Goal: Feedback & Contribution: Submit feedback/report problem

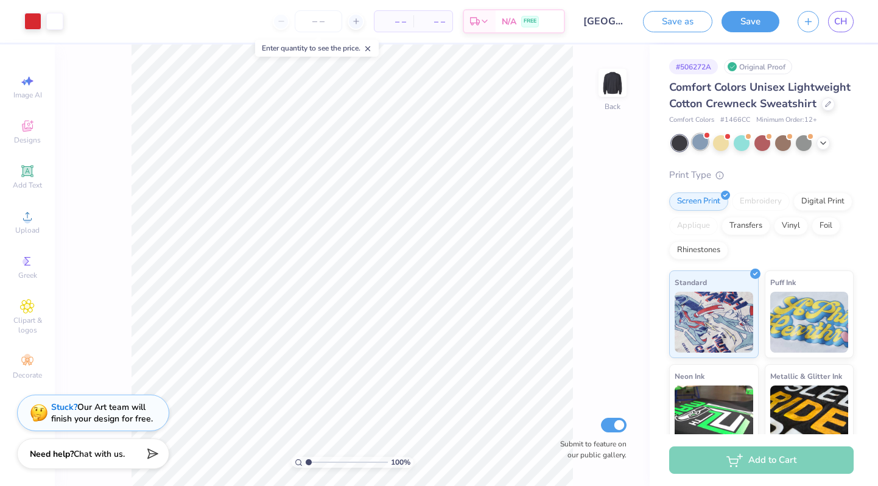
click at [698, 140] on div at bounding box center [700, 142] width 16 height 16
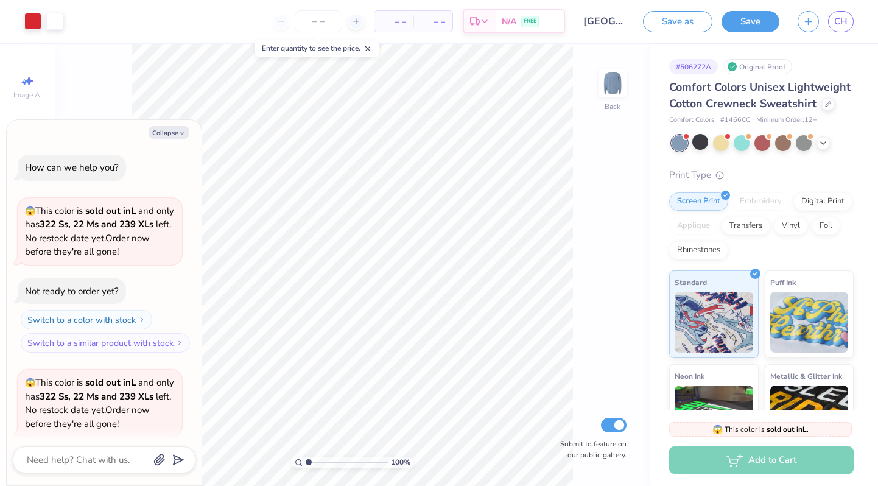
scroll to position [91, 0]
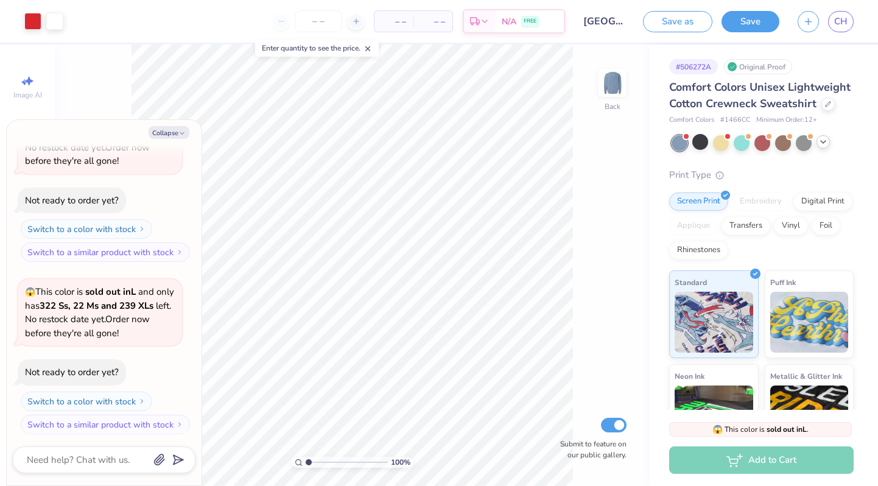
click at [820, 140] on icon at bounding box center [823, 142] width 10 height 10
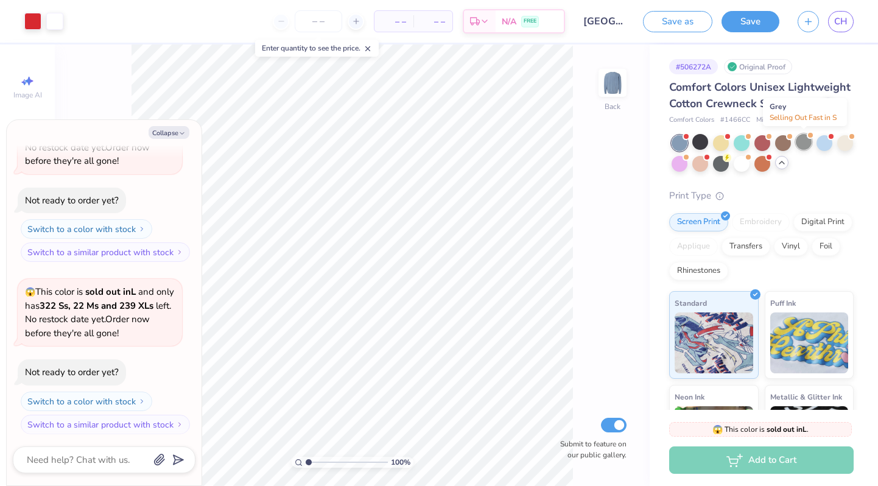
click at [799, 144] on div at bounding box center [804, 142] width 16 height 16
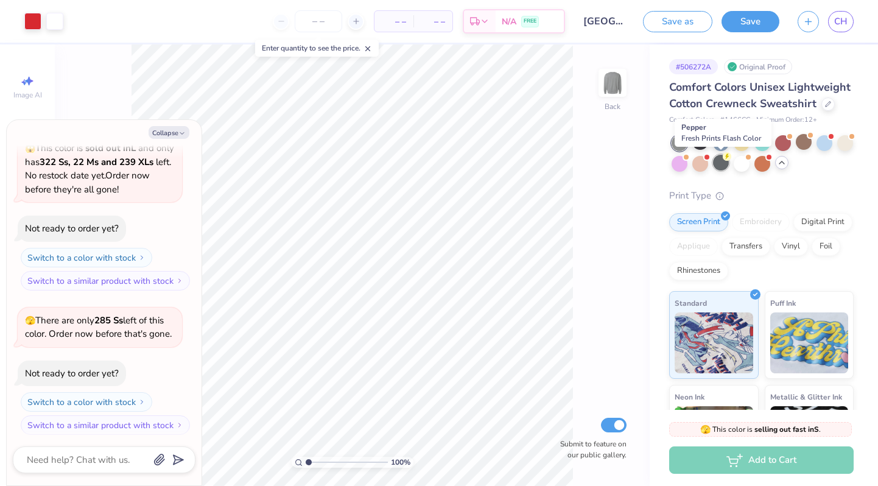
click at [717, 160] on div at bounding box center [721, 163] width 16 height 16
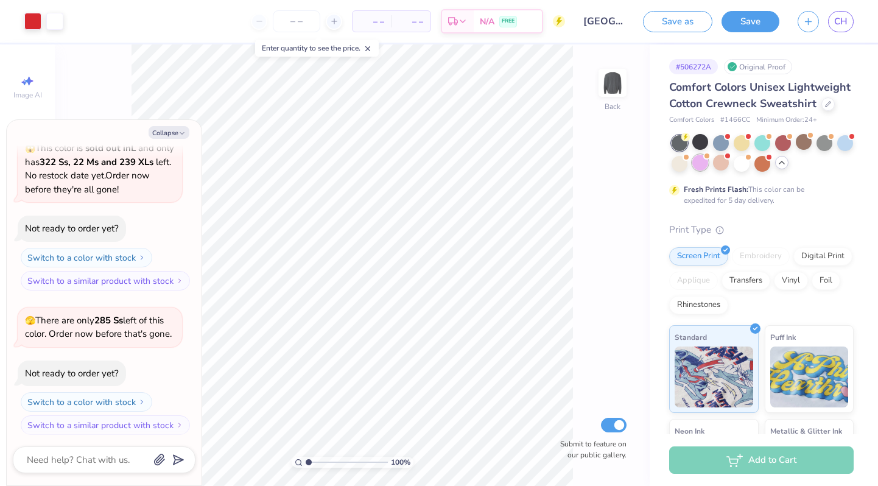
click at [694, 165] on div at bounding box center [700, 163] width 16 height 16
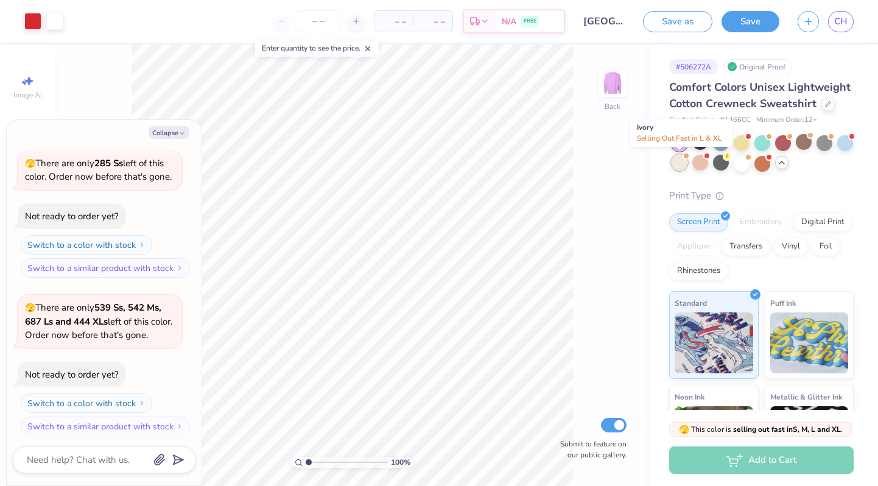
click at [675, 165] on div at bounding box center [680, 163] width 16 height 16
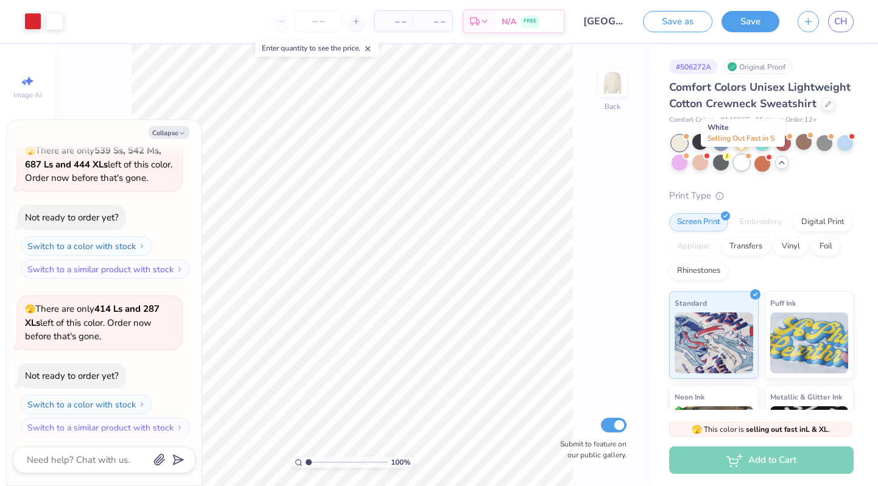
click at [742, 163] on div at bounding box center [742, 163] width 16 height 16
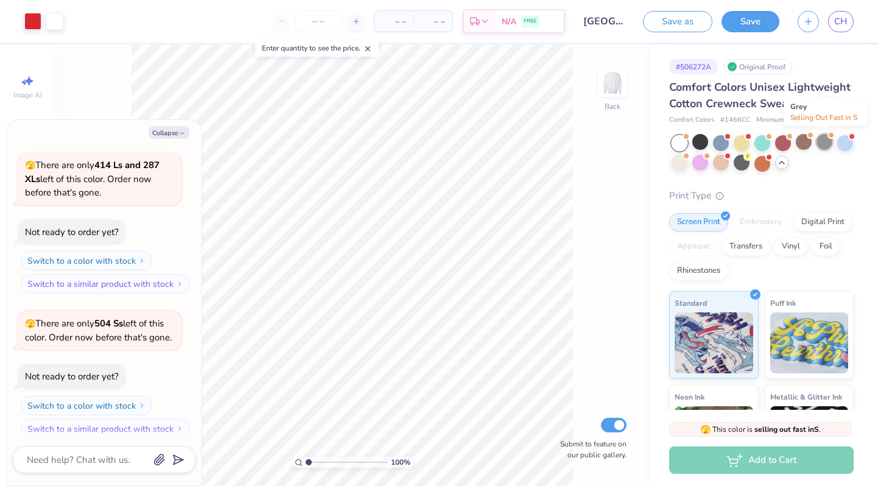
click at [824, 146] on div at bounding box center [825, 142] width 16 height 16
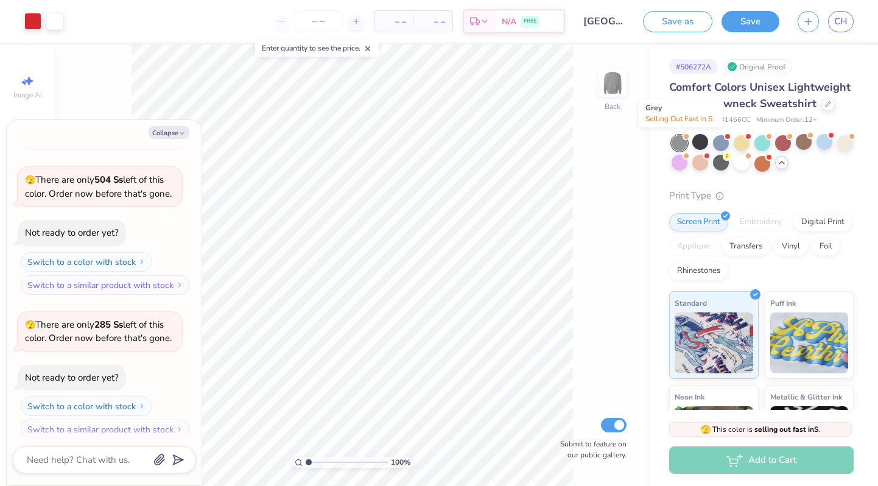
click at [677, 142] on div at bounding box center [680, 143] width 16 height 16
click at [700, 143] on div at bounding box center [700, 142] width 16 height 16
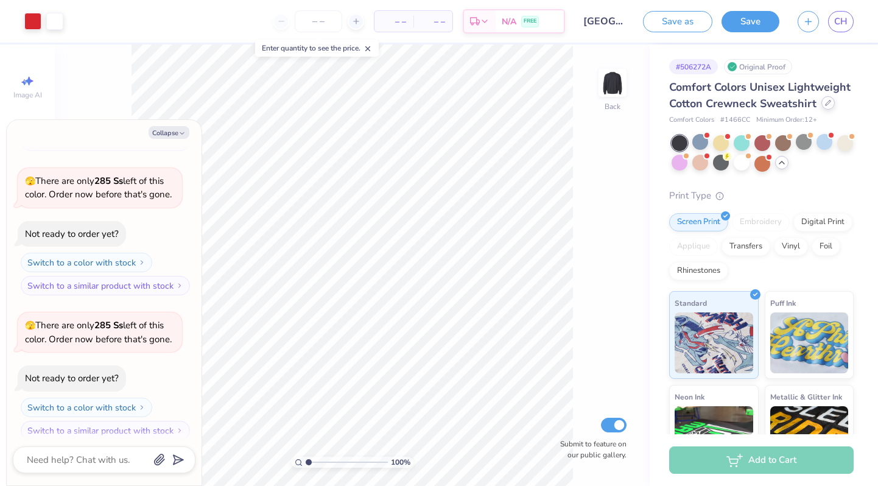
click at [825, 104] on icon at bounding box center [828, 103] width 6 height 6
type textarea "x"
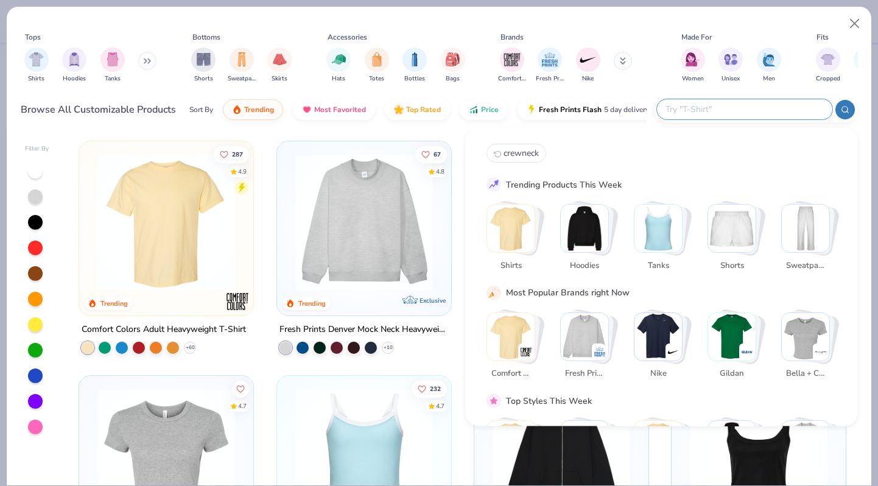
click at [756, 112] on input "text" at bounding box center [744, 109] width 160 height 14
type input "crewneck"
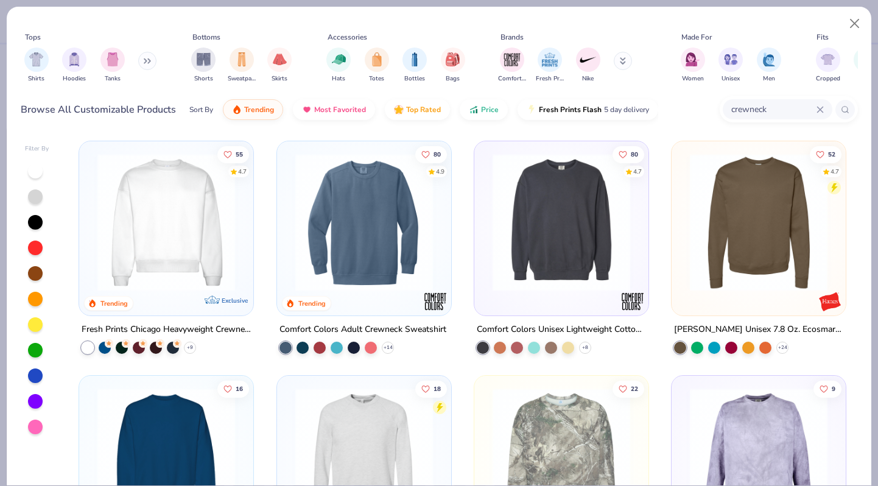
scroll to position [20, 0]
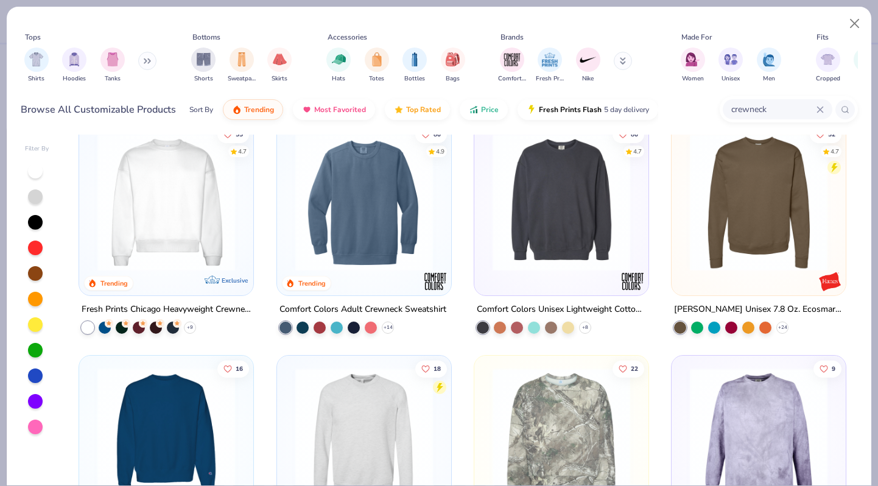
click at [404, 209] on img at bounding box center [364, 202] width 150 height 138
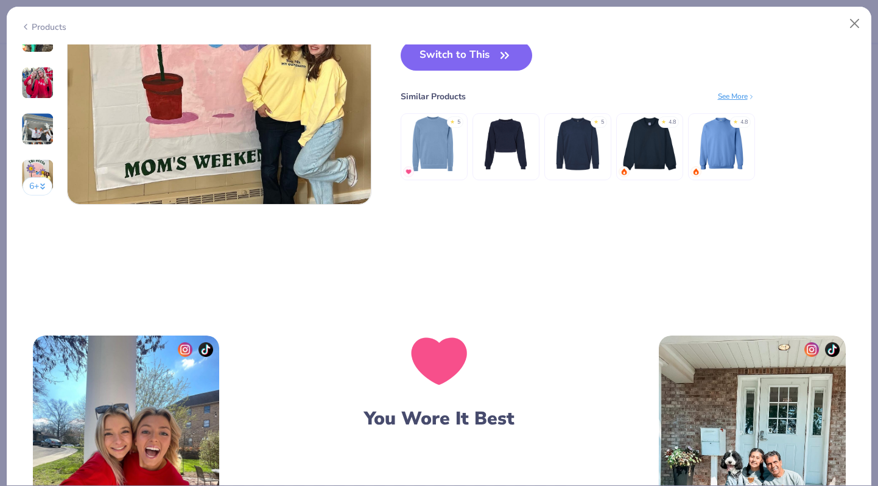
scroll to position [2078, 0]
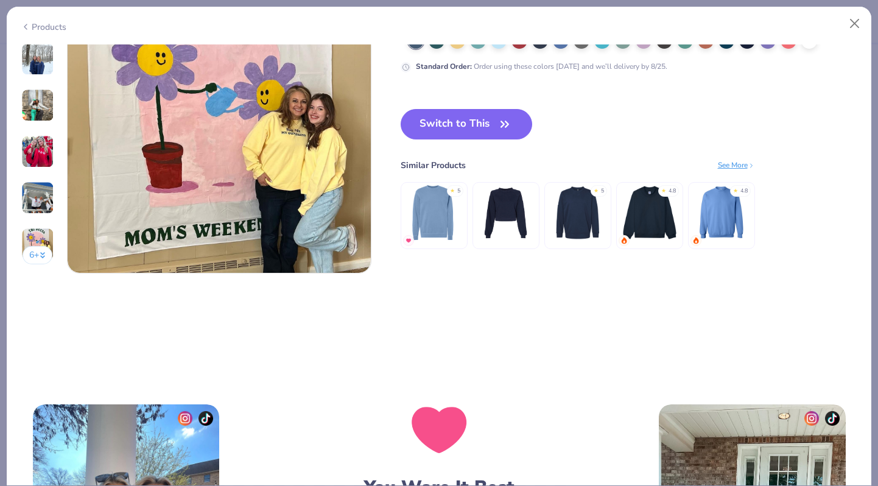
click at [658, 238] on img at bounding box center [650, 213] width 58 height 58
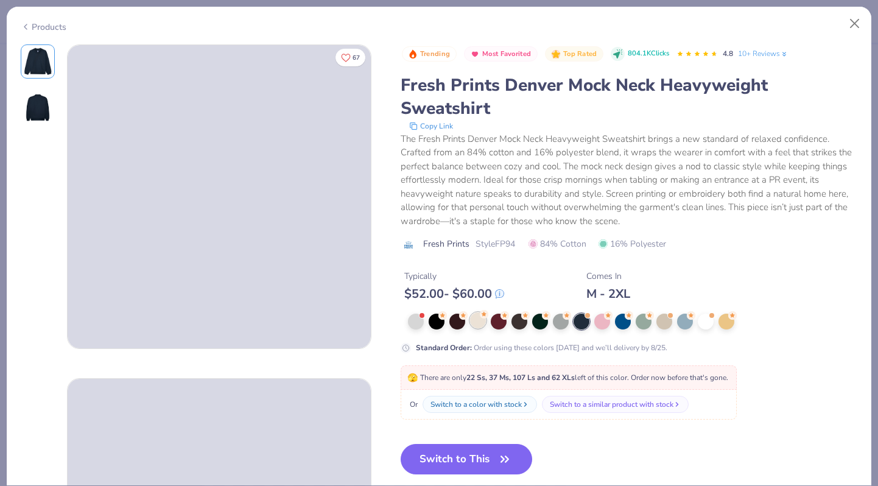
click at [482, 324] on div at bounding box center [478, 320] width 16 height 16
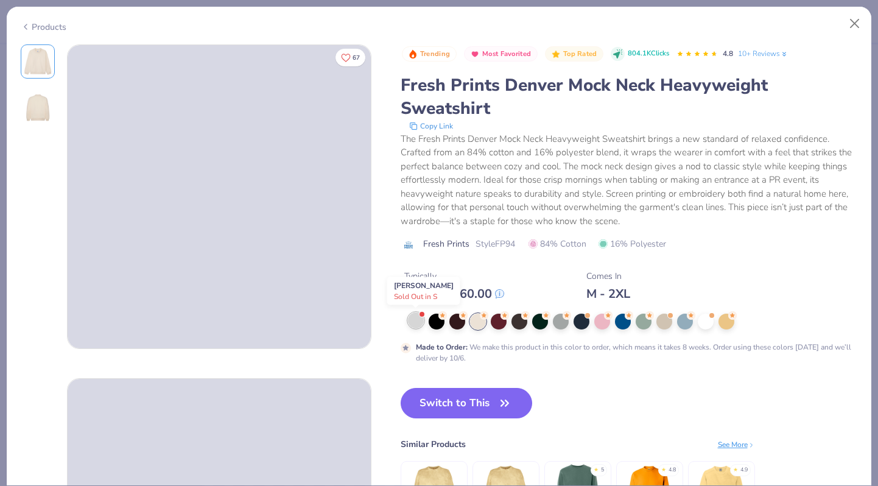
click at [421, 322] on div at bounding box center [416, 320] width 16 height 16
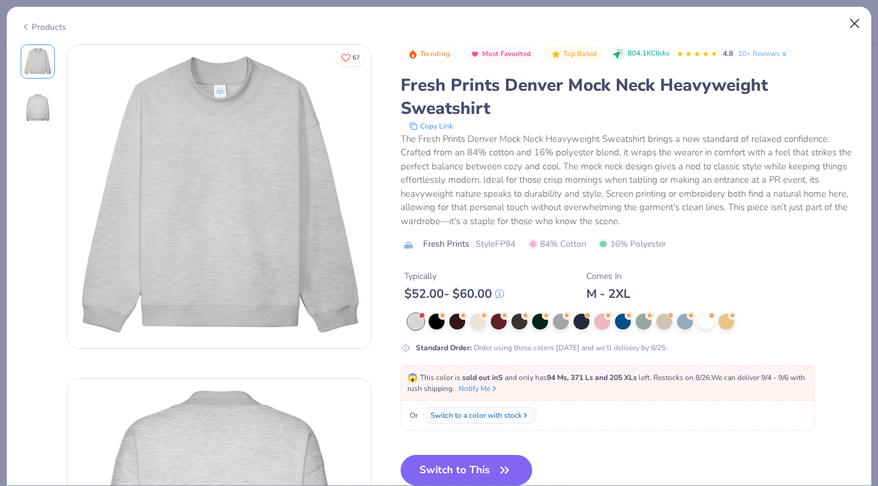
click at [858, 29] on button "Close" at bounding box center [854, 23] width 23 height 23
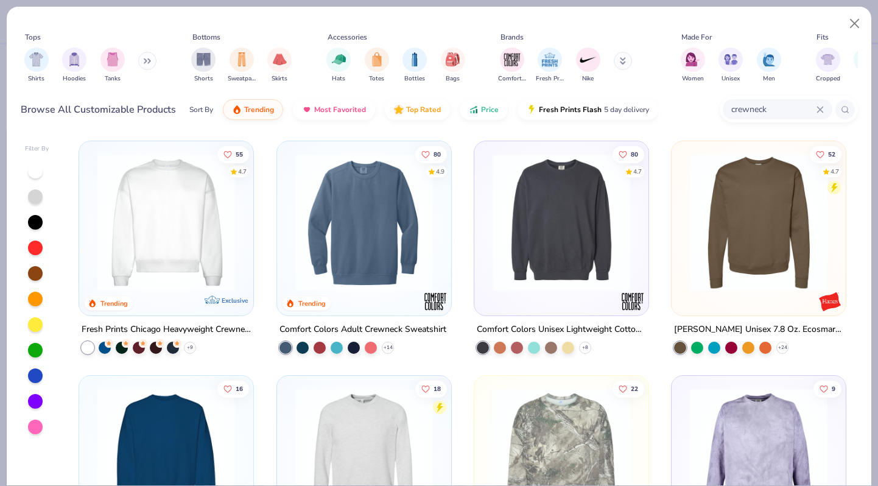
click at [387, 240] on img at bounding box center [364, 222] width 150 height 138
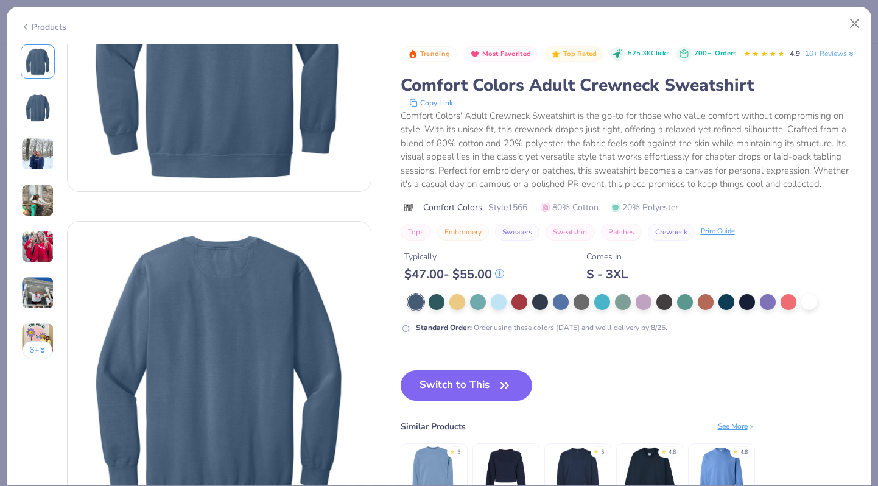
scroll to position [157, 0]
click at [725, 432] on div "See More" at bounding box center [736, 426] width 37 height 11
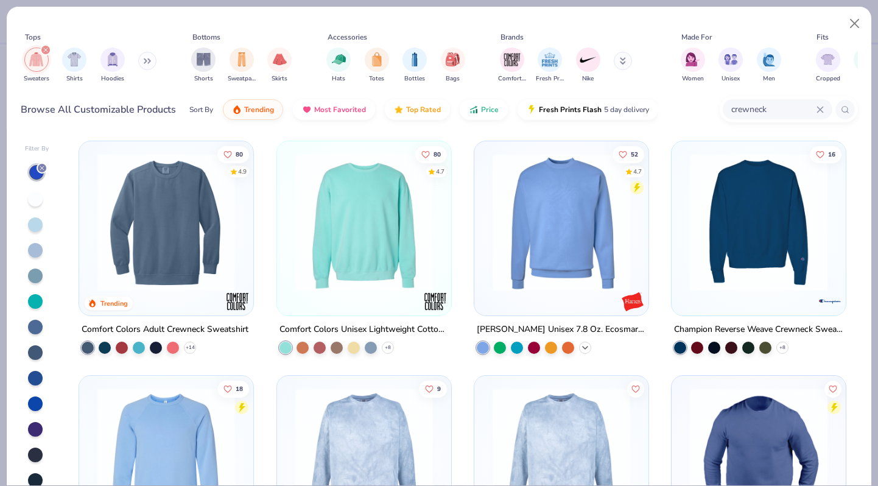
click at [583, 345] on icon at bounding box center [585, 348] width 10 height 10
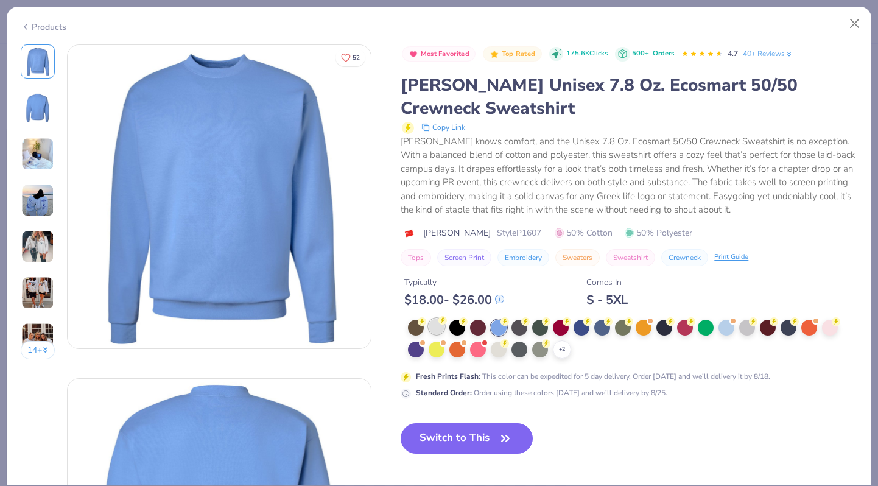
click at [443, 329] on div at bounding box center [437, 327] width 16 height 16
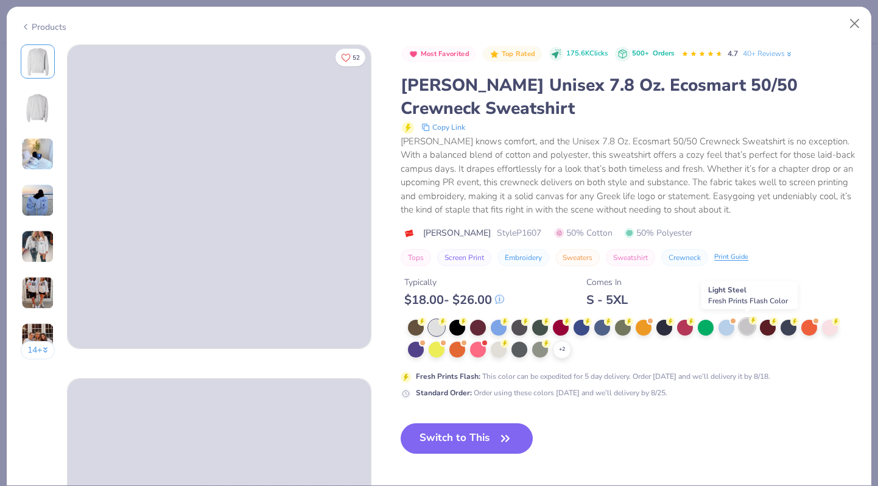
click at [749, 329] on div at bounding box center [747, 327] width 16 height 16
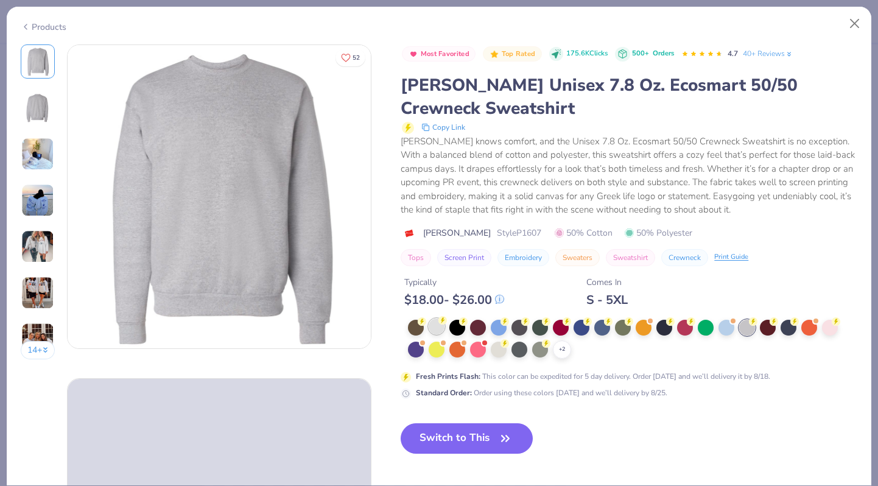
click at [433, 325] on div at bounding box center [437, 327] width 16 height 16
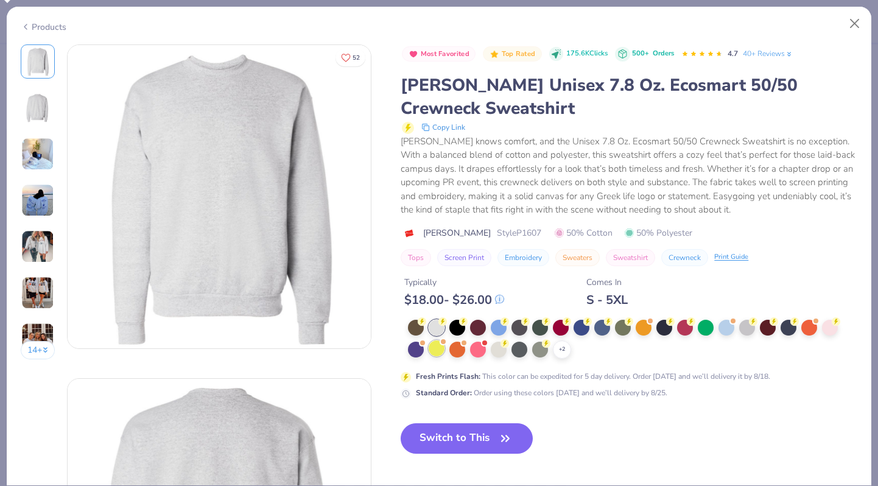
scroll to position [15, 0]
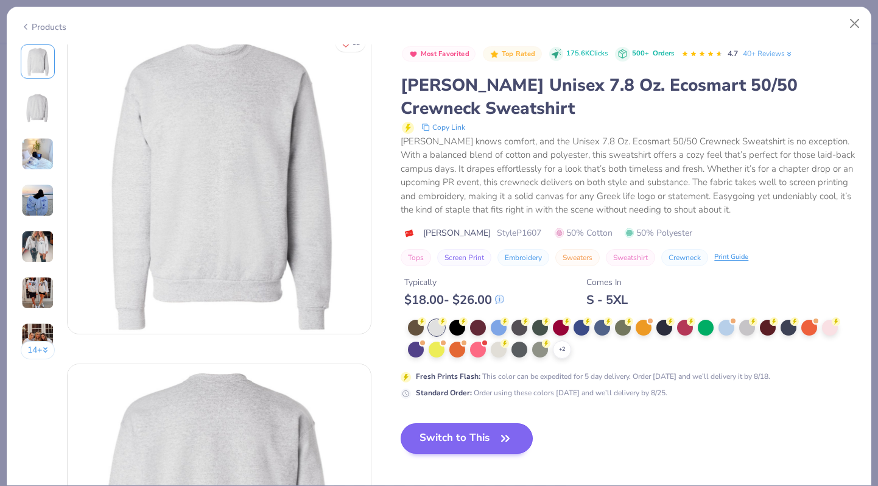
click at [454, 431] on button "Switch to This" at bounding box center [467, 438] width 132 height 30
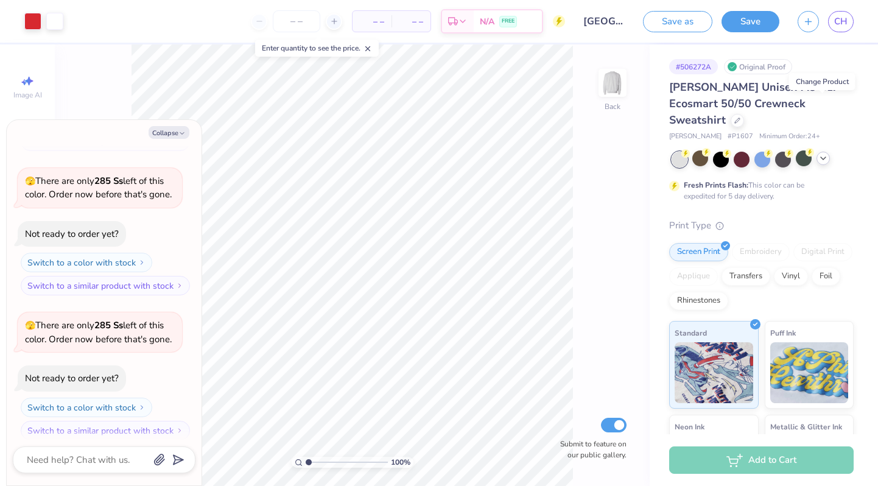
click at [829, 152] on div at bounding box center [763, 160] width 182 height 16
click at [829, 152] on div at bounding box center [823, 158] width 13 height 13
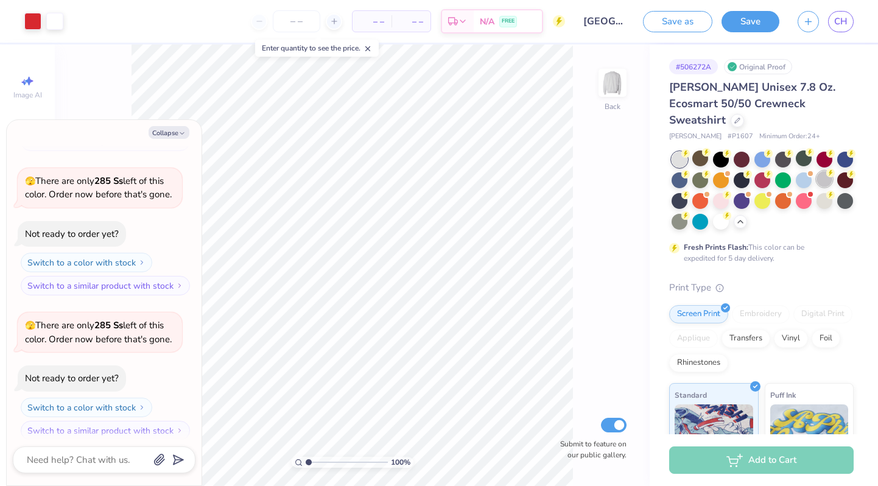
click at [822, 171] on div at bounding box center [825, 179] width 16 height 16
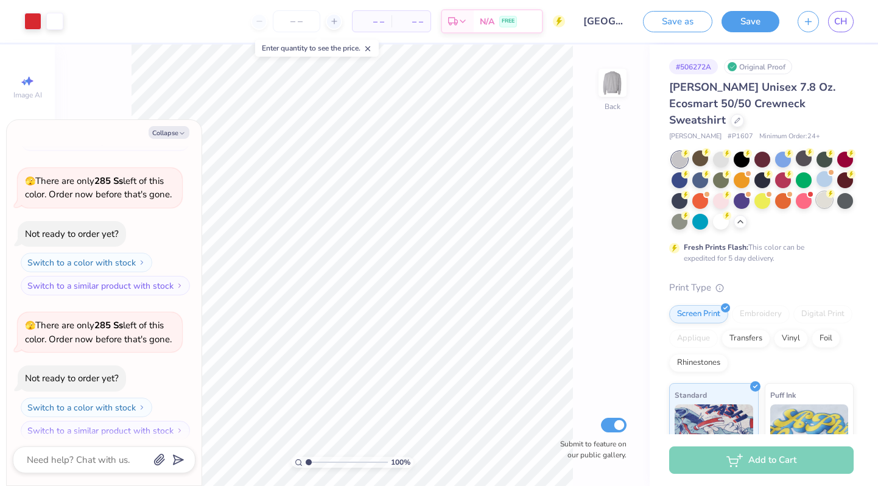
click at [828, 192] on div at bounding box center [825, 200] width 16 height 16
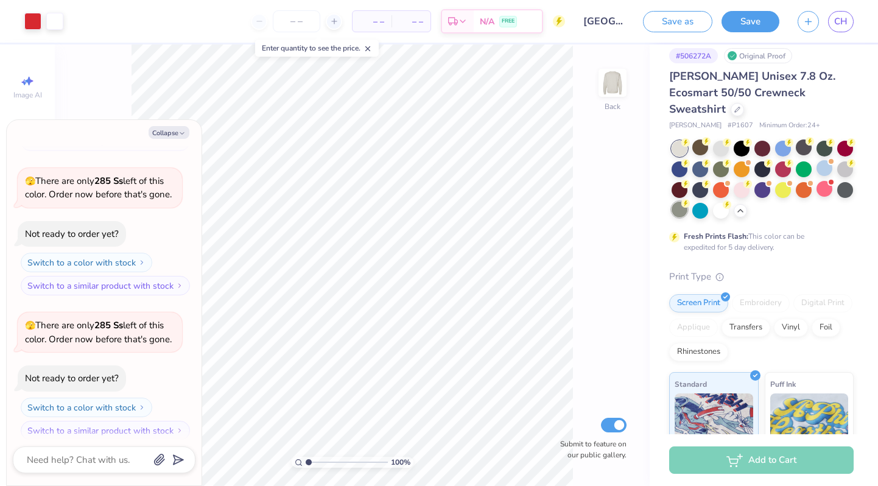
click at [684, 202] on div at bounding box center [680, 210] width 16 height 16
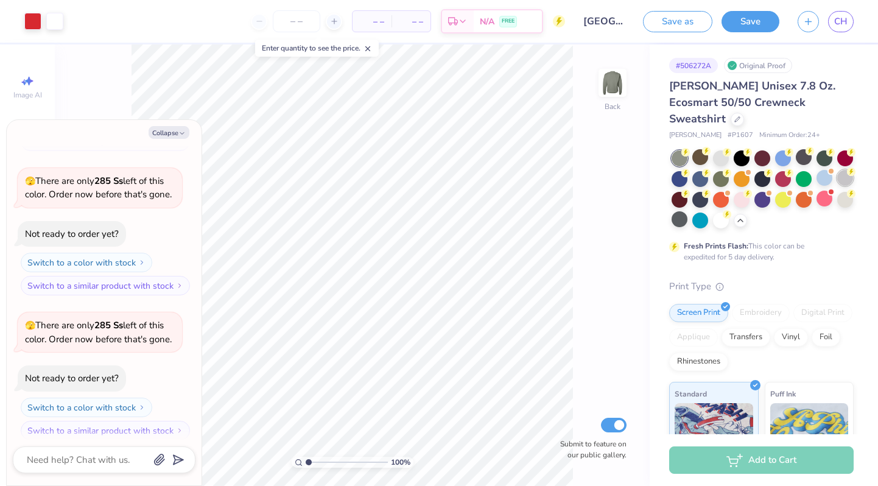
click at [851, 170] on div at bounding box center [845, 178] width 16 height 16
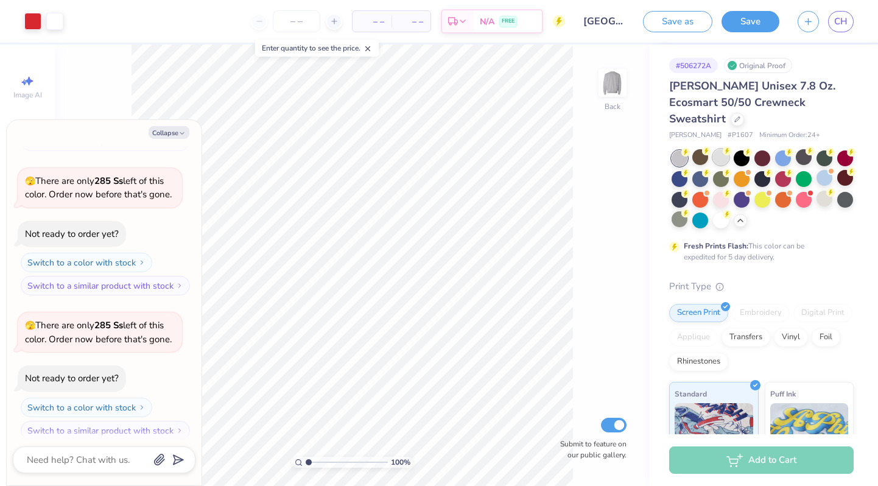
click at [722, 149] on div at bounding box center [721, 157] width 16 height 16
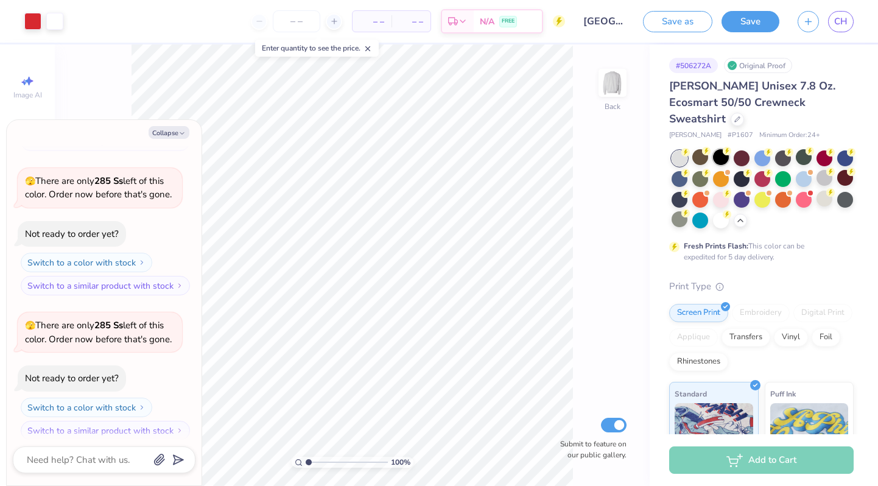
click at [724, 149] on div at bounding box center [721, 157] width 16 height 16
click at [112, 456] on textarea at bounding box center [88, 460] width 124 height 16
click at [168, 136] on button "Collapse" at bounding box center [169, 132] width 41 height 13
type textarea "x"
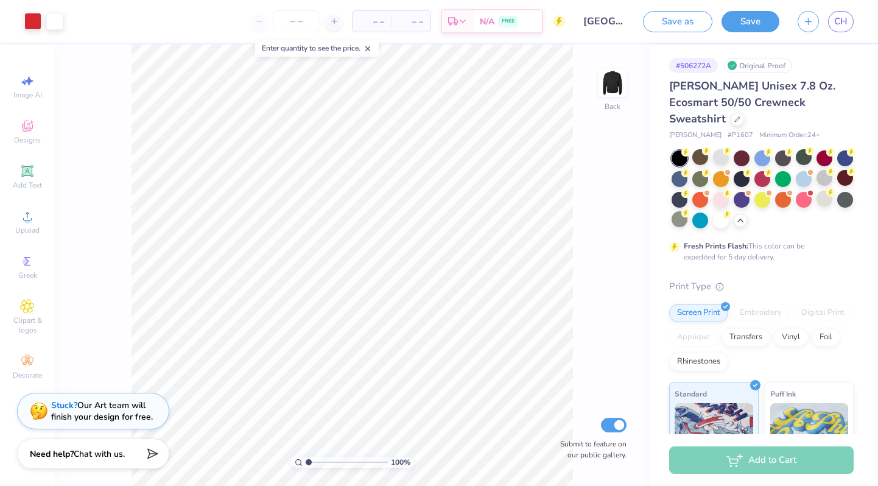
click at [117, 408] on div "Stuck? Our Art team will finish your design for free." at bounding box center [102, 411] width 102 height 23
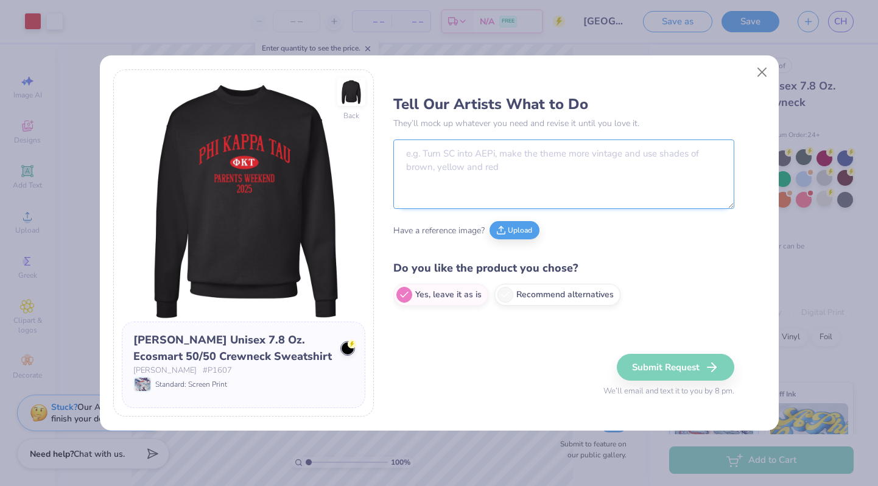
click at [451, 192] on textarea at bounding box center [563, 173] width 341 height 69
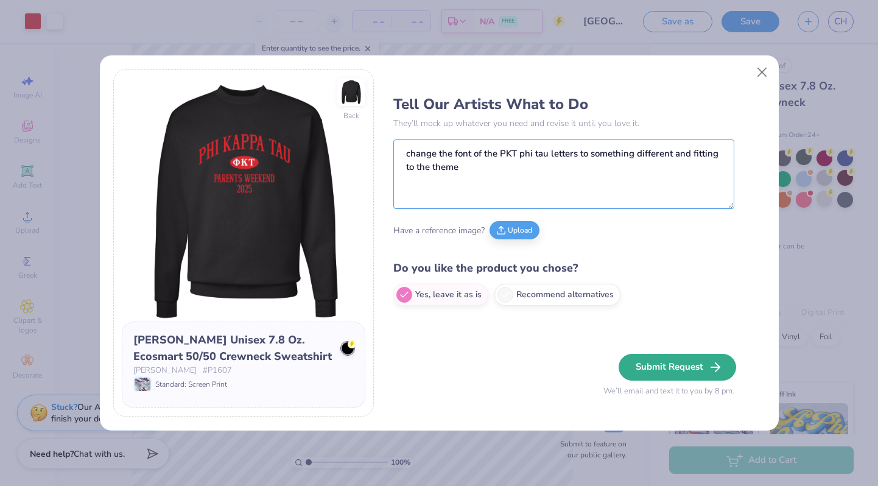
type textarea "change the font of the PKT phi tau letters to something different and fitting t…"
click at [652, 360] on button "Submit Request" at bounding box center [678, 367] width 118 height 27
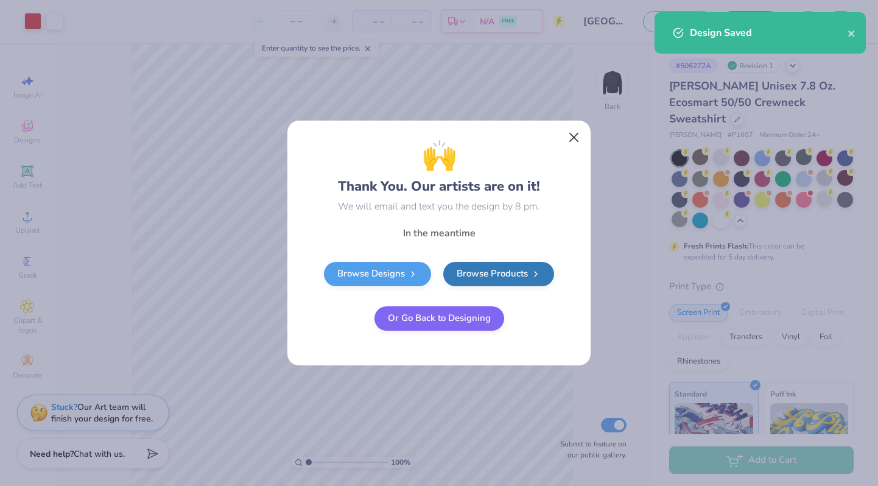
click at [576, 139] on button "Close" at bounding box center [574, 137] width 23 height 23
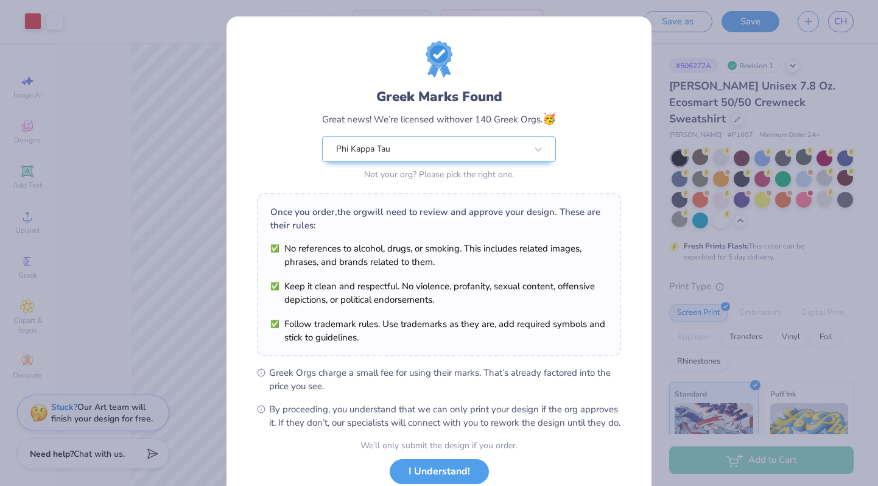
click at [767, 106] on div "Greek Marks Found Great news! We’re licensed with over 140 Greek Orgs. 🥳 Phi Ka…" at bounding box center [439, 243] width 878 height 486
click at [460, 476] on button "I Understand!" at bounding box center [439, 468] width 99 height 25
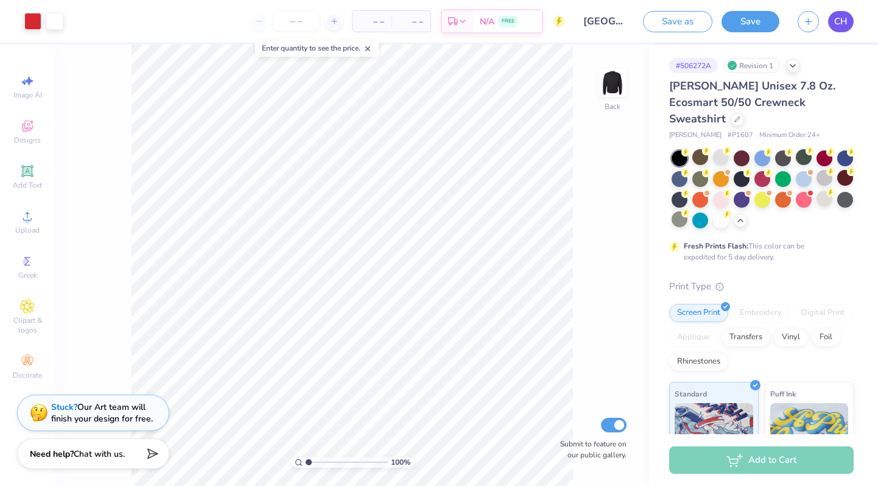
click at [841, 26] on span "CH" at bounding box center [840, 22] width 13 height 14
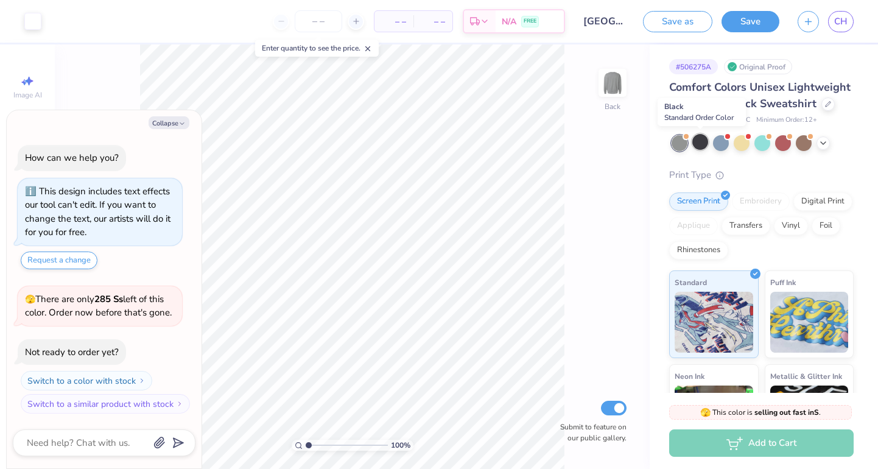
click at [695, 134] on div at bounding box center [700, 142] width 16 height 16
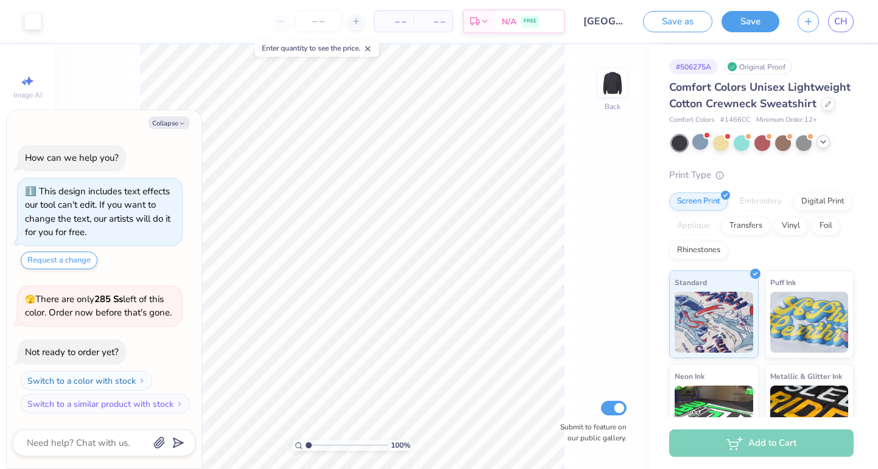
click at [825, 141] on icon at bounding box center [823, 142] width 10 height 10
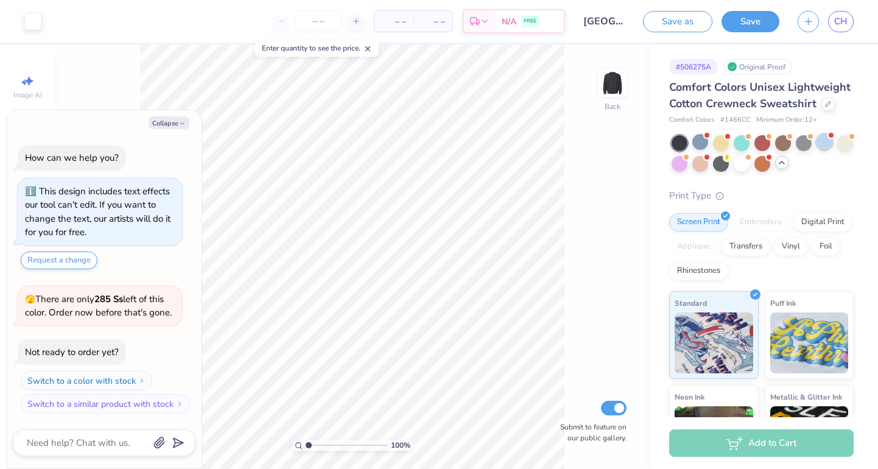
click at [820, 143] on div at bounding box center [825, 142] width 16 height 16
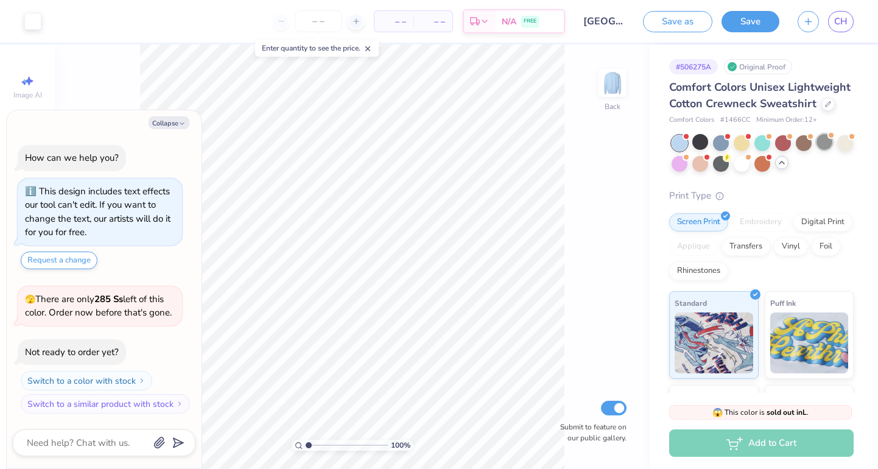
scroll to position [161, 0]
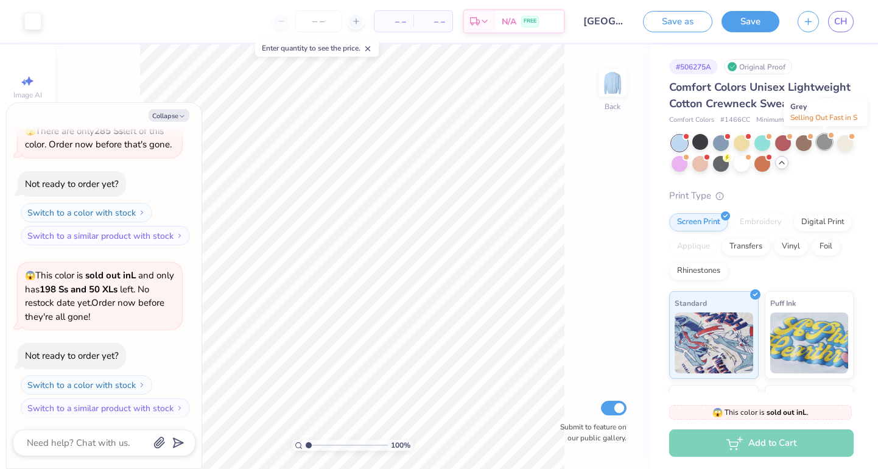
click at [823, 141] on div at bounding box center [825, 142] width 16 height 16
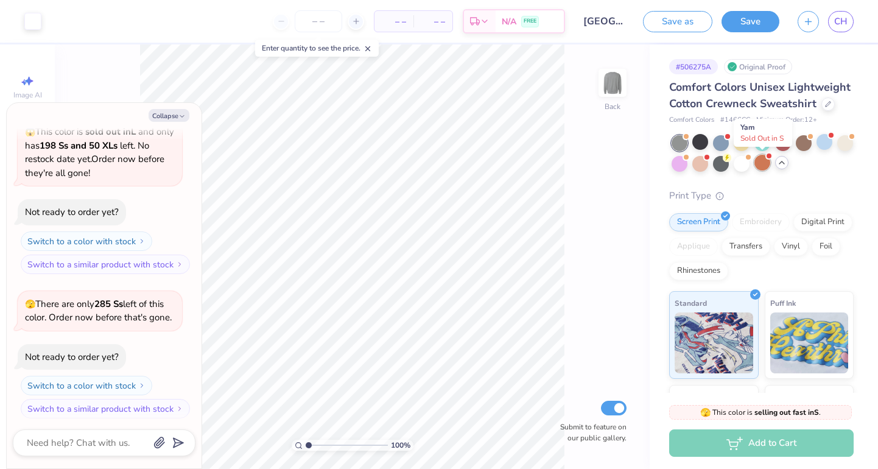
click at [764, 165] on div at bounding box center [763, 163] width 16 height 16
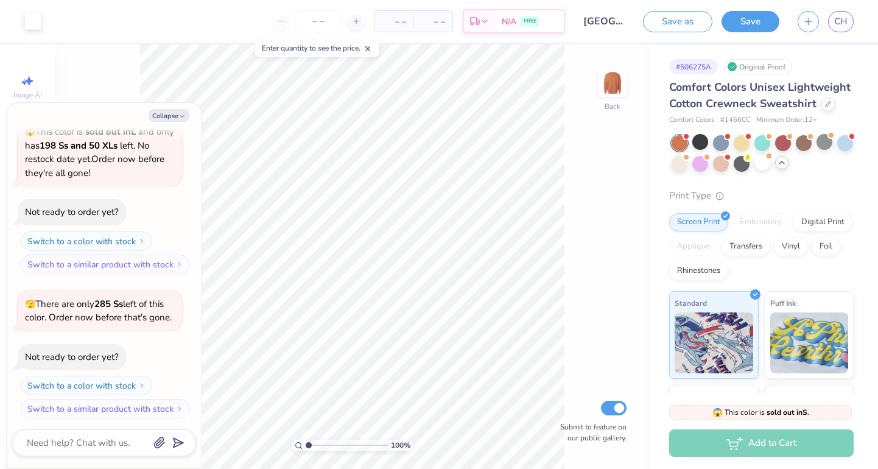
scroll to position [475, 0]
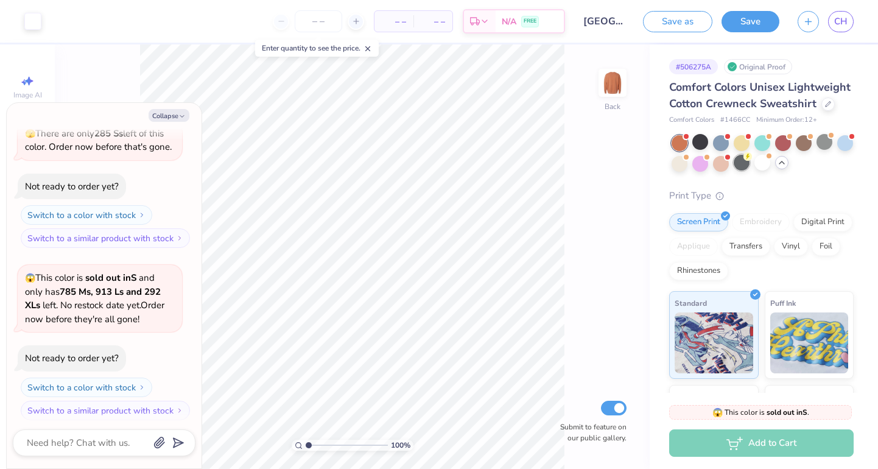
click at [739, 164] on div at bounding box center [742, 163] width 16 height 16
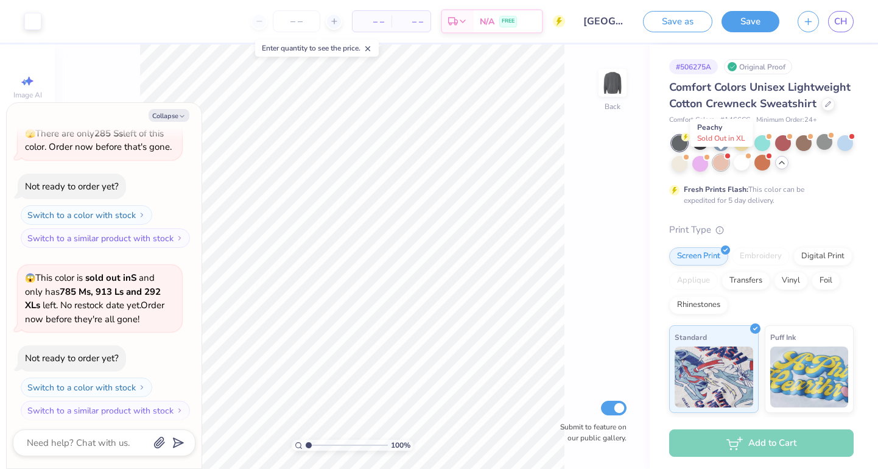
click at [720, 163] on div at bounding box center [721, 163] width 16 height 16
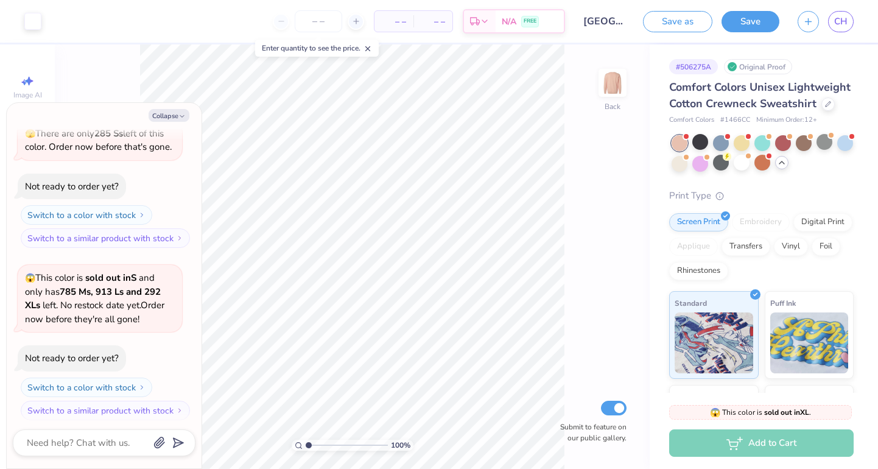
scroll to position [646, 0]
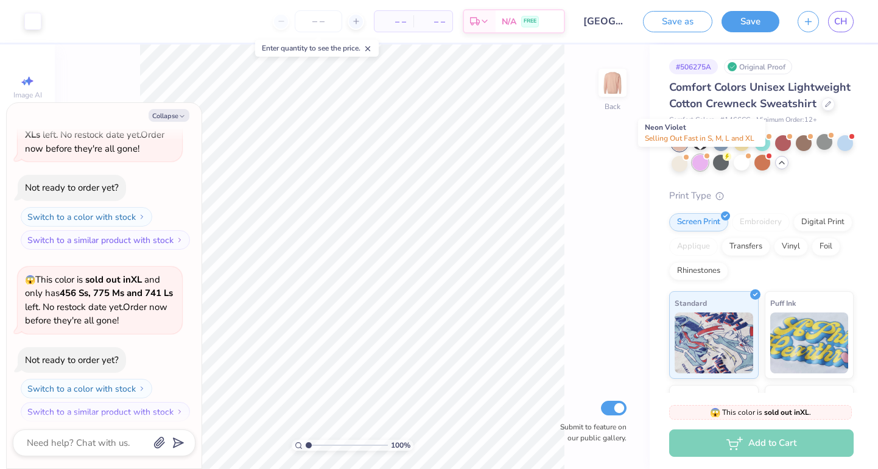
click at [700, 163] on div at bounding box center [700, 163] width 16 height 16
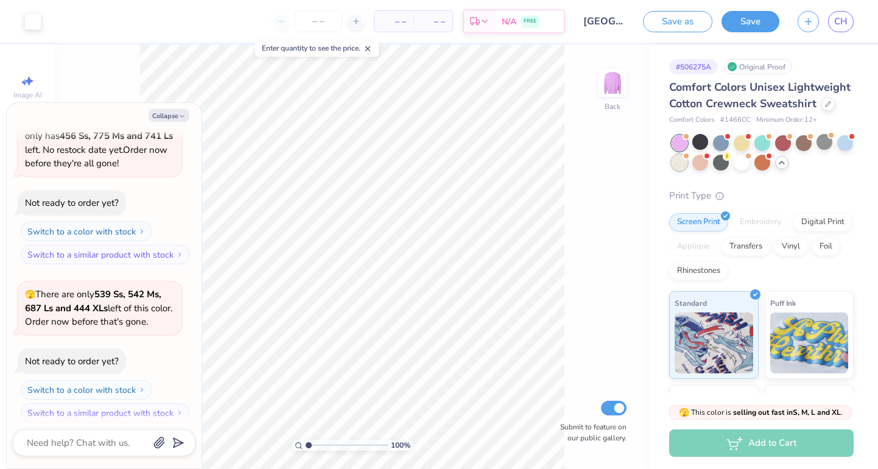
click at [681, 164] on div at bounding box center [680, 163] width 16 height 16
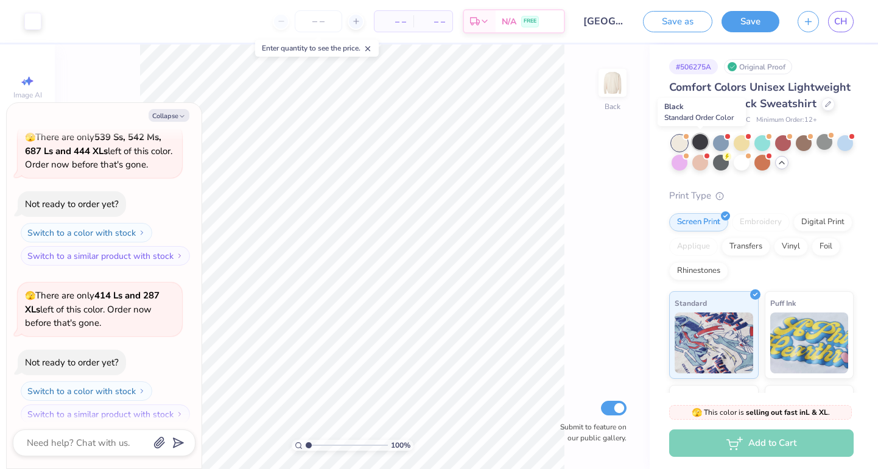
click at [705, 144] on div at bounding box center [700, 142] width 16 height 16
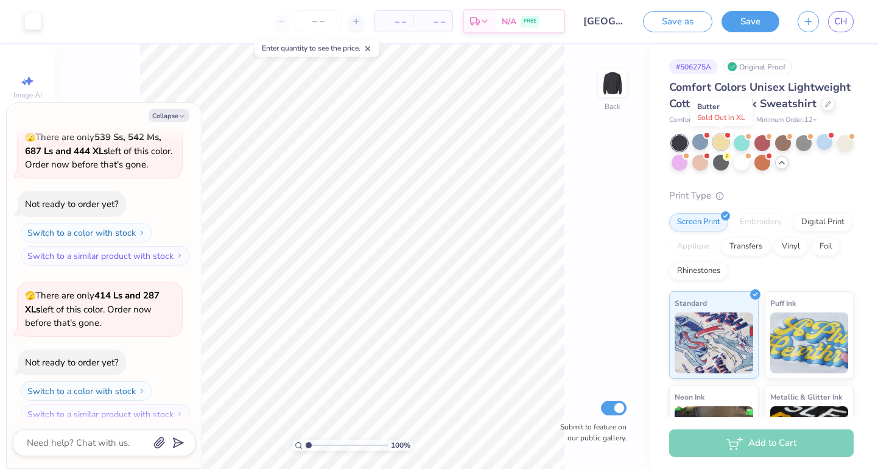
click at [727, 143] on div at bounding box center [721, 142] width 16 height 16
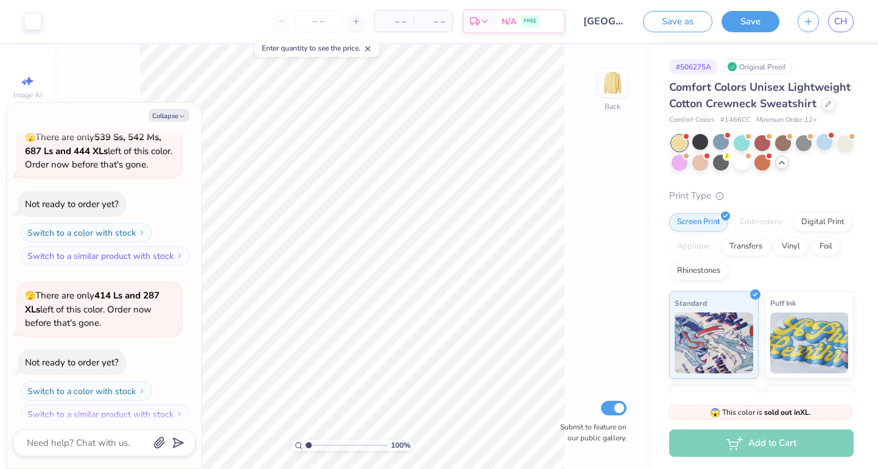
scroll to position [1130, 0]
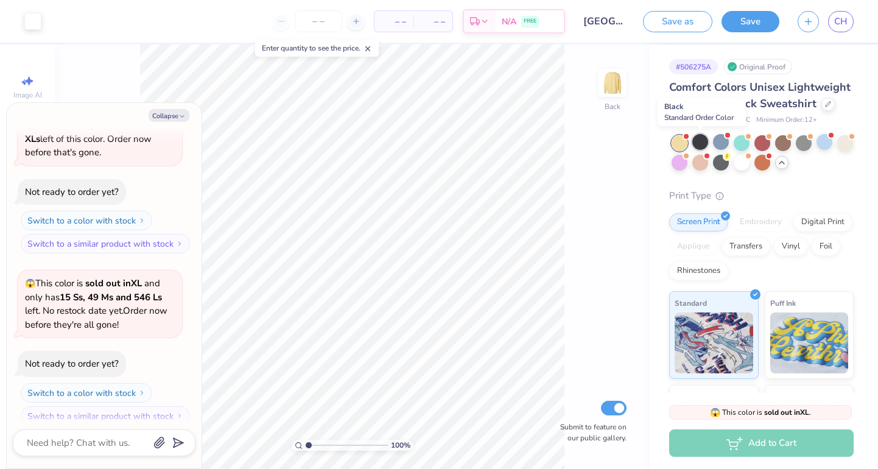
click at [699, 142] on div at bounding box center [700, 142] width 16 height 16
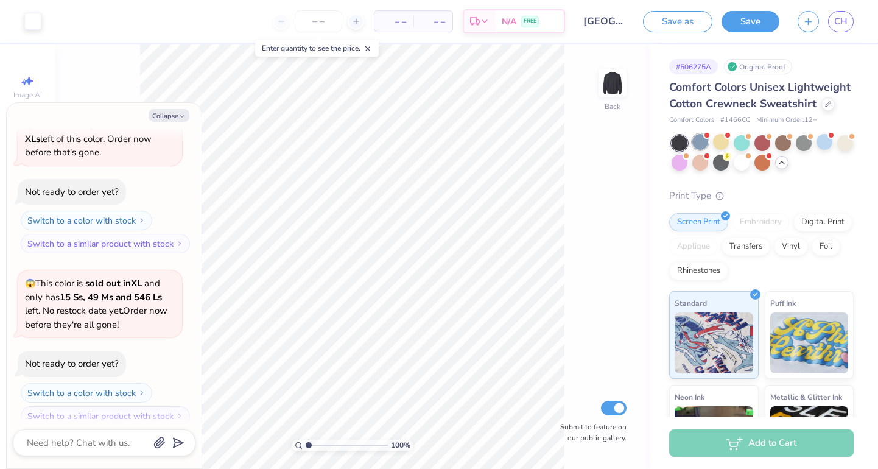
click at [700, 140] on div at bounding box center [700, 142] width 16 height 16
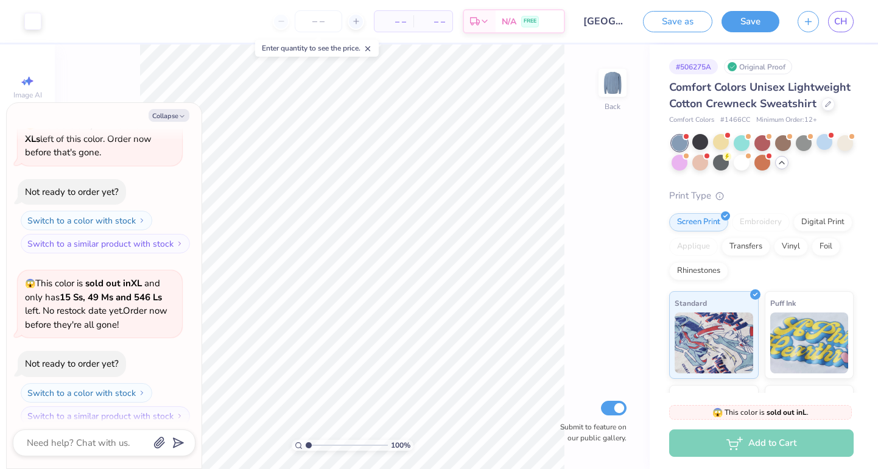
scroll to position [1301, 0]
click at [697, 142] on div at bounding box center [700, 142] width 16 height 16
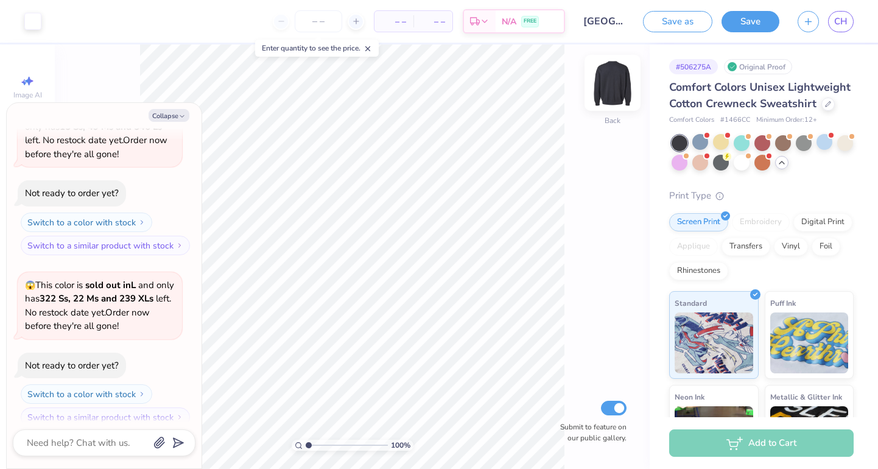
click at [611, 85] on img at bounding box center [612, 82] width 49 height 49
click at [611, 85] on img at bounding box center [612, 83] width 24 height 24
click at [802, 141] on div at bounding box center [804, 142] width 16 height 16
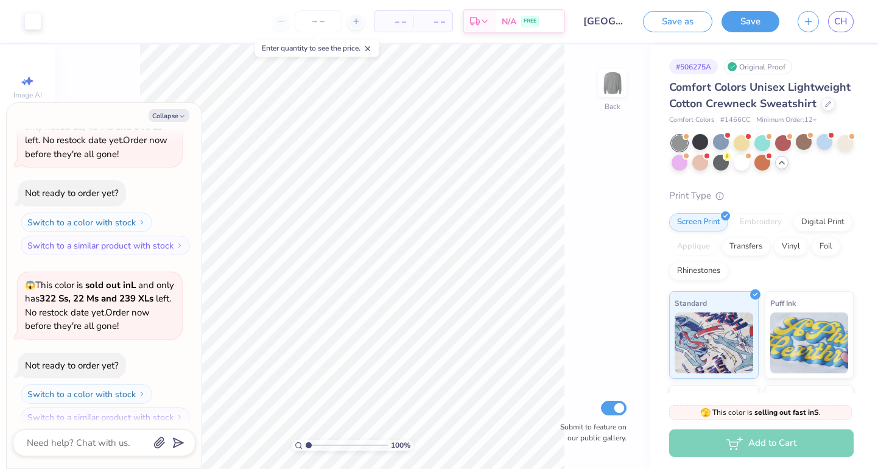
scroll to position [1445, 0]
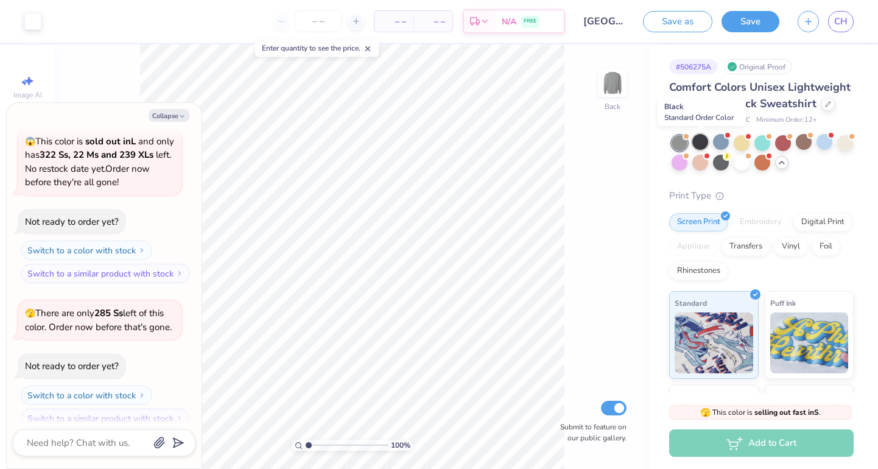
click at [701, 141] on div at bounding box center [700, 142] width 16 height 16
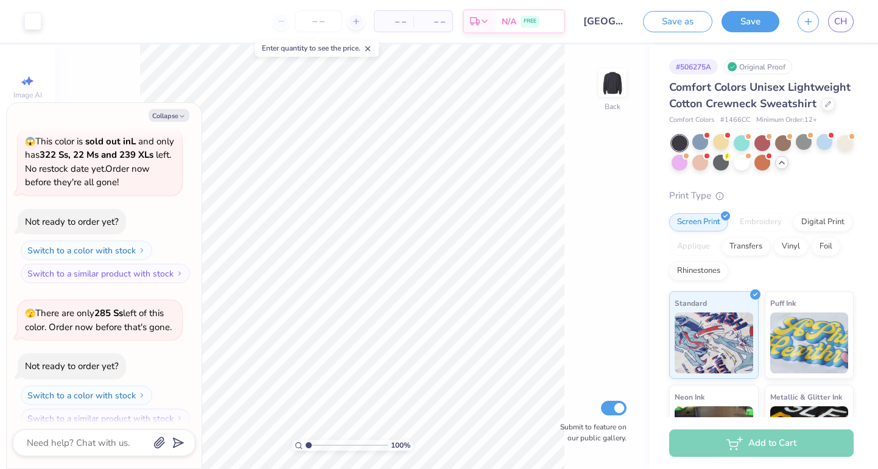
click at [680, 139] on div at bounding box center [680, 143] width 16 height 16
click at [690, 139] on div at bounding box center [763, 153] width 182 height 37
click at [695, 141] on div at bounding box center [700, 142] width 16 height 16
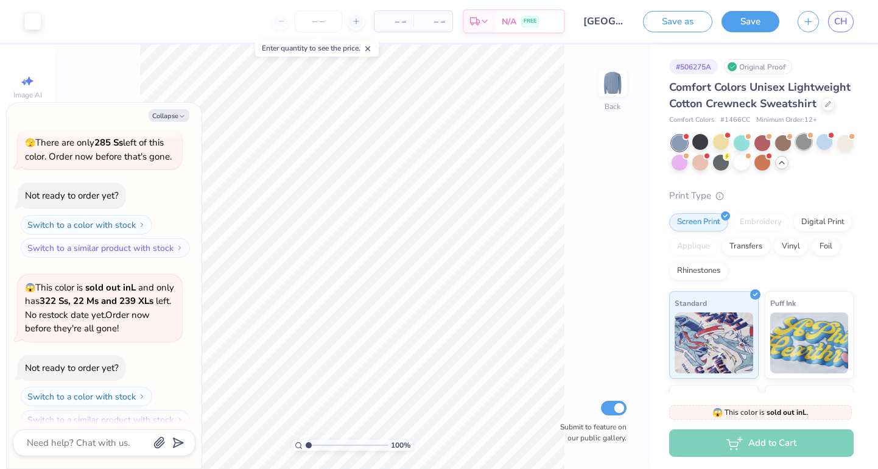
click at [802, 144] on div at bounding box center [804, 142] width 16 height 16
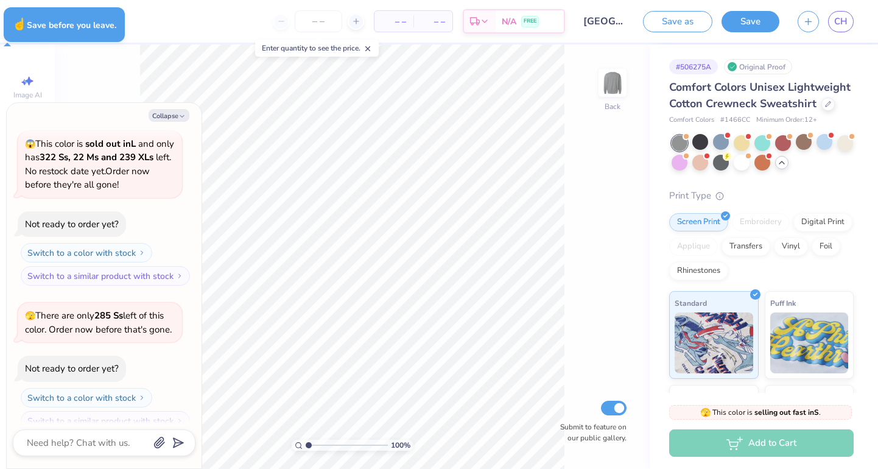
type textarea "x"
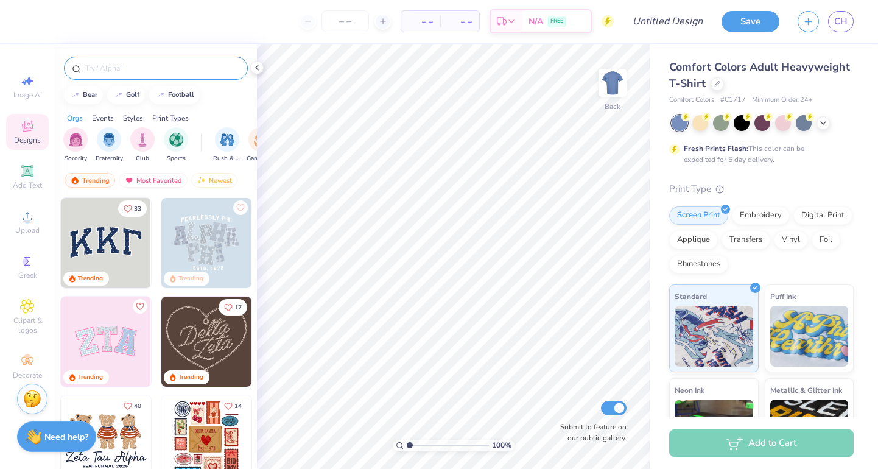
click at [124, 74] on div at bounding box center [156, 68] width 184 height 23
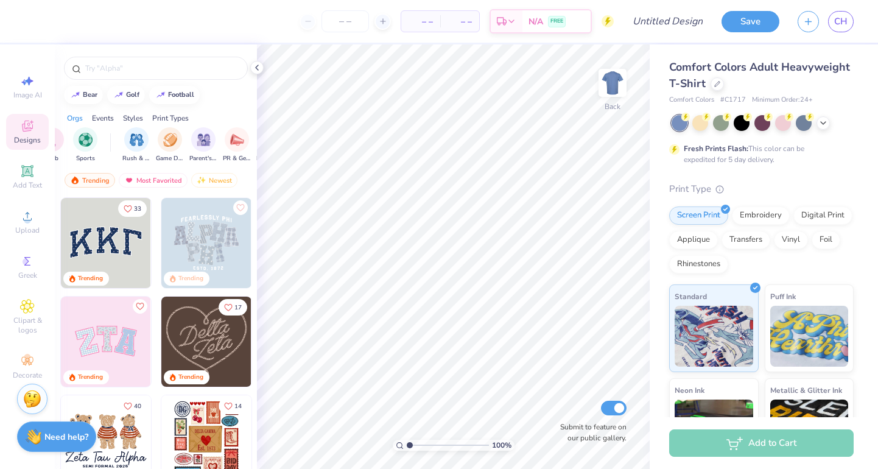
scroll to position [0, 121]
click at [179, 142] on img "filter for Parent's Weekend" at bounding box center [174, 139] width 14 height 14
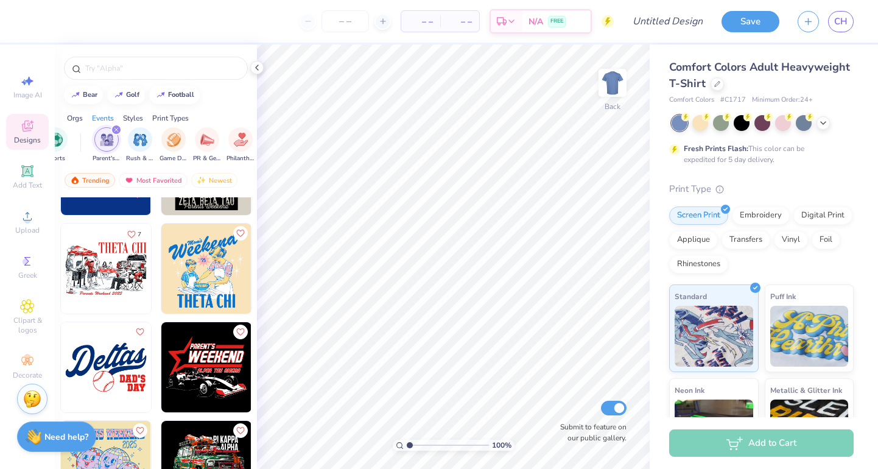
scroll to position [1049, 0]
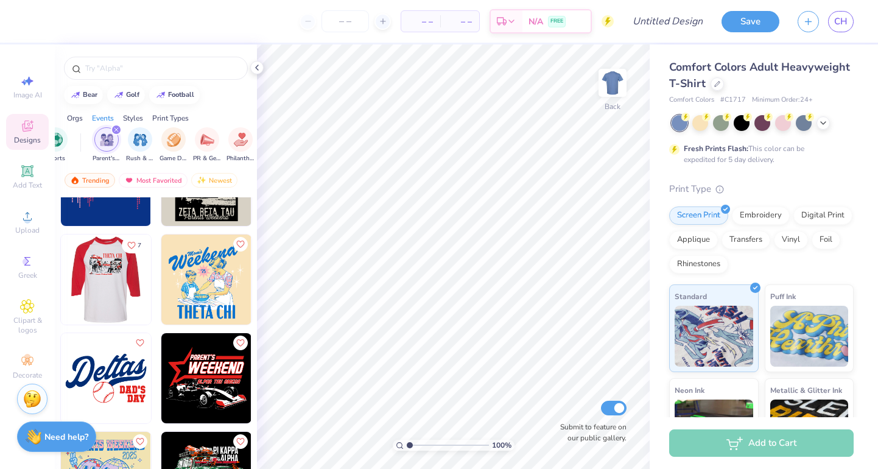
click at [127, 289] on img at bounding box center [105, 279] width 90 height 90
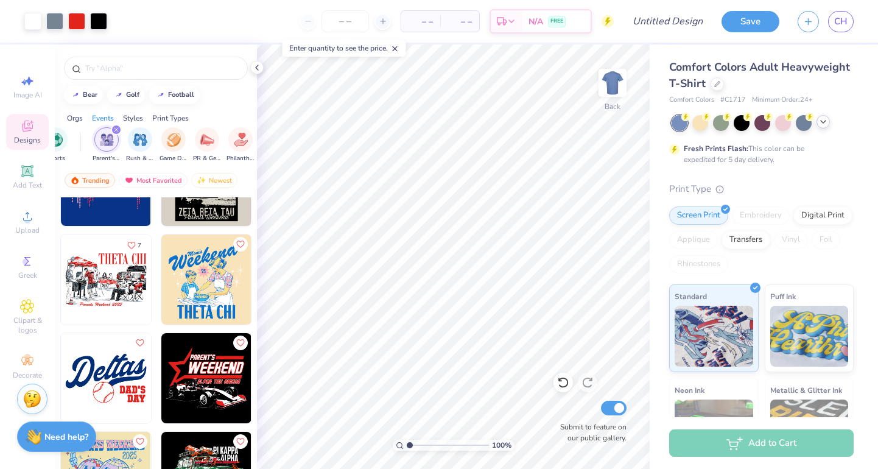
click at [823, 122] on polyline at bounding box center [823, 122] width 5 height 2
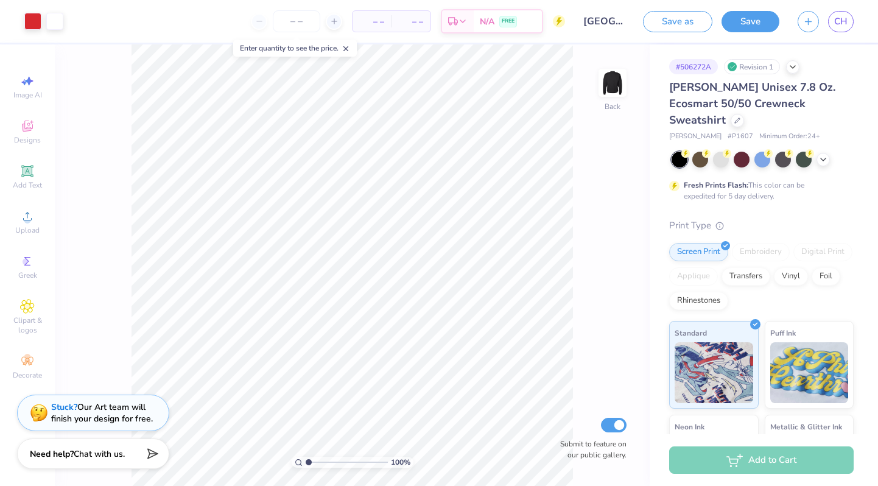
click at [350, 49] on icon at bounding box center [346, 48] width 9 height 9
click at [839, 19] on span "CH" at bounding box center [840, 22] width 13 height 14
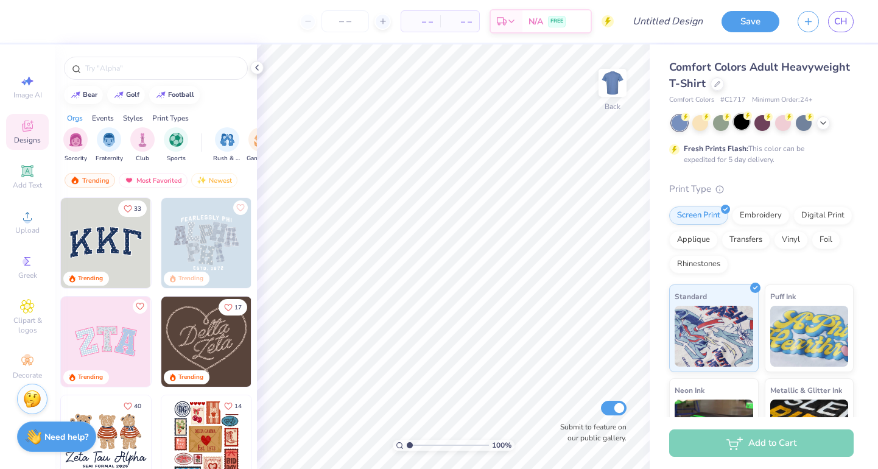
click at [743, 127] on div at bounding box center [742, 122] width 16 height 16
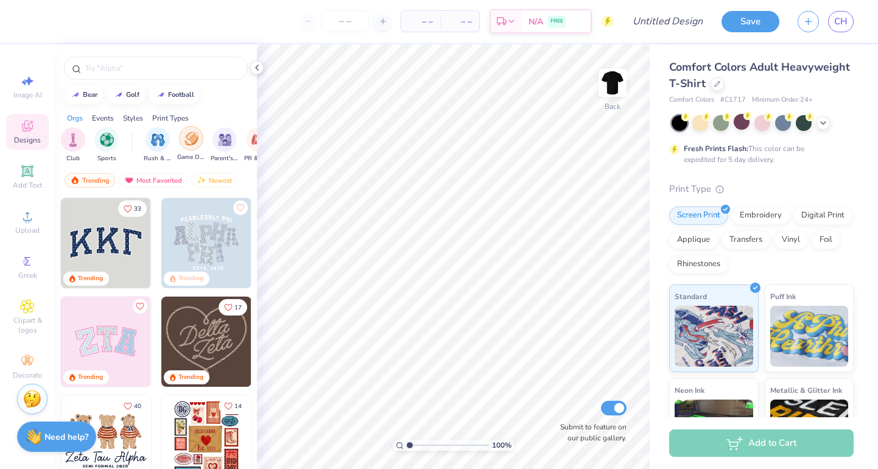
scroll to position [0, 75]
click at [211, 141] on div "filter for Parent's Weekend" at bounding box center [219, 139] width 24 height 24
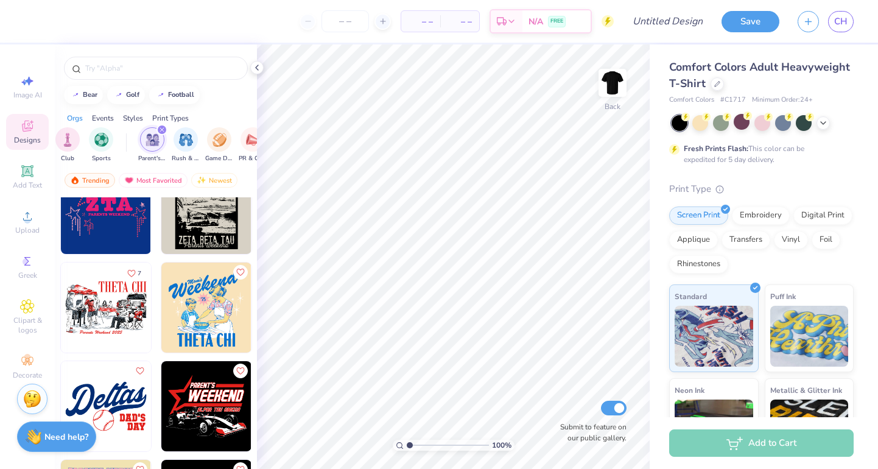
scroll to position [1019, 0]
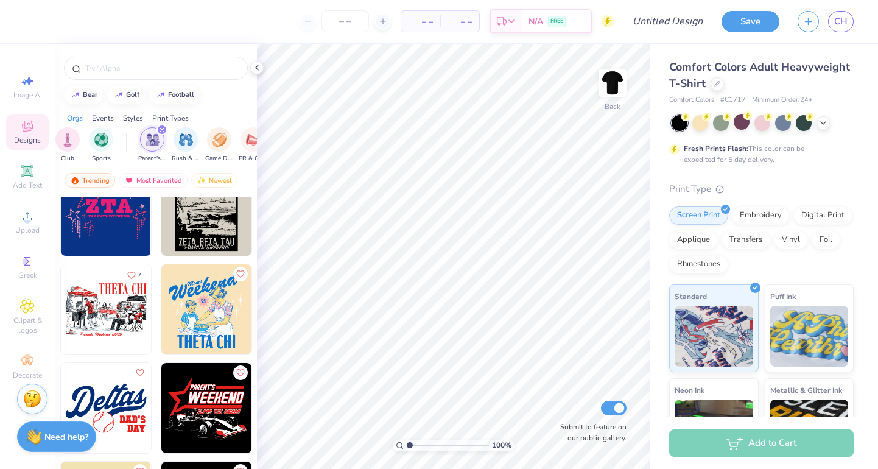
click at [100, 307] on img at bounding box center [106, 309] width 90 height 90
click at [614, 84] on img at bounding box center [612, 82] width 49 height 49
click at [468, 216] on li "Paste" at bounding box center [492, 217] width 96 height 24
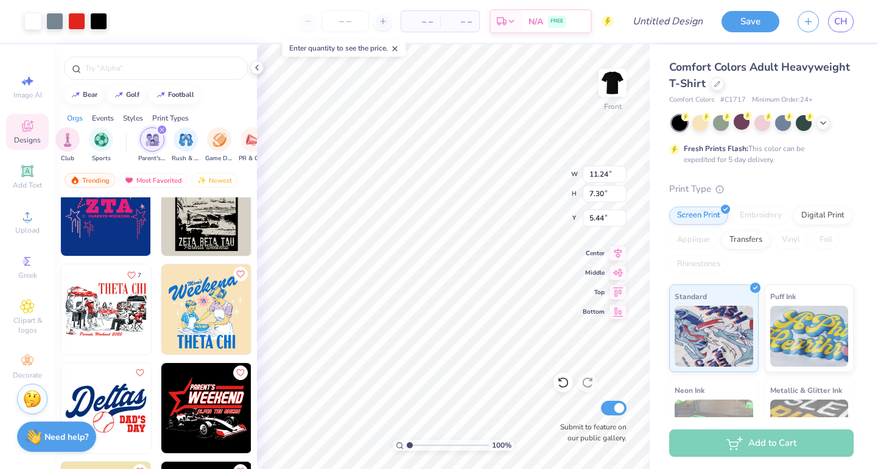
type input "5.53"
type input "12.59"
type input "8.18"
type input "5.57"
type input "4.60"
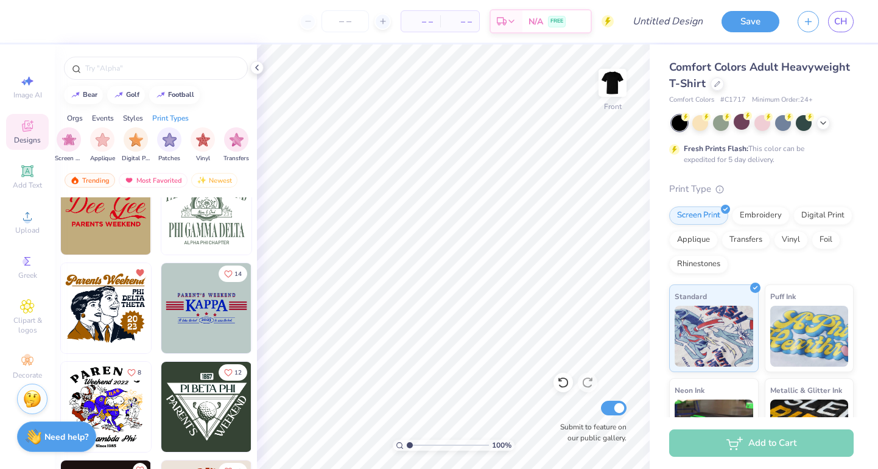
scroll to position [12273, 0]
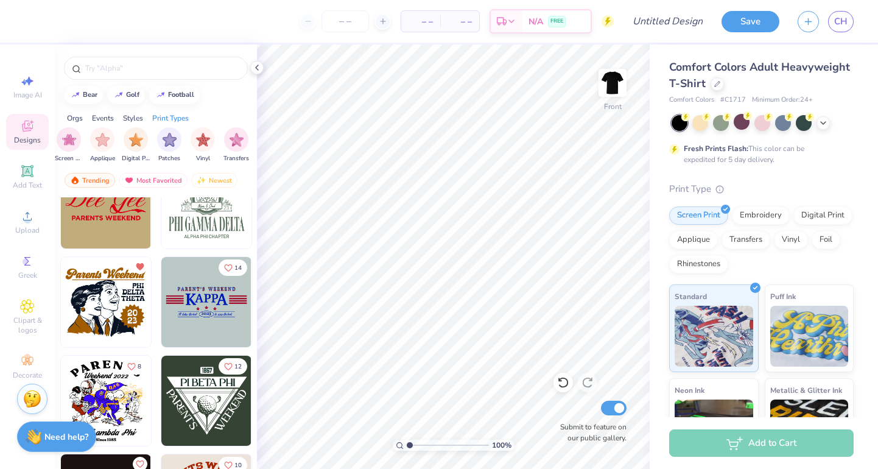
click at [128, 295] on img at bounding box center [106, 302] width 90 height 90
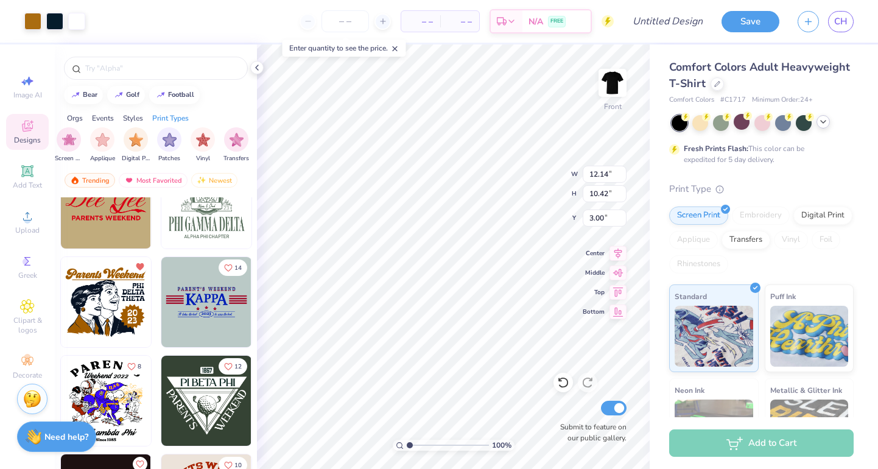
click at [820, 121] on icon at bounding box center [823, 122] width 10 height 10
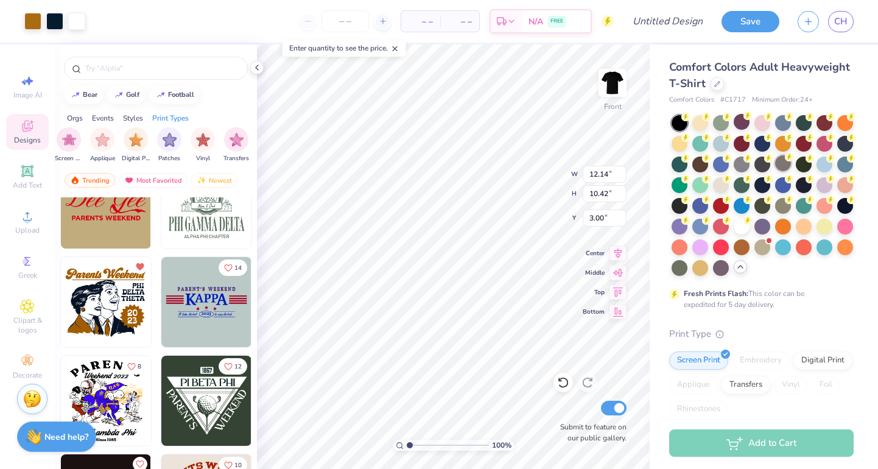
click at [785, 163] on div at bounding box center [783, 163] width 16 height 16
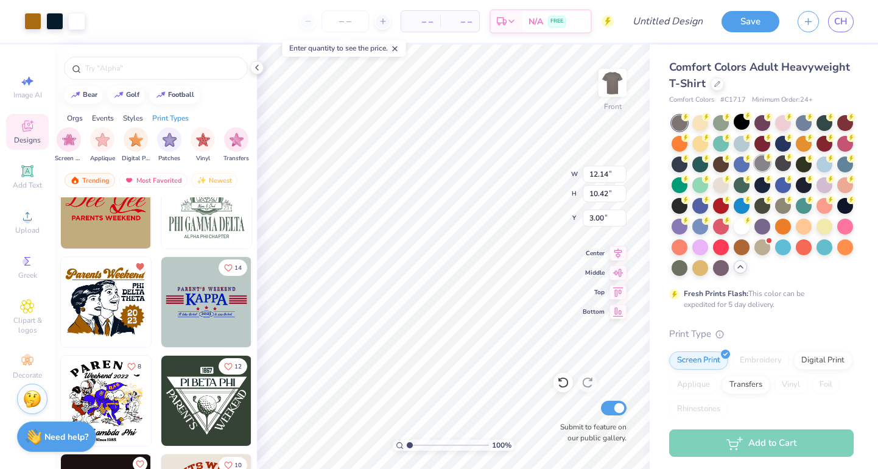
click at [763, 166] on div at bounding box center [763, 163] width 16 height 16
click at [720, 181] on div at bounding box center [721, 184] width 16 height 16
click at [743, 227] on div at bounding box center [742, 225] width 16 height 16
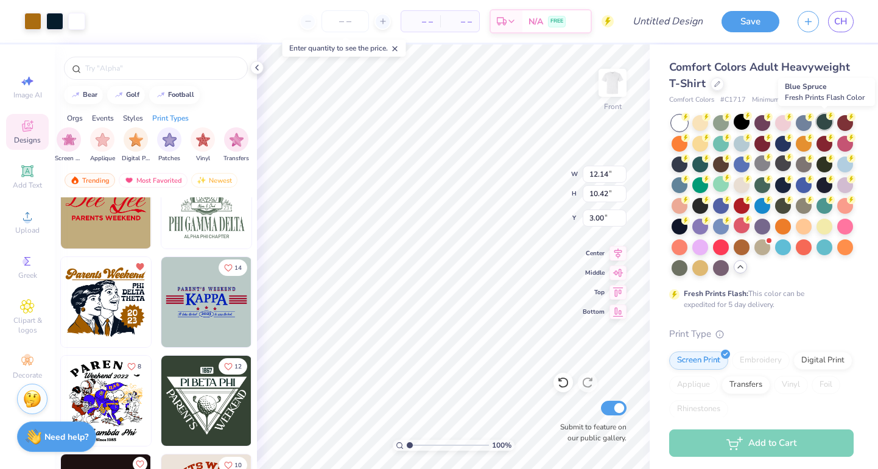
click at [819, 124] on div at bounding box center [825, 122] width 16 height 16
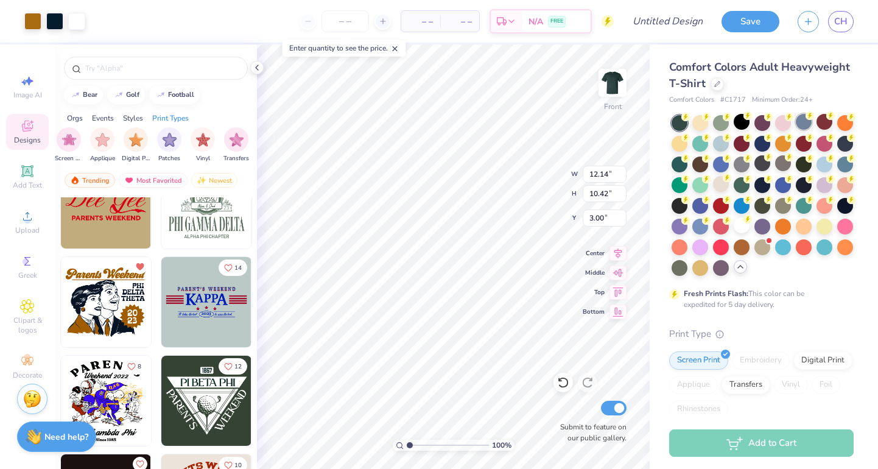
click at [800, 123] on div at bounding box center [804, 122] width 16 height 16
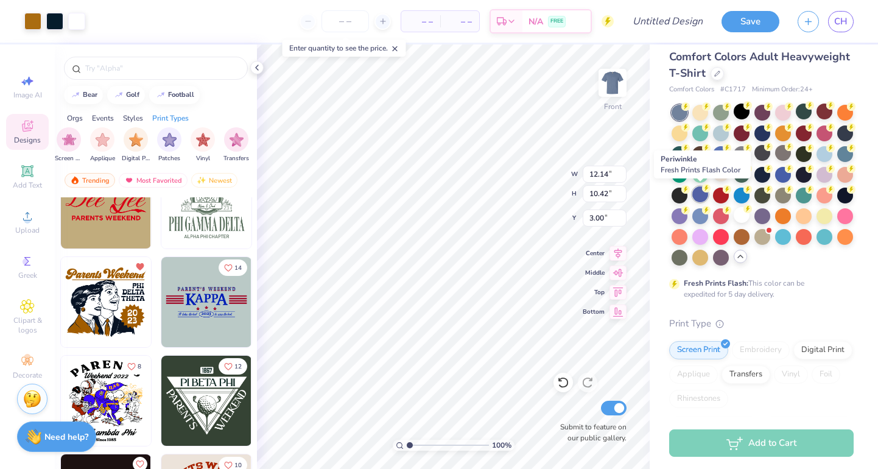
click at [695, 195] on div at bounding box center [700, 194] width 16 height 16
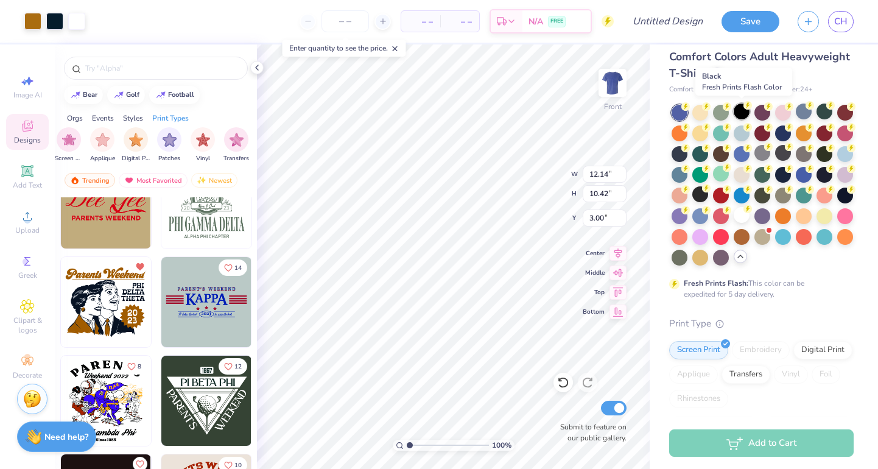
click at [743, 113] on div at bounding box center [742, 112] width 16 height 16
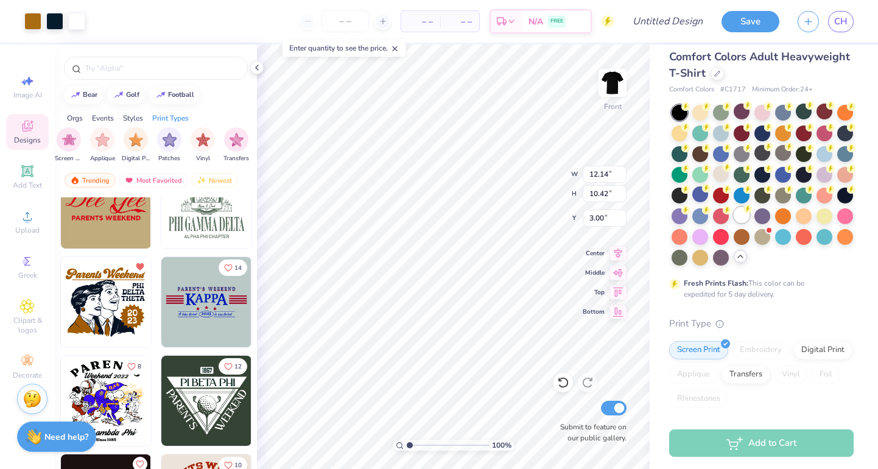
click at [741, 216] on div at bounding box center [742, 215] width 16 height 16
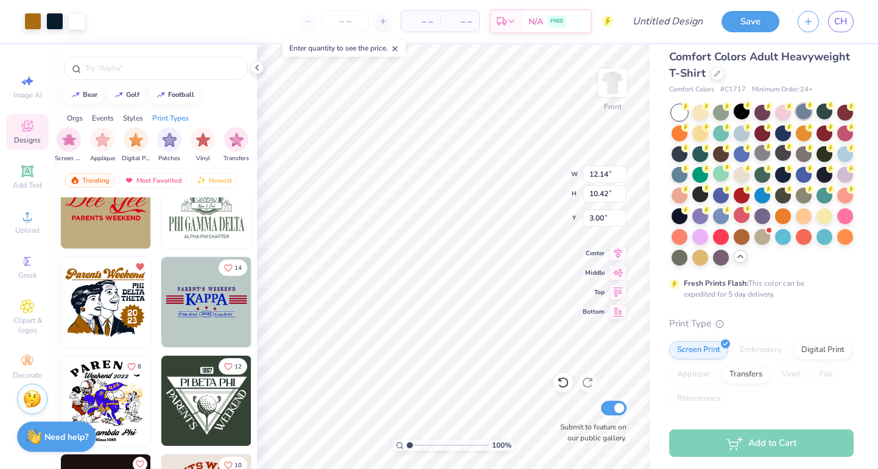
click at [802, 112] on div at bounding box center [804, 112] width 16 height 16
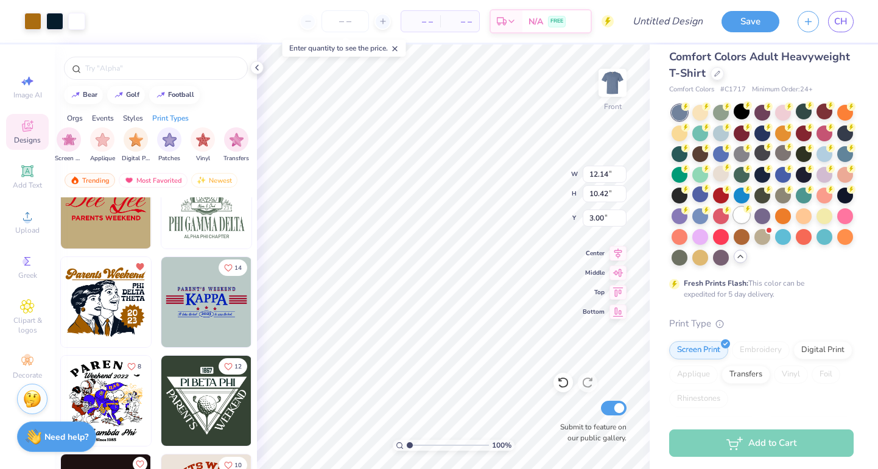
click at [745, 212] on icon at bounding box center [748, 209] width 9 height 9
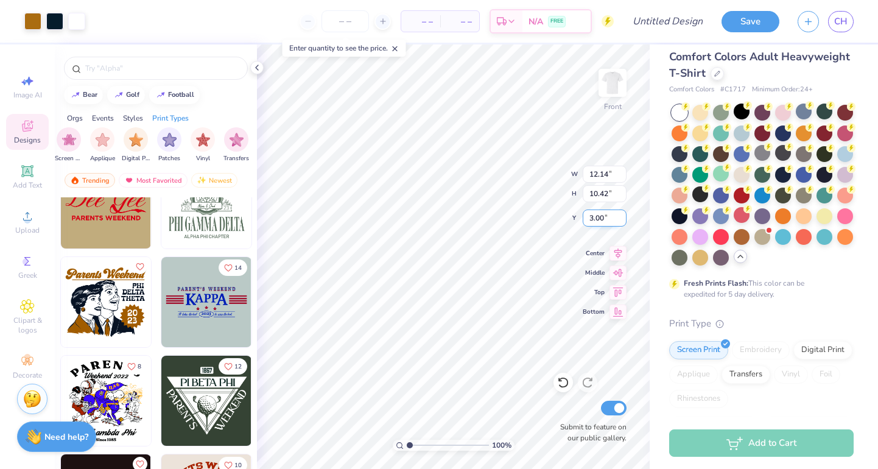
type input "4.20"
type input "12.87"
type input "11.04"
type input "3.58"
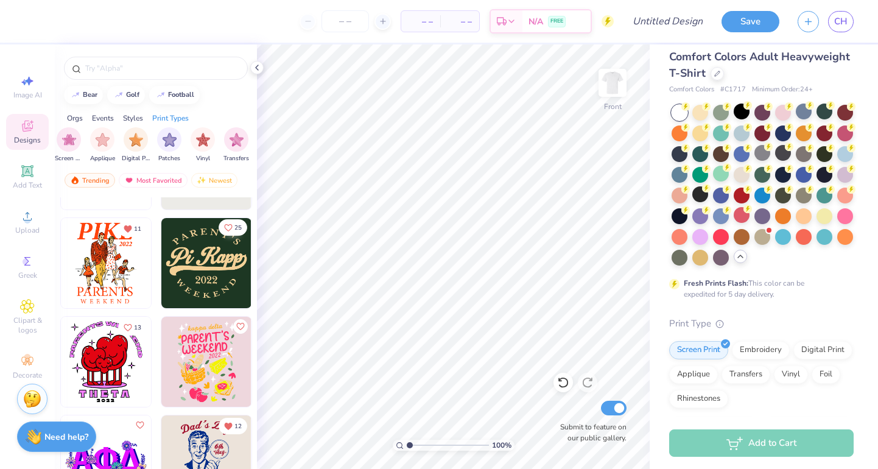
scroll to position [12793, 0]
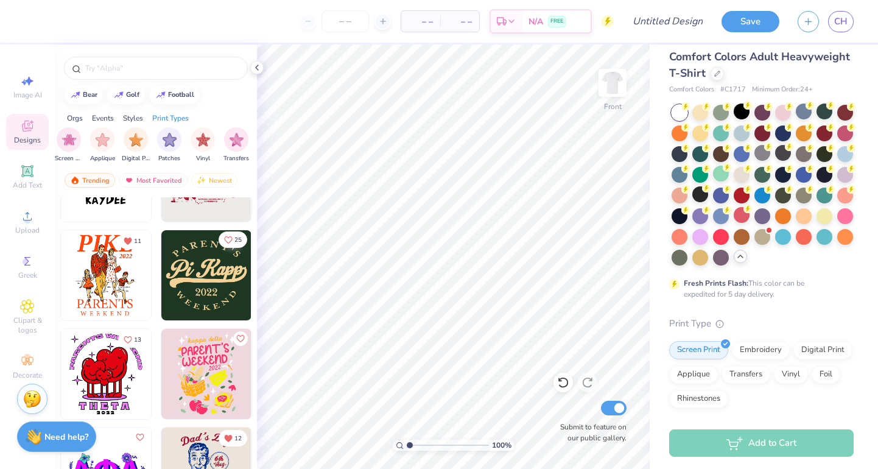
click at [234, 239] on span "25" at bounding box center [237, 240] width 7 height 6
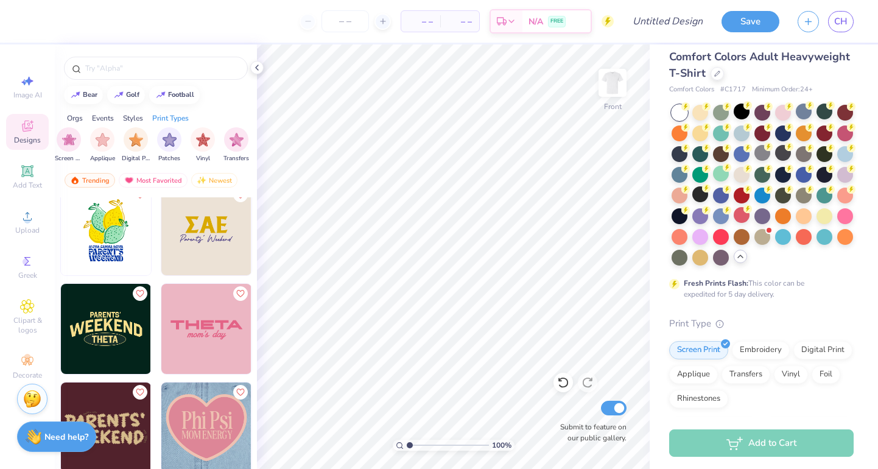
scroll to position [15665, 0]
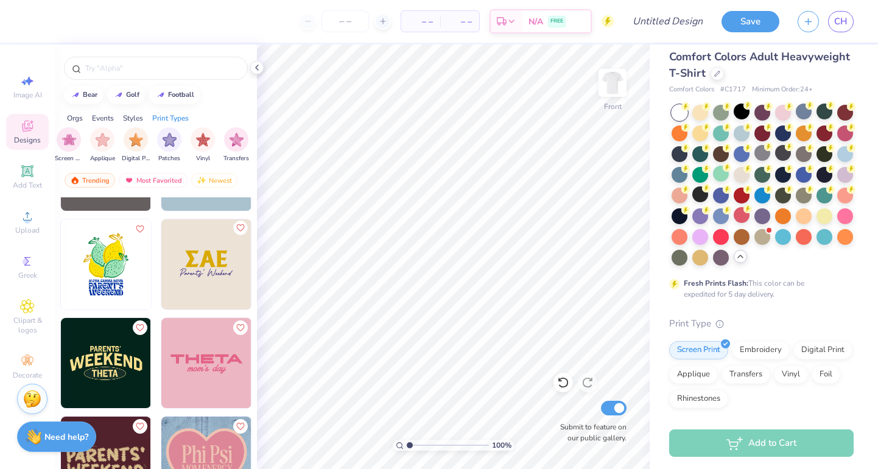
click at [237, 228] on icon "Like" at bounding box center [240, 228] width 9 height 9
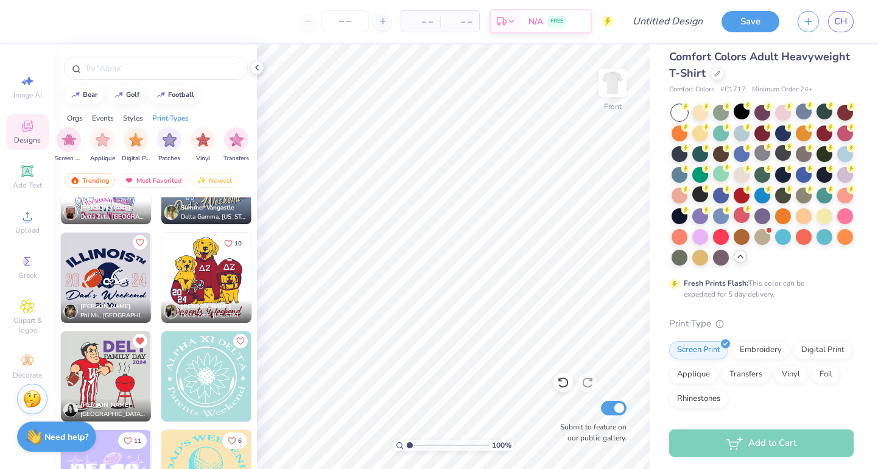
scroll to position [17334, 0]
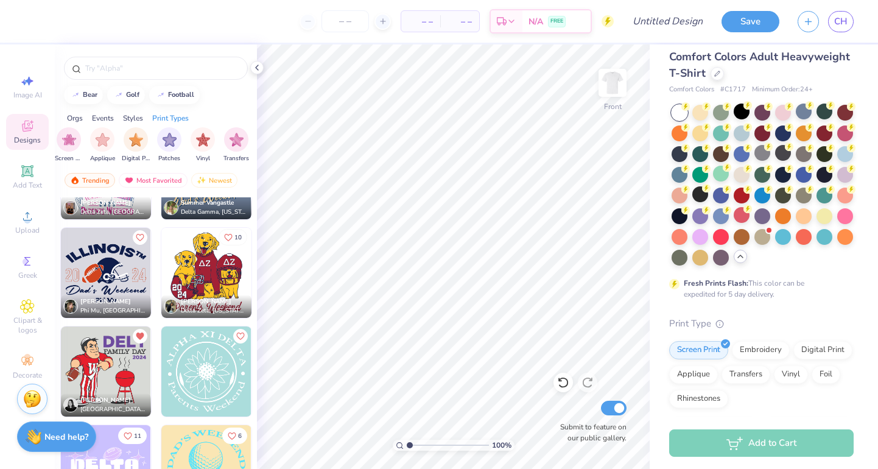
click at [230, 236] on icon "Like" at bounding box center [228, 237] width 9 height 9
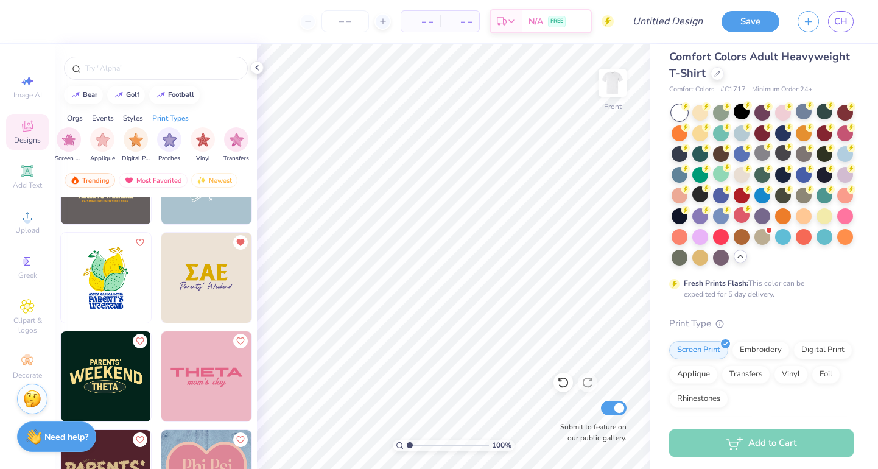
scroll to position [15651, 0]
click at [140, 339] on icon "Like" at bounding box center [139, 340] width 9 height 9
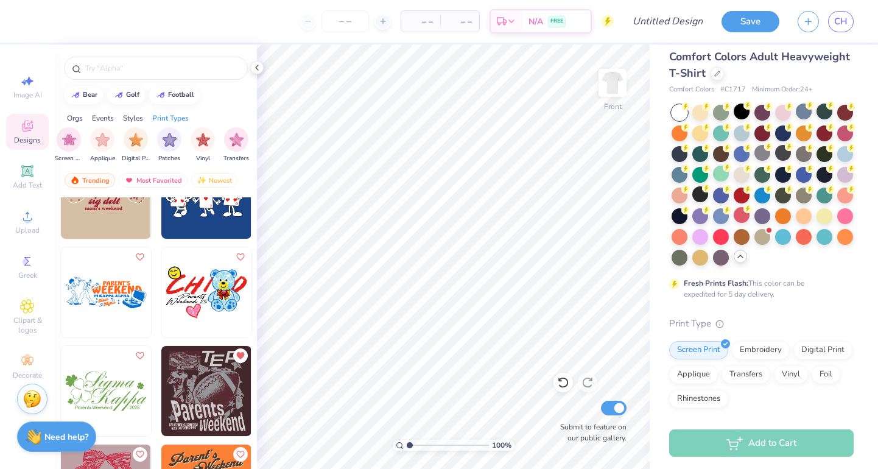
scroll to position [6564, 0]
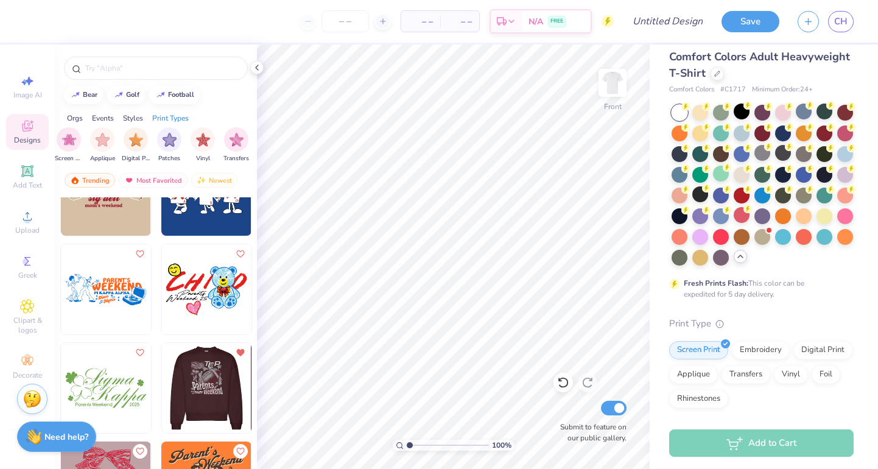
click at [214, 379] on img at bounding box center [206, 388] width 90 height 90
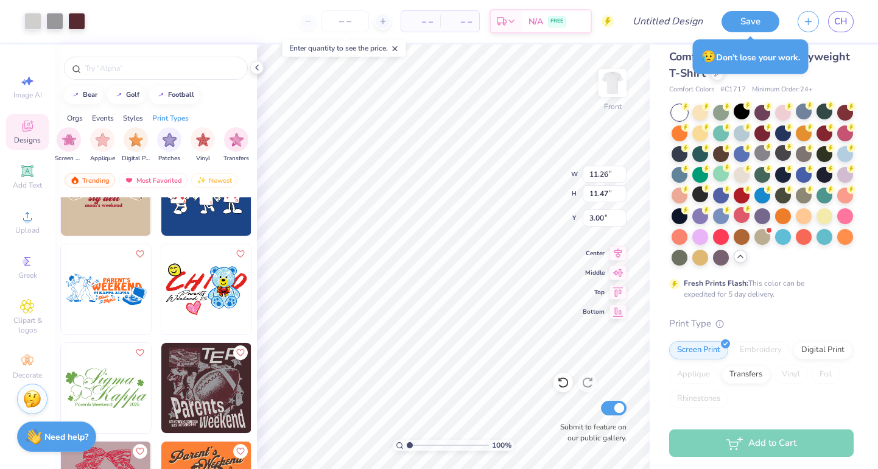
type input "4.42"
type input "12.50"
type input "12.73"
type input "4.04"
click at [742, 115] on div at bounding box center [742, 112] width 16 height 16
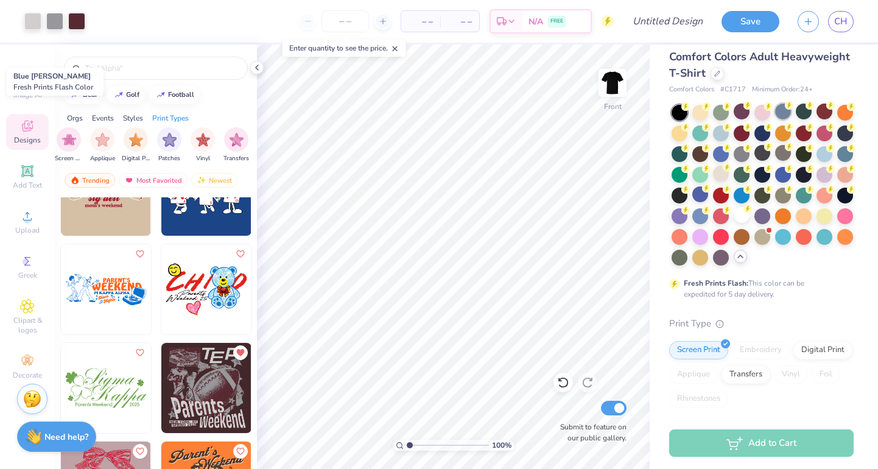
click at [781, 111] on div at bounding box center [783, 112] width 16 height 16
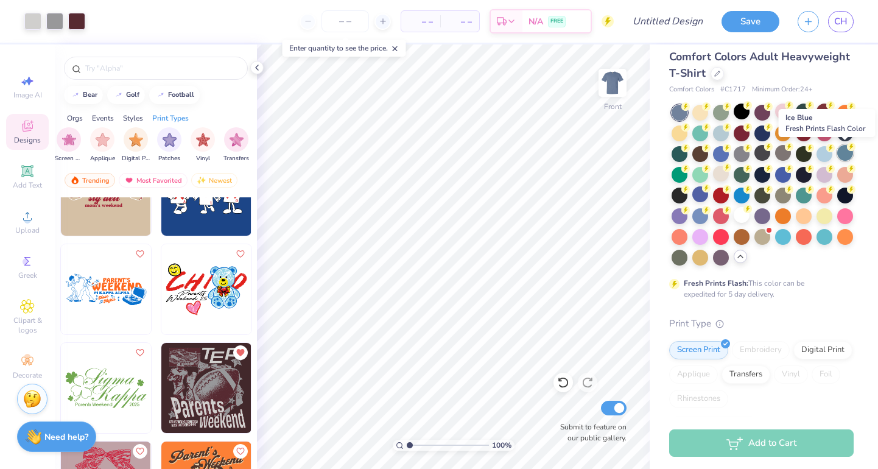
click at [841, 153] on div at bounding box center [845, 153] width 16 height 16
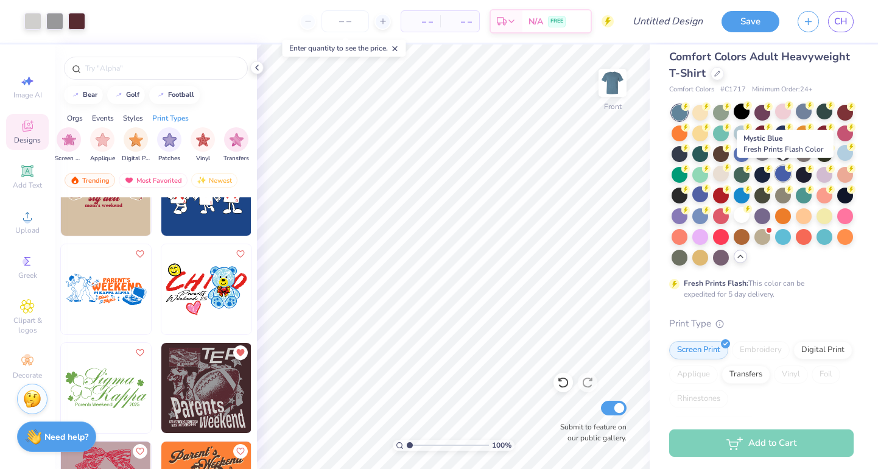
click at [780, 178] on div at bounding box center [783, 174] width 16 height 16
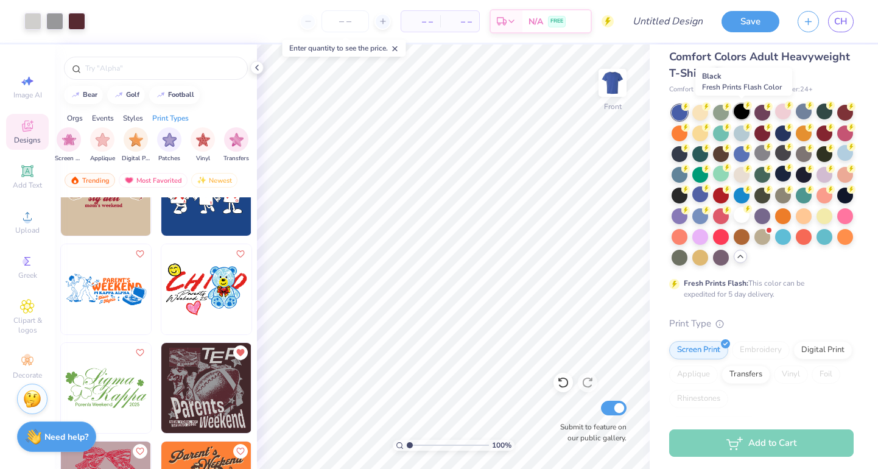
click at [745, 108] on icon at bounding box center [748, 105] width 9 height 9
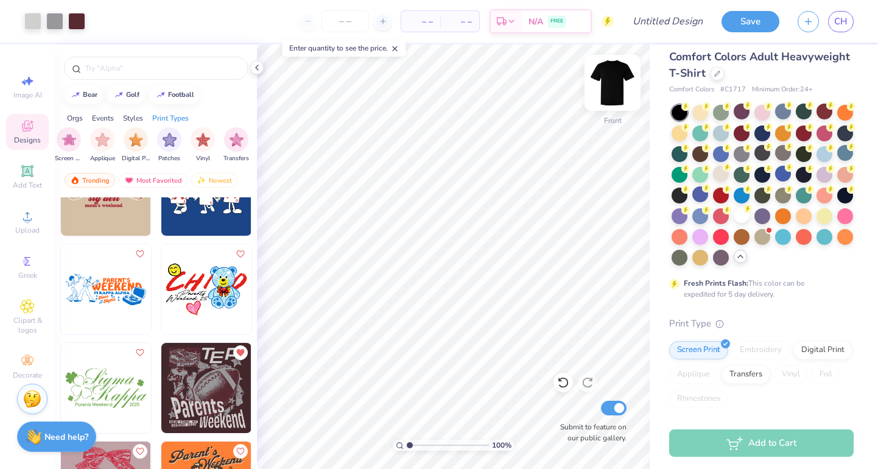
click at [605, 89] on img at bounding box center [612, 82] width 49 height 49
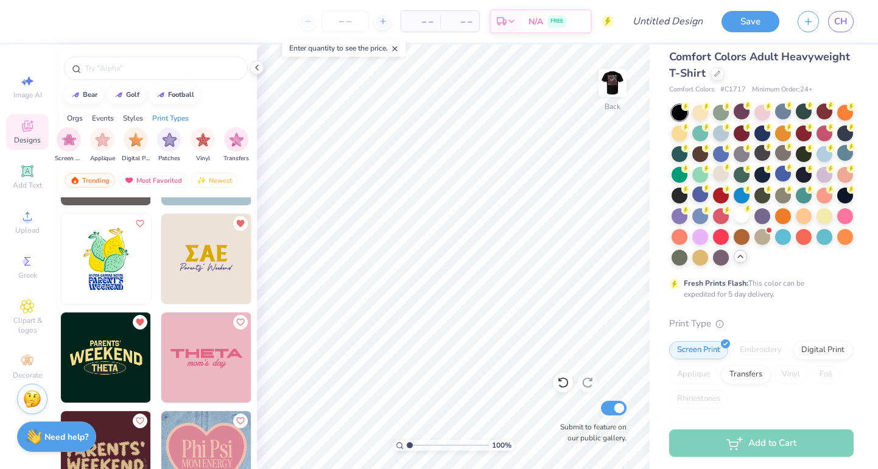
scroll to position [15660, 0]
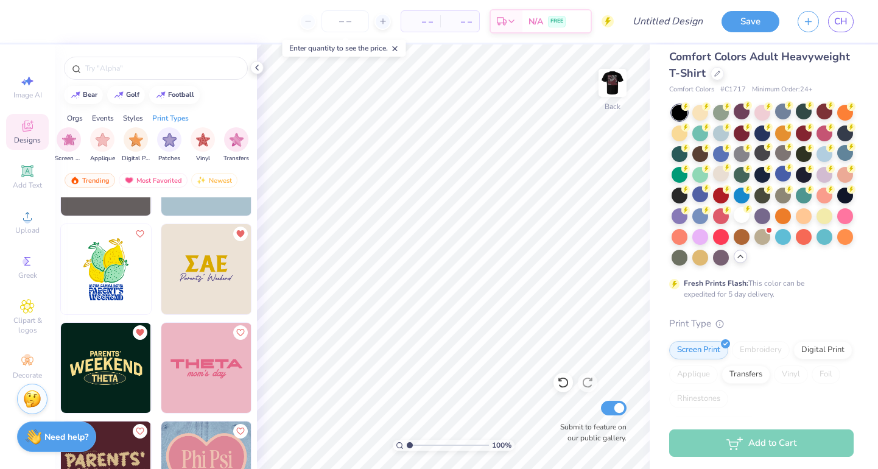
click at [209, 259] on img at bounding box center [206, 269] width 90 height 90
type input "4.83"
type input "3.20"
type input "1.61"
type input "3.47"
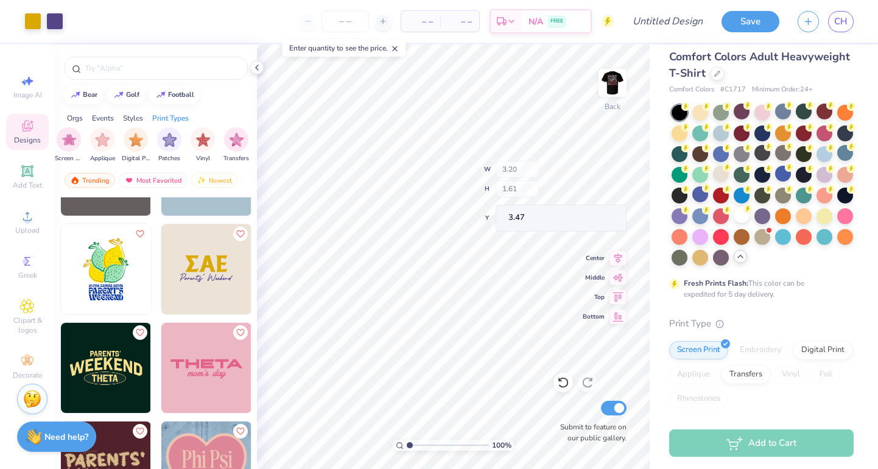
type input "5.17"
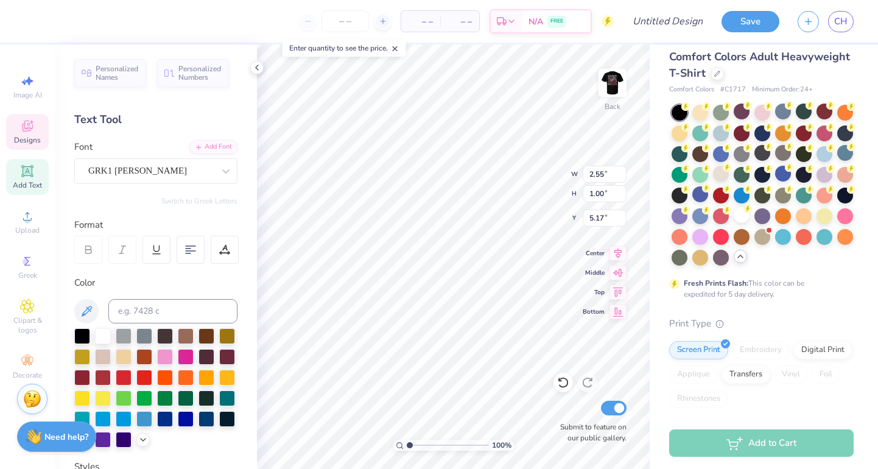
type input "2.44"
type input "0.95"
click at [255, 72] on icon at bounding box center [257, 68] width 10 height 10
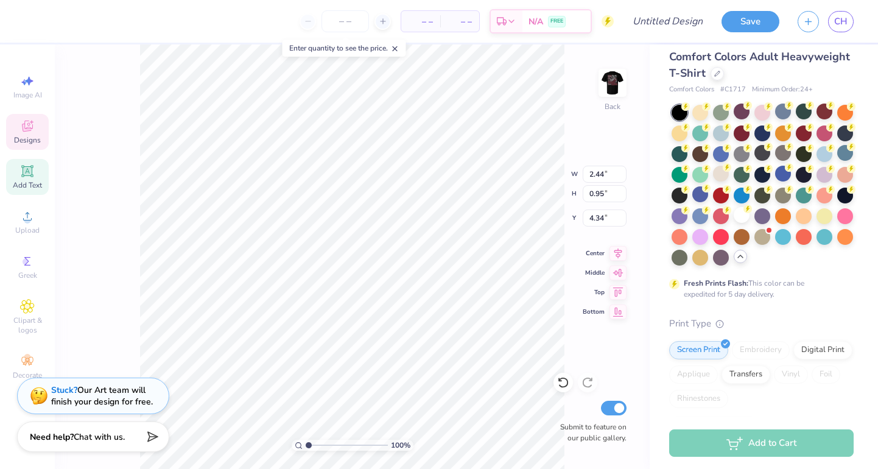
click at [395, 46] on icon at bounding box center [395, 48] width 9 height 9
click at [564, 379] on icon at bounding box center [563, 382] width 12 height 12
type input "5.21"
click at [563, 379] on icon at bounding box center [563, 383] width 10 height 11
type input "3.82"
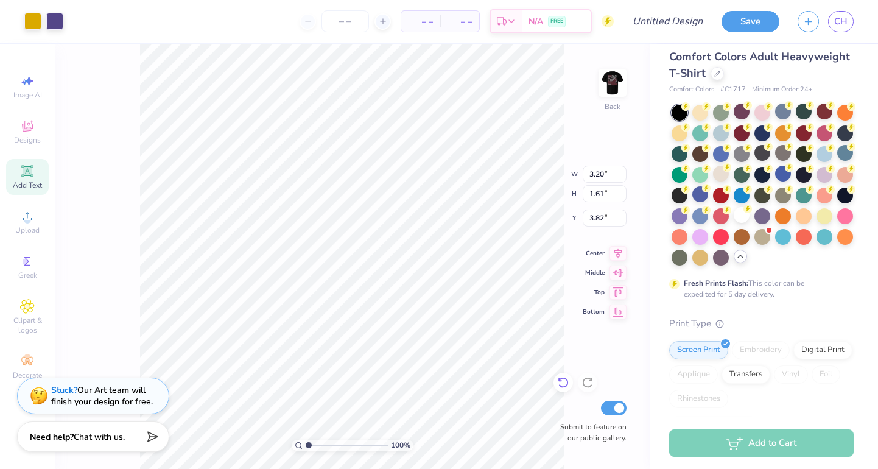
type input "2.89"
type input "1.46"
type input "3.71"
type input "3.49"
type input "3.58"
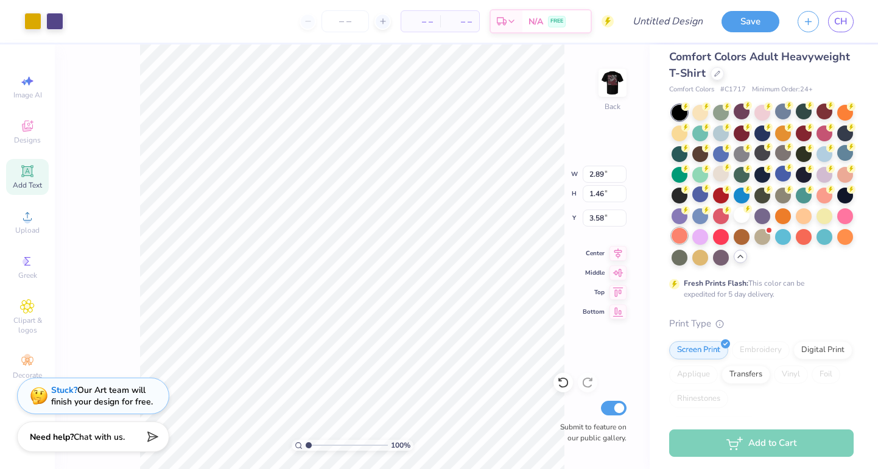
type input "3.97"
click at [742, 216] on div at bounding box center [742, 215] width 16 height 16
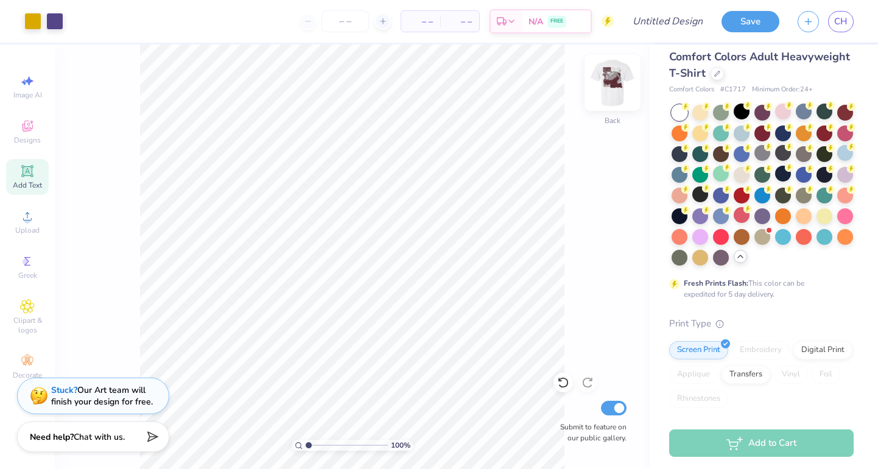
click at [610, 90] on img at bounding box center [612, 82] width 49 height 49
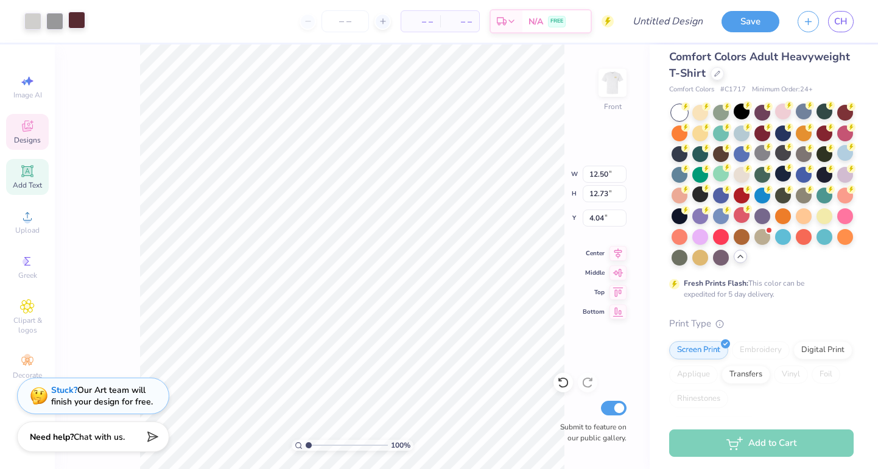
click at [74, 18] on div at bounding box center [76, 20] width 17 height 17
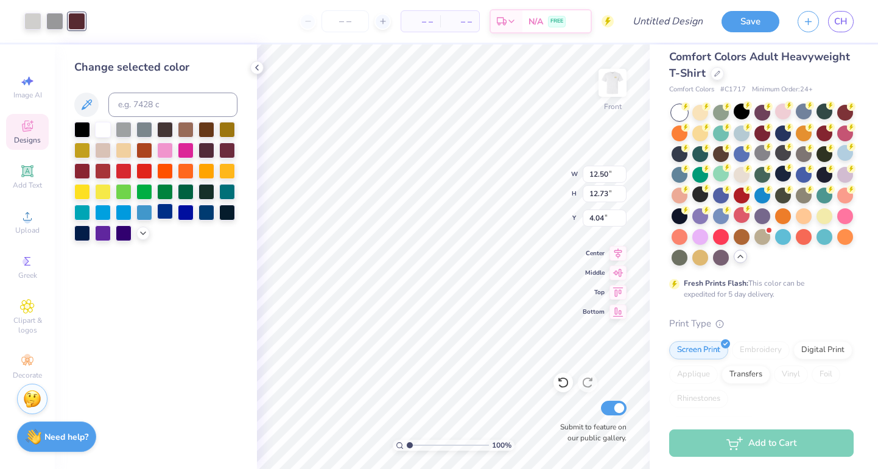
click at [163, 219] on div at bounding box center [165, 211] width 16 height 16
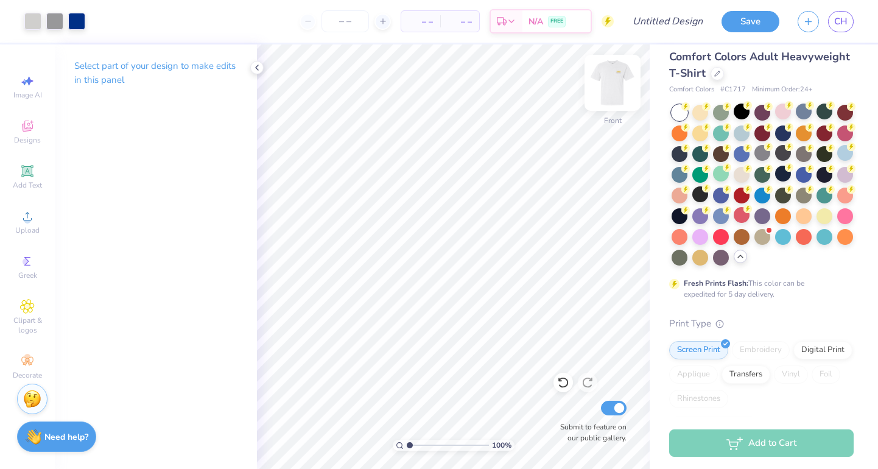
click at [608, 83] on img at bounding box center [612, 82] width 49 height 49
click at [604, 93] on img at bounding box center [612, 83] width 24 height 24
click at [255, 66] on icon at bounding box center [257, 68] width 10 height 10
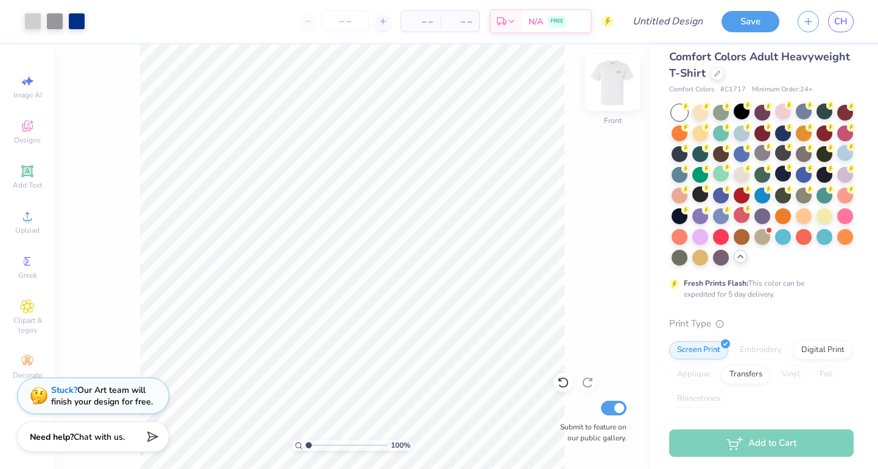
click at [611, 74] on img at bounding box center [612, 82] width 49 height 49
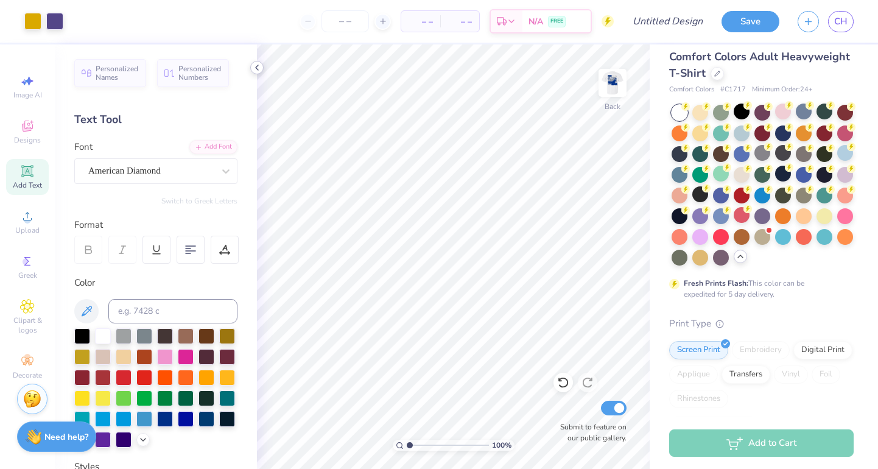
click at [255, 65] on icon at bounding box center [257, 68] width 10 height 10
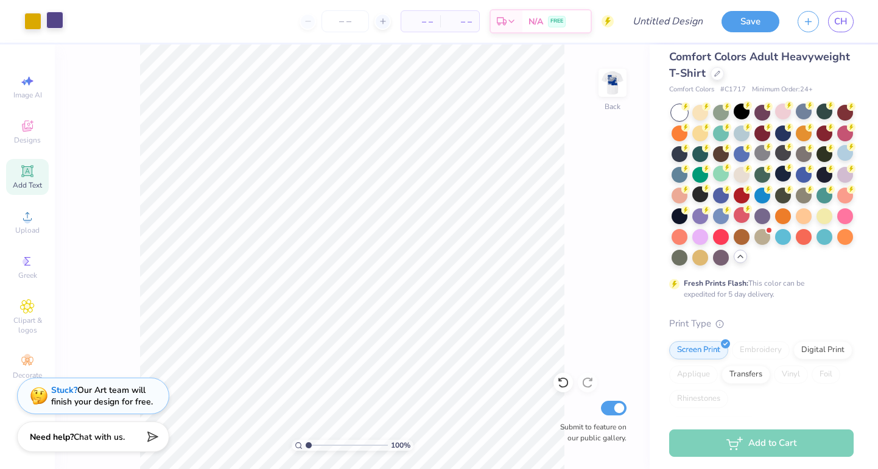
click at [57, 26] on div at bounding box center [54, 20] width 17 height 17
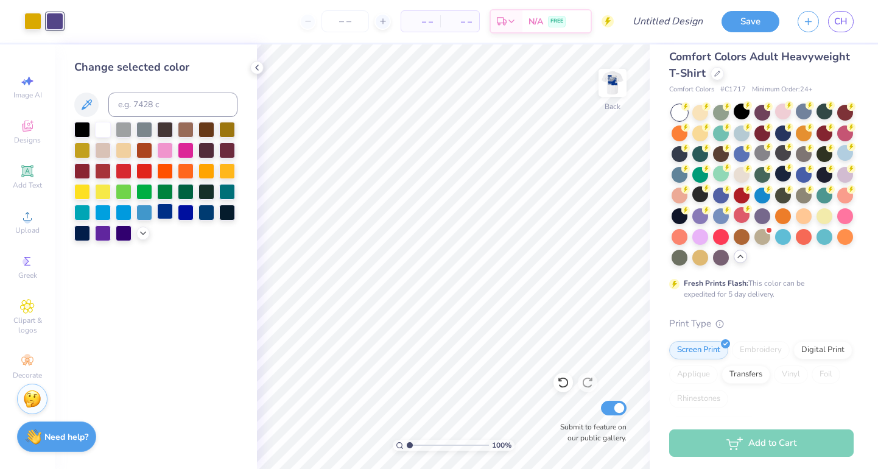
click at [165, 219] on div at bounding box center [165, 211] width 16 height 16
click at [606, 77] on img at bounding box center [612, 82] width 49 height 49
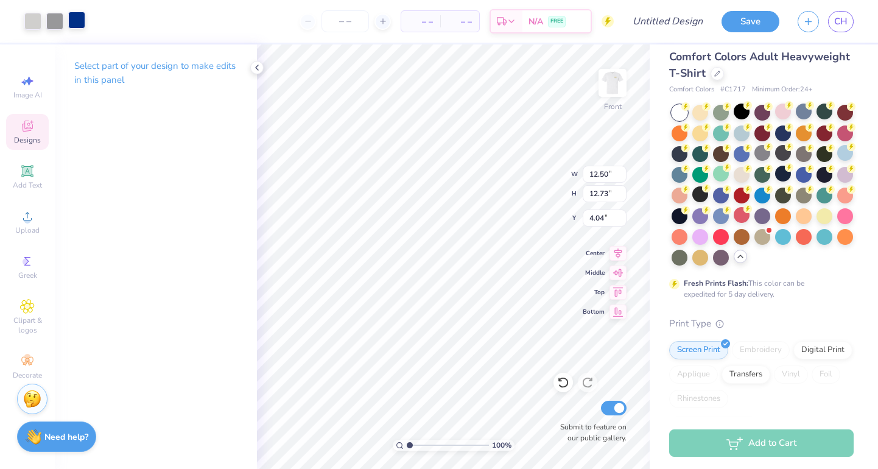
click at [80, 21] on div at bounding box center [76, 20] width 17 height 17
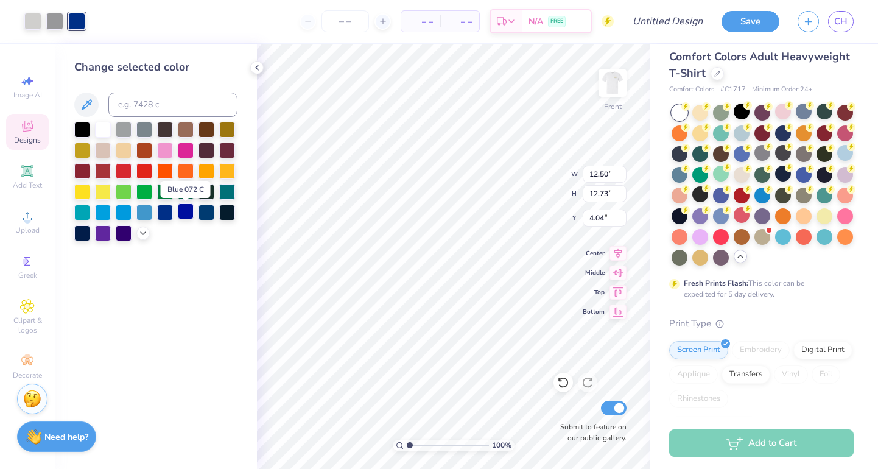
click at [184, 217] on div at bounding box center [186, 211] width 16 height 16
click at [165, 216] on div at bounding box center [165, 211] width 16 height 16
click at [143, 236] on icon at bounding box center [143, 232] width 10 height 10
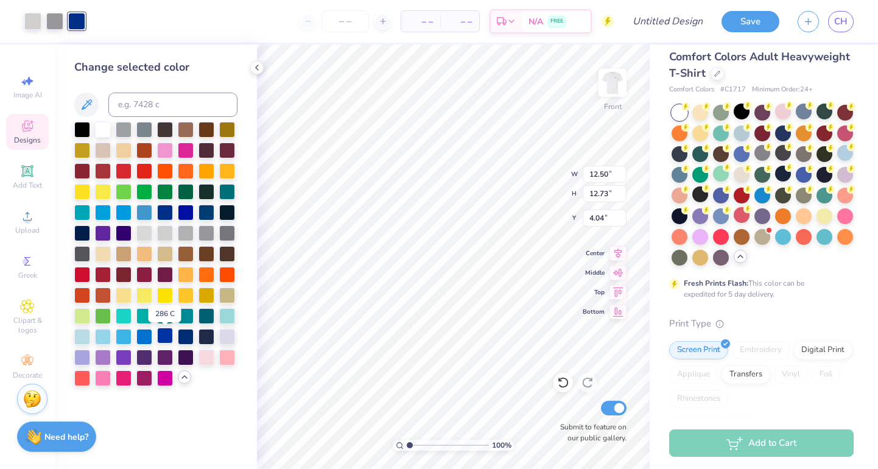
click at [166, 337] on div at bounding box center [165, 336] width 16 height 16
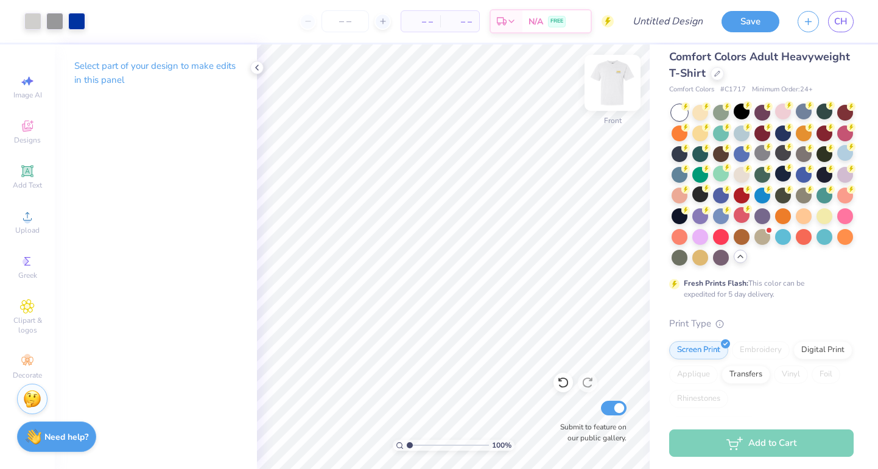
click at [616, 75] on img at bounding box center [612, 82] width 49 height 49
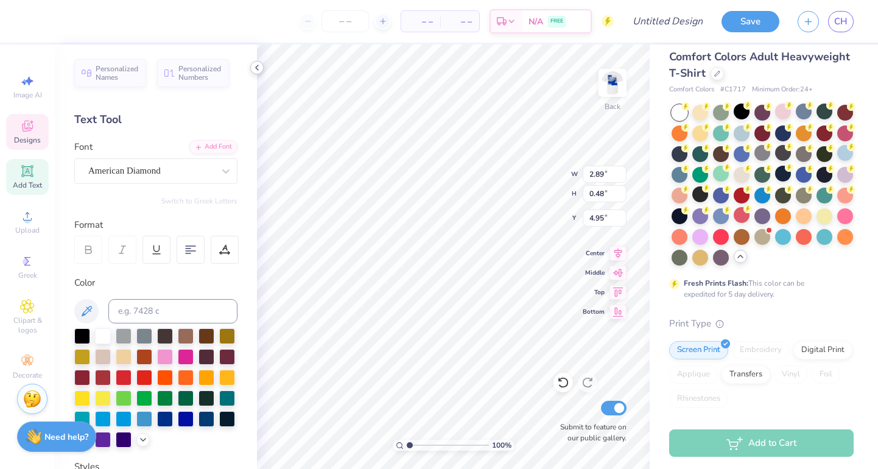
click at [253, 69] on icon at bounding box center [257, 68] width 10 height 10
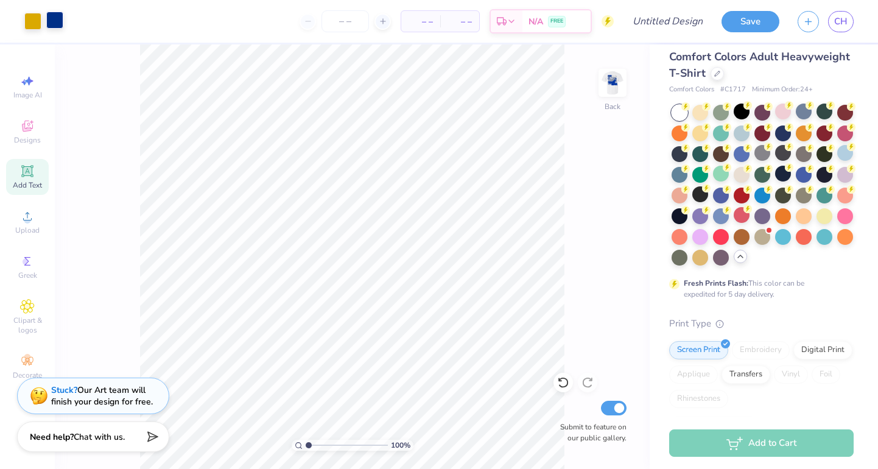
click at [53, 21] on div at bounding box center [54, 20] width 17 height 17
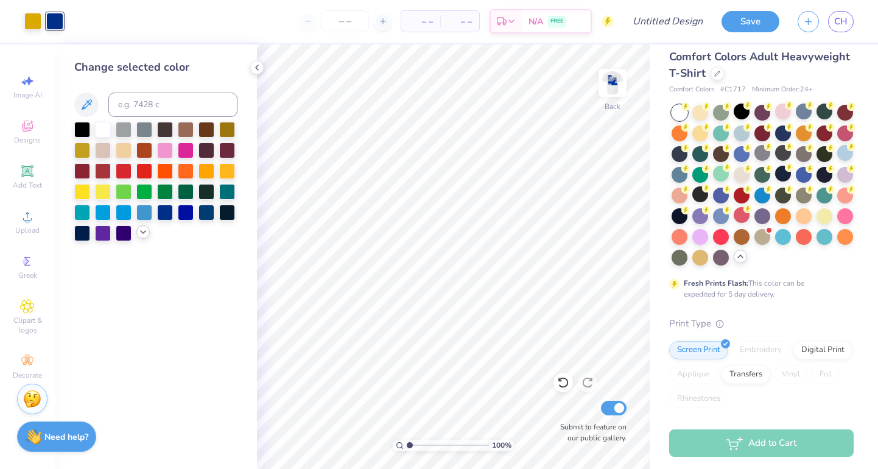
click at [144, 236] on icon at bounding box center [143, 232] width 10 height 10
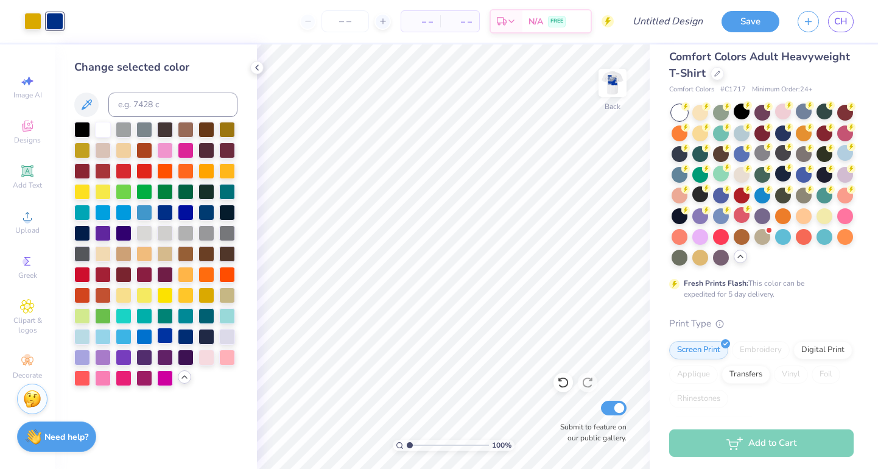
click at [166, 338] on div at bounding box center [165, 336] width 16 height 16
click at [145, 337] on div at bounding box center [144, 336] width 16 height 16
click at [617, 83] on img at bounding box center [612, 82] width 49 height 49
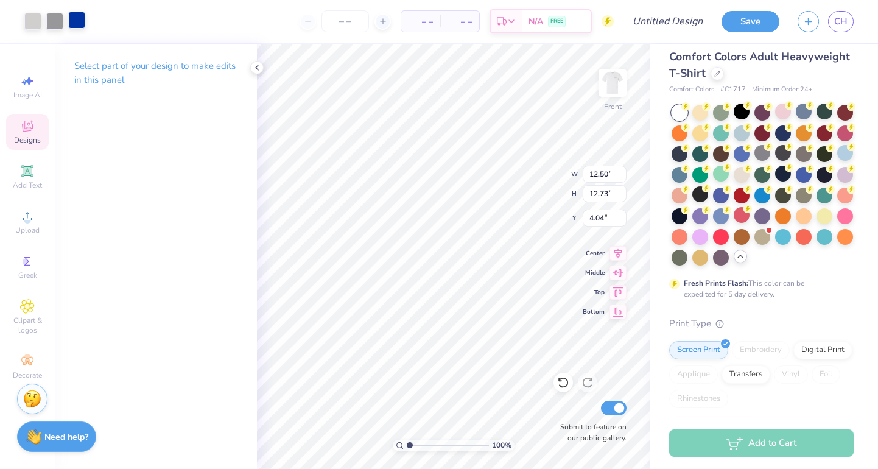
click at [84, 17] on div at bounding box center [76, 20] width 17 height 17
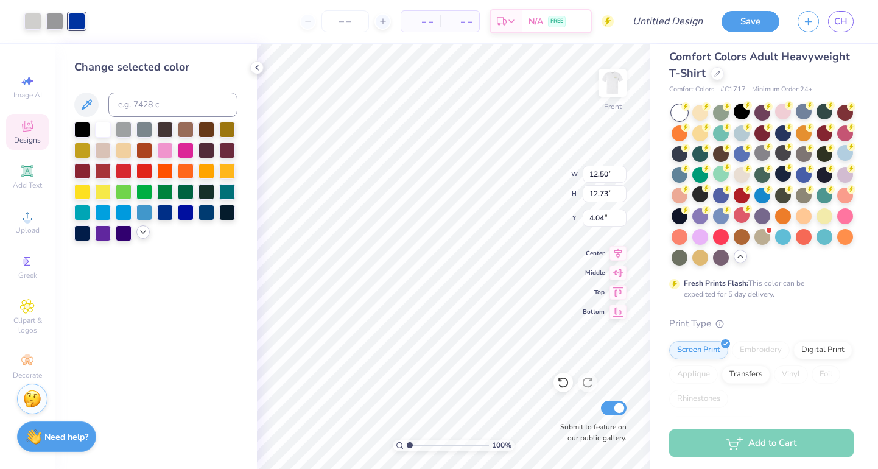
click at [143, 232] on icon at bounding box center [143, 232] width 10 height 10
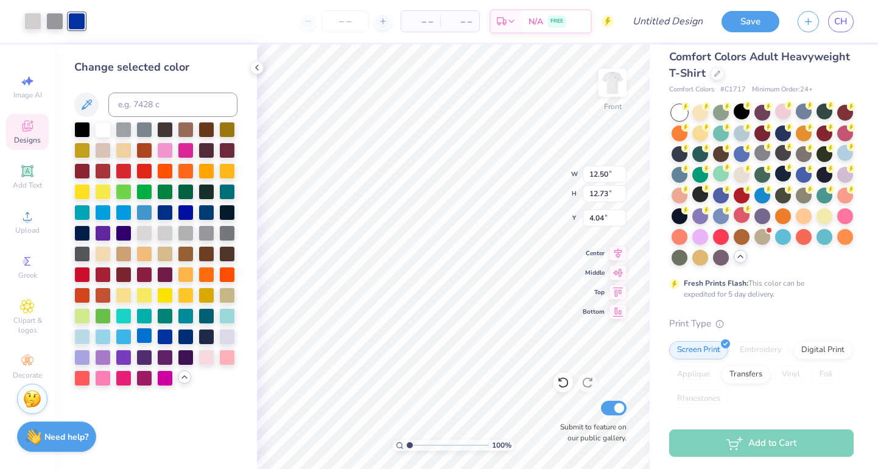
click at [146, 339] on div at bounding box center [144, 336] width 16 height 16
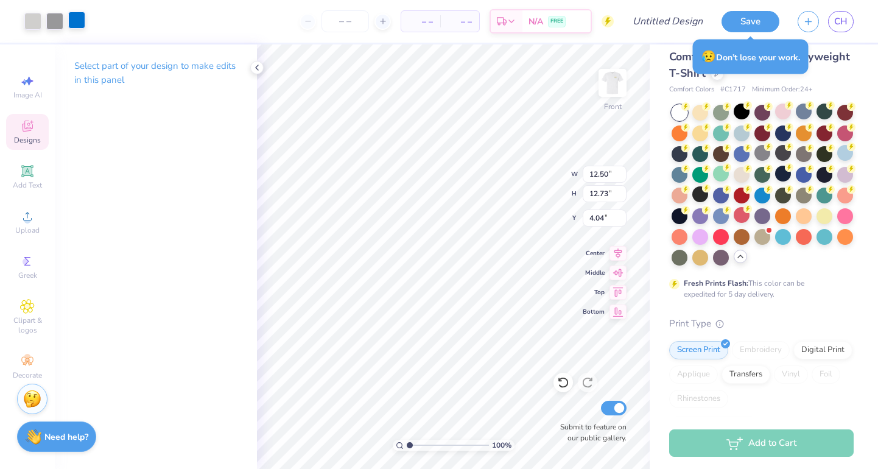
click at [79, 20] on div at bounding box center [76, 20] width 17 height 17
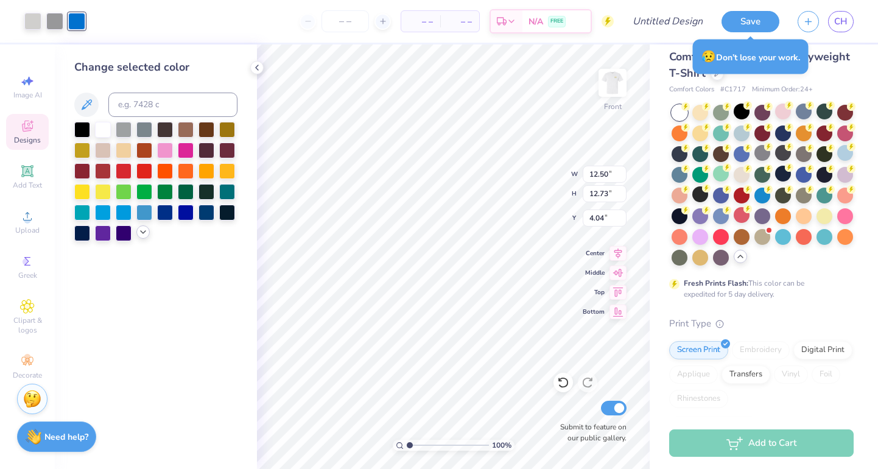
click at [144, 233] on polyline at bounding box center [143, 232] width 5 height 2
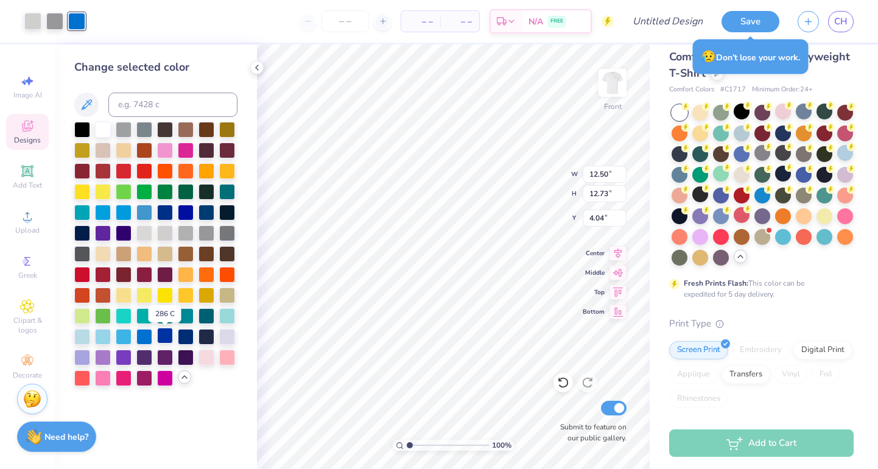
click at [162, 339] on div at bounding box center [165, 336] width 16 height 16
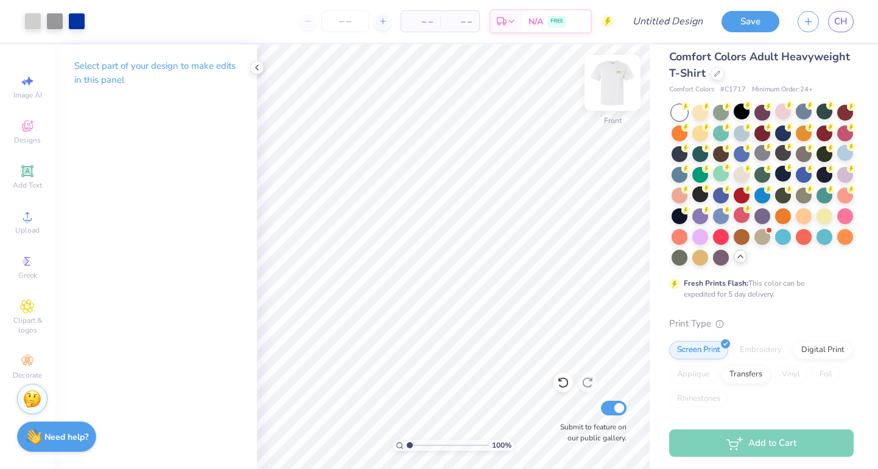
click at [615, 94] on img at bounding box center [612, 82] width 49 height 49
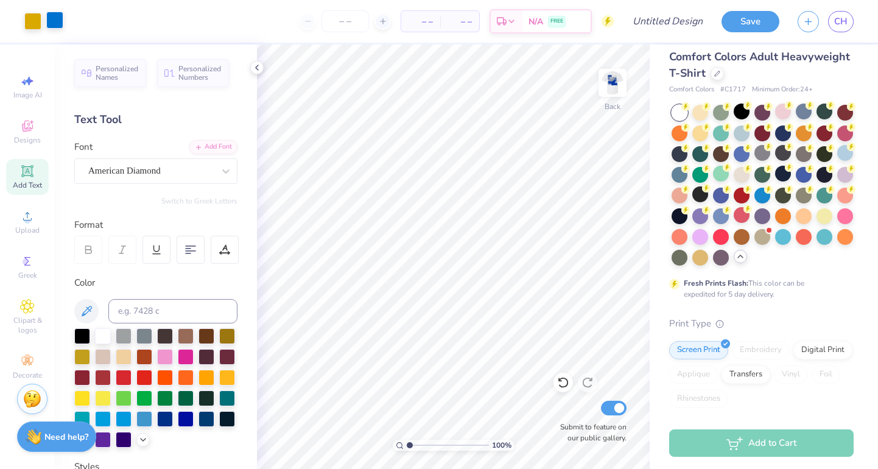
click at [57, 18] on div at bounding box center [54, 20] width 17 height 17
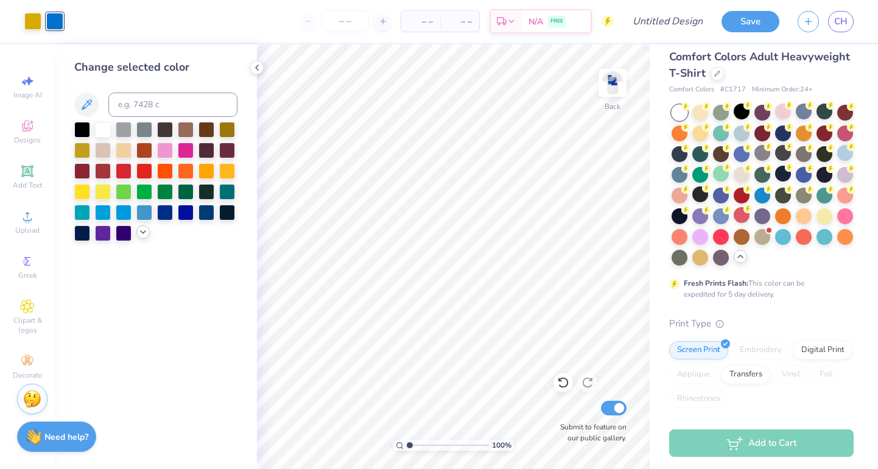
click at [144, 232] on icon at bounding box center [143, 232] width 10 height 10
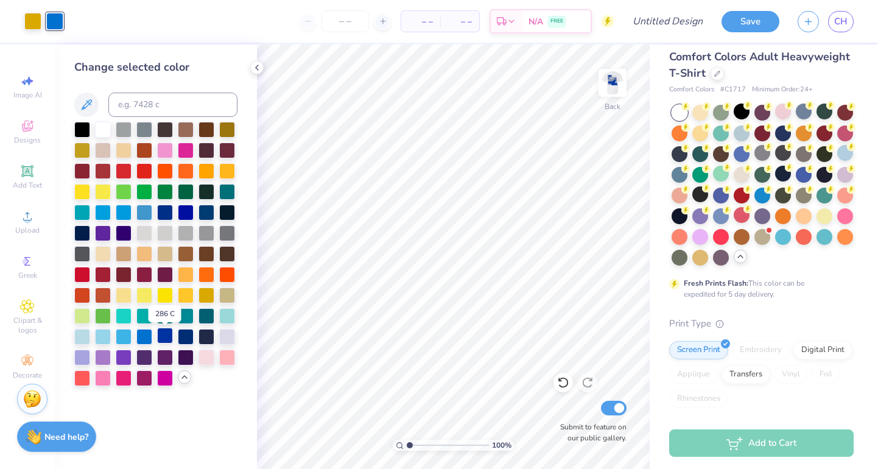
click at [164, 340] on div at bounding box center [165, 336] width 16 height 16
click at [256, 66] on icon at bounding box center [257, 68] width 10 height 10
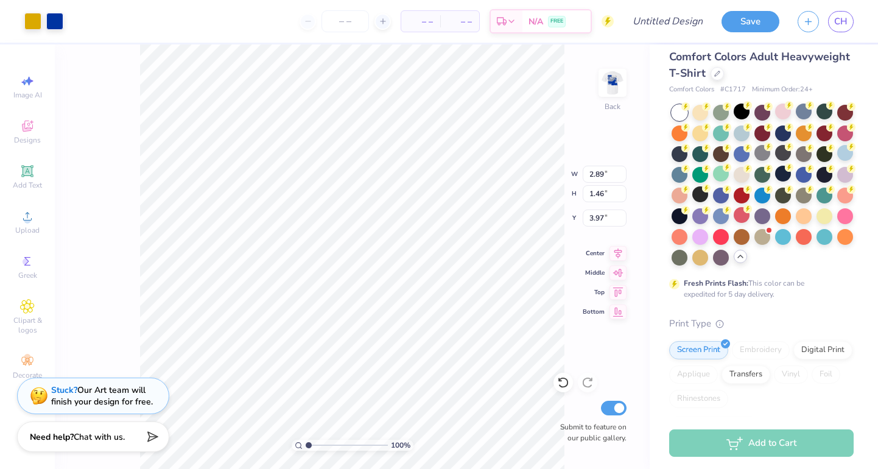
type input "4.10"
click at [108, 408] on div "Stuck? Our Art team will finish your design for free." at bounding box center [93, 394] width 152 height 37
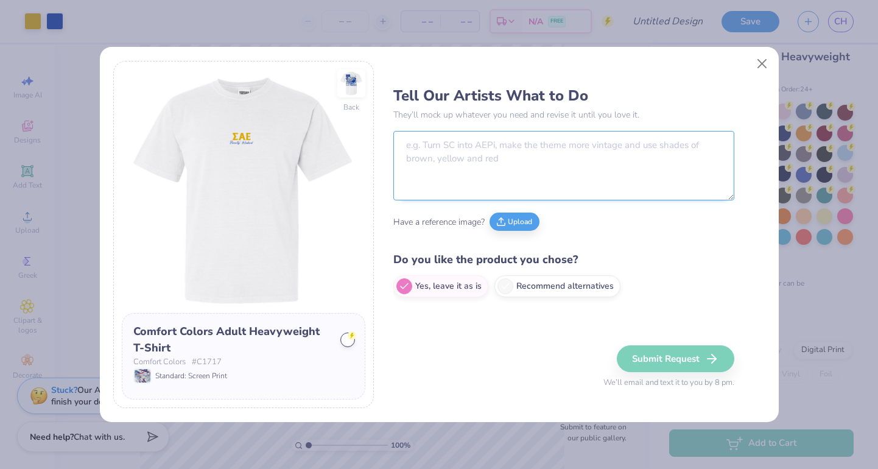
click at [448, 175] on textarea at bounding box center [563, 165] width 341 height 69
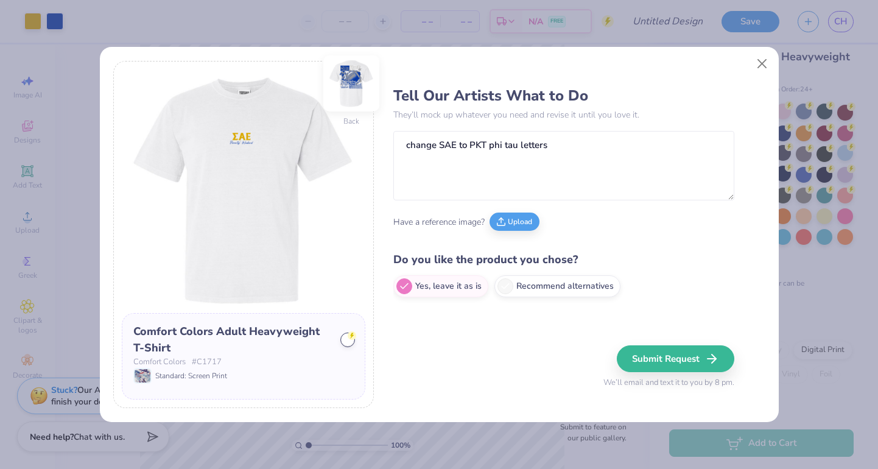
click at [354, 85] on img at bounding box center [351, 83] width 56 height 56
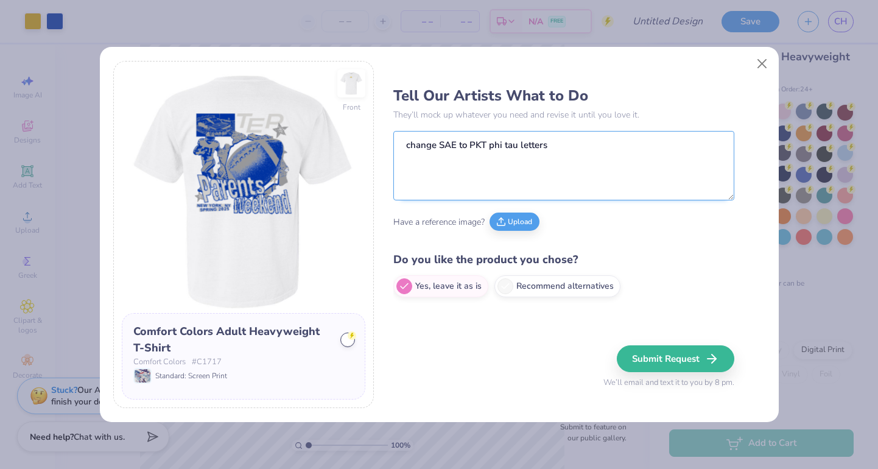
click at [568, 149] on textarea "change SAE to PKT phi tau letters" at bounding box center [563, 165] width 341 height 69
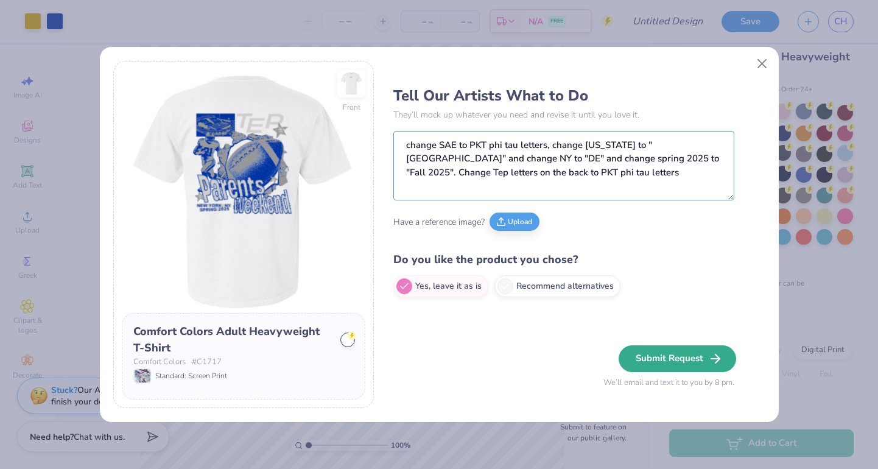
type textarea "change SAE to PKT phi tau letters, change New York to "Newark" and change NY to…"
click at [664, 355] on button "Submit Request" at bounding box center [678, 358] width 118 height 27
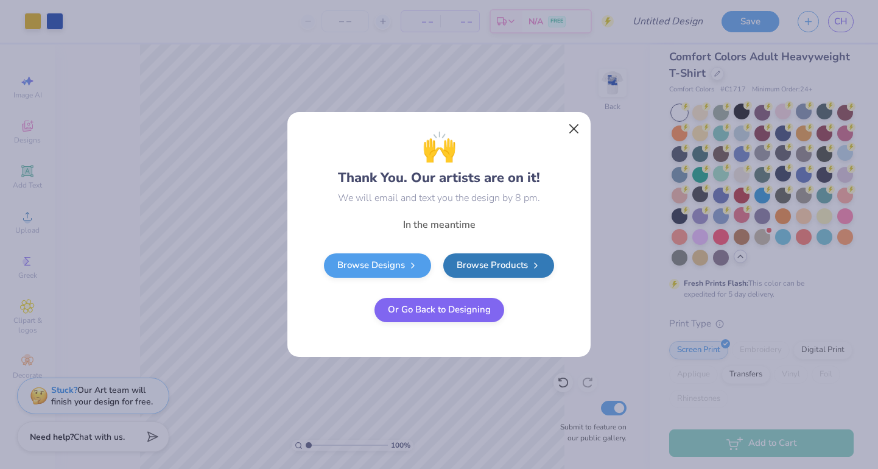
click at [568, 136] on button "Close" at bounding box center [574, 129] width 23 height 23
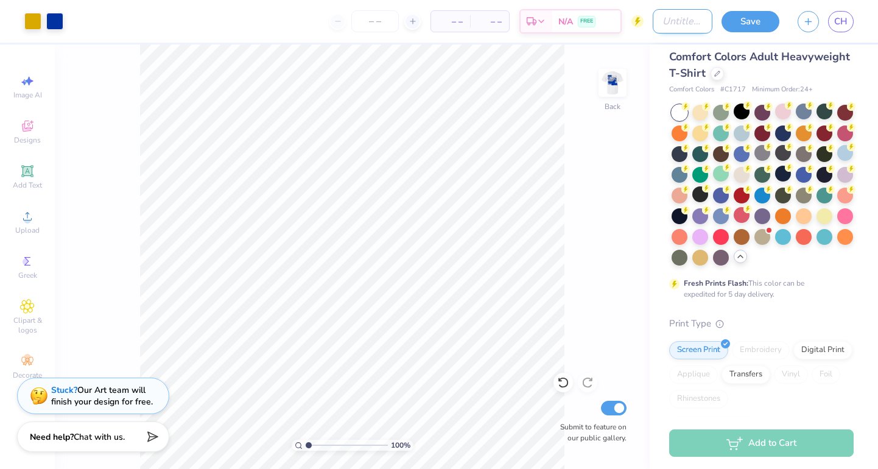
click at [664, 19] on input "Design Title" at bounding box center [683, 21] width 60 height 24
type input "football graphic t parents weekend 25"
click at [747, 23] on button "Save" at bounding box center [751, 19] width 58 height 21
click at [610, 88] on img at bounding box center [612, 82] width 49 height 49
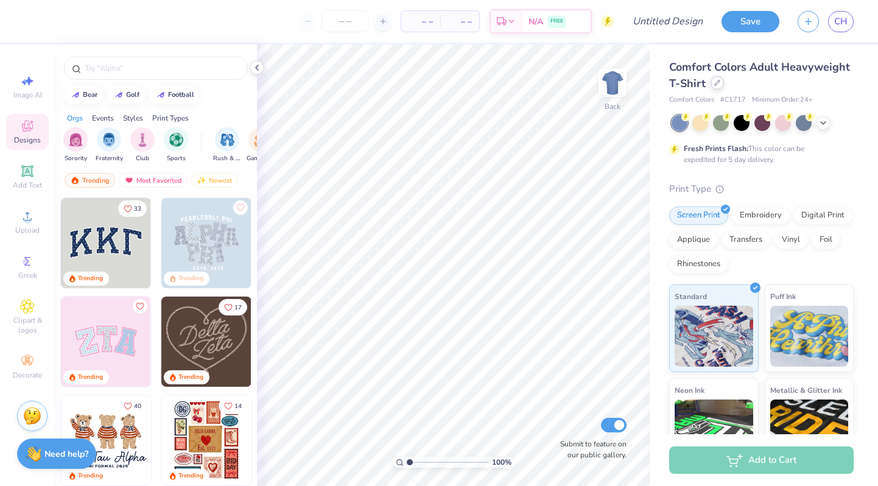
click at [717, 83] on icon at bounding box center [717, 83] width 6 height 6
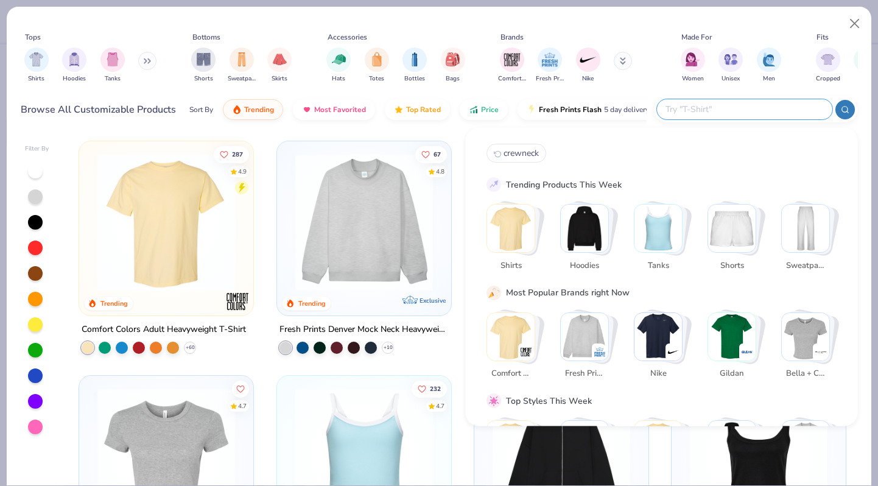
click at [761, 111] on input "text" at bounding box center [744, 109] width 160 height 14
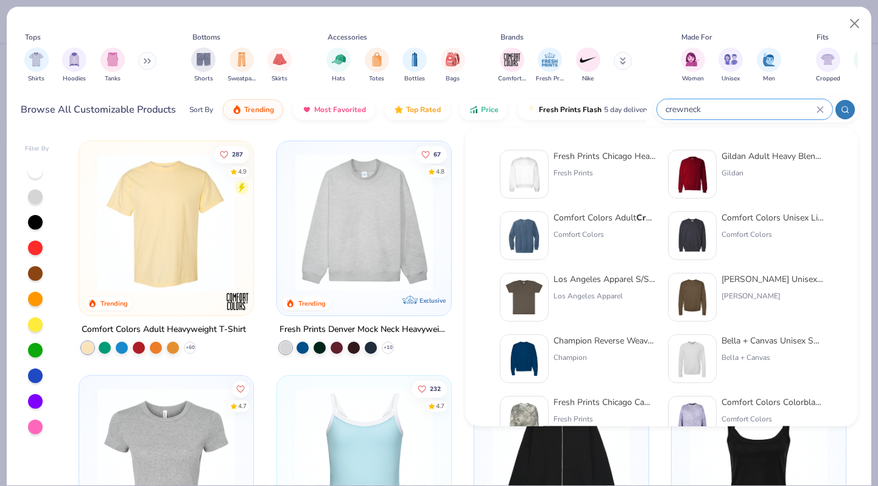
type input "crewneck"
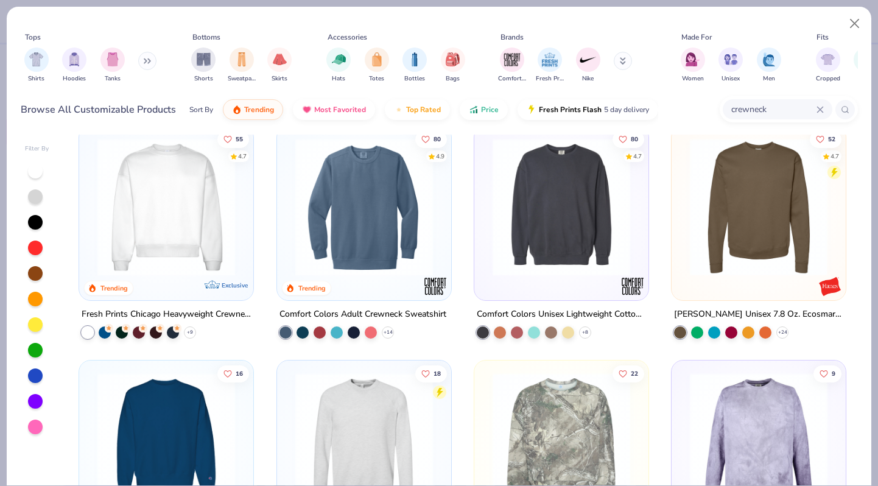
scroll to position [16, 0]
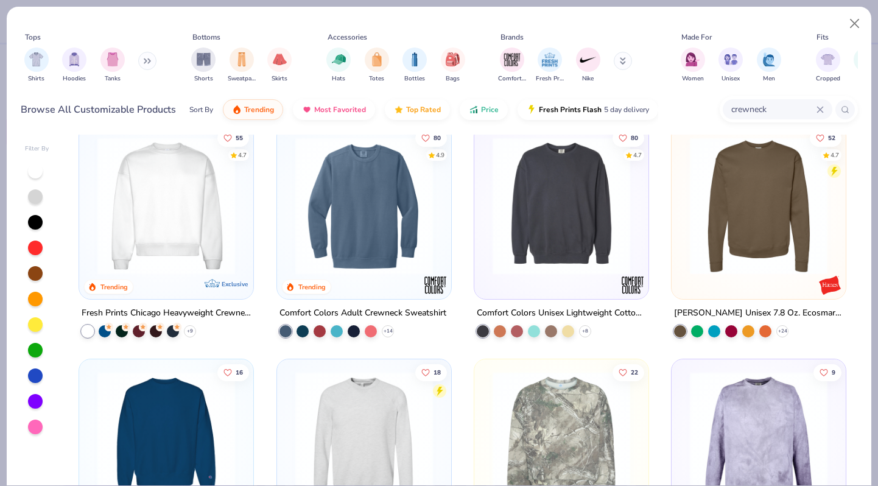
click at [387, 225] on img at bounding box center [364, 206] width 150 height 138
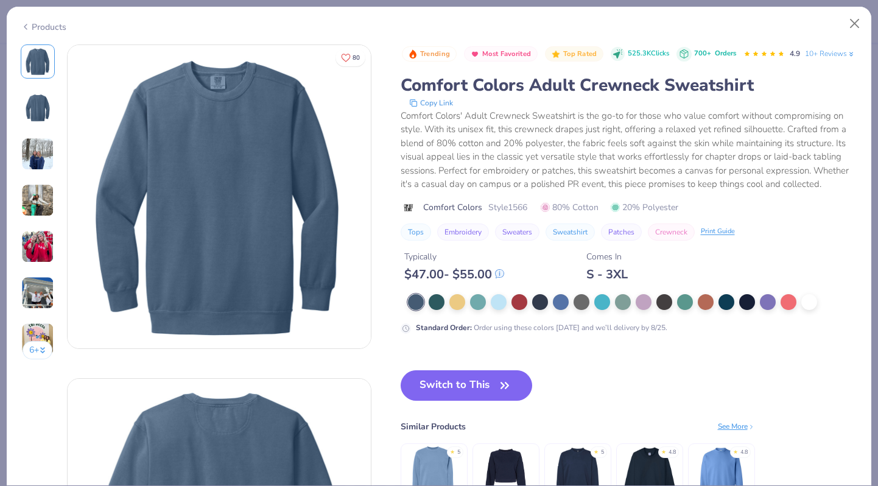
scroll to position [17, 0]
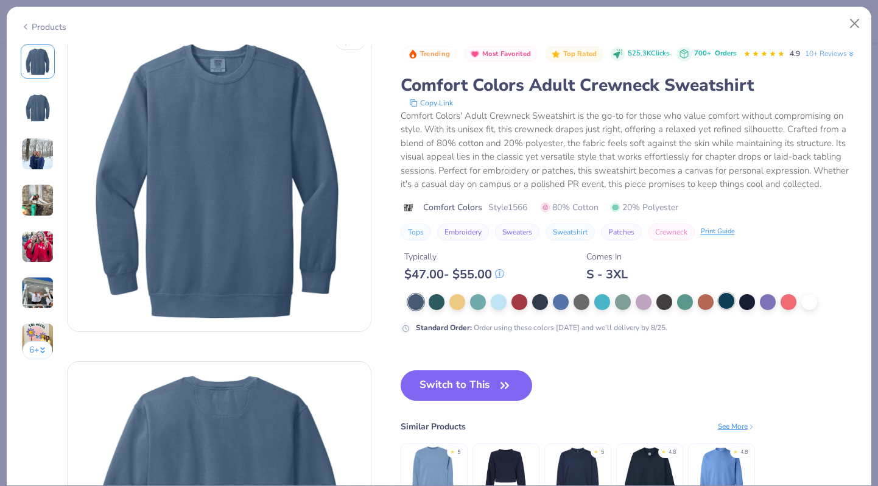
click at [725, 309] on div at bounding box center [727, 301] width 16 height 16
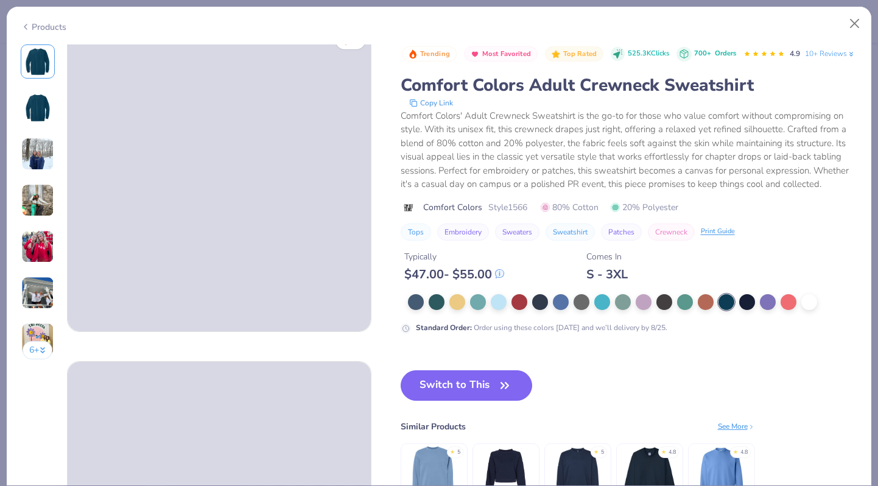
scroll to position [10, 0]
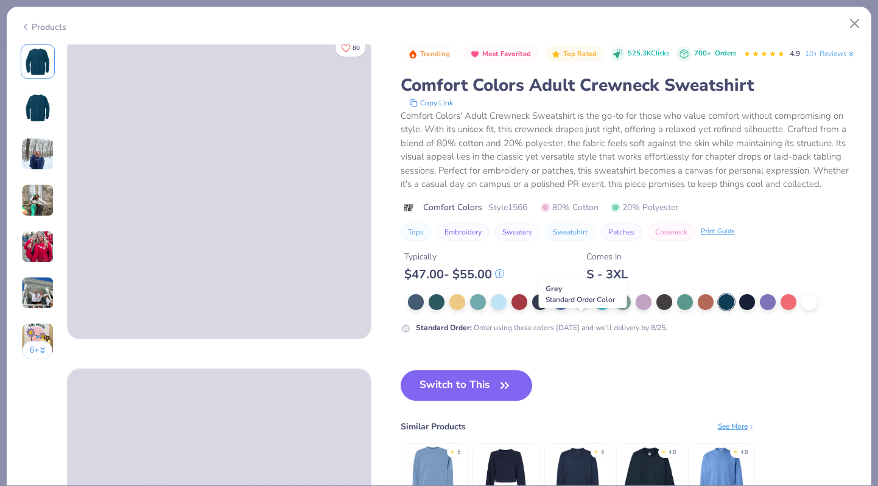
click at [577, 309] on div at bounding box center [582, 301] width 16 height 16
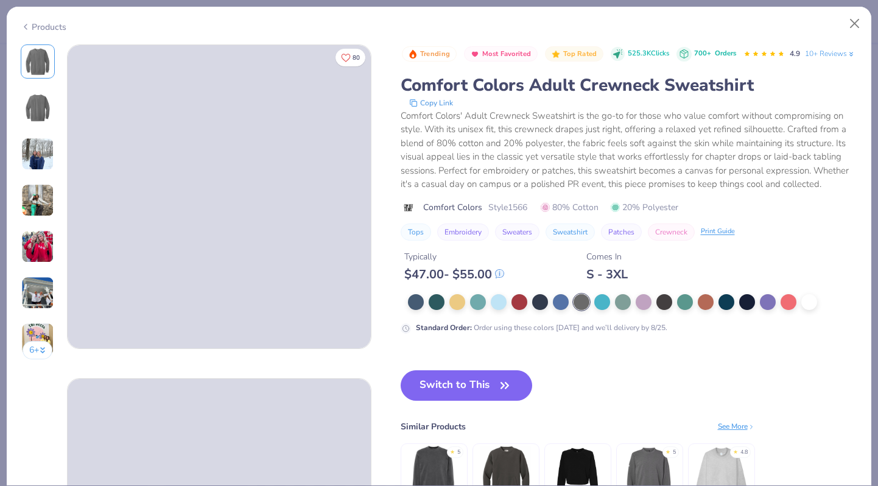
click at [41, 353] on button "6 +" at bounding box center [38, 350] width 30 height 18
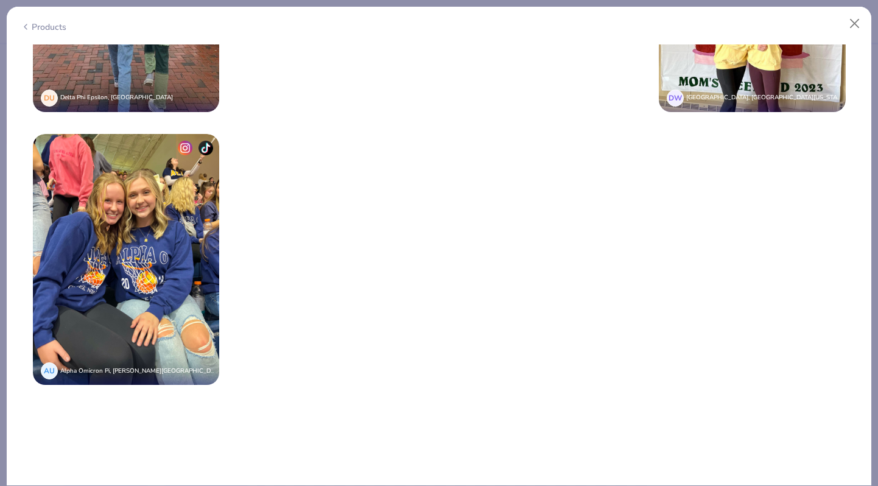
scroll to position [1795, 0]
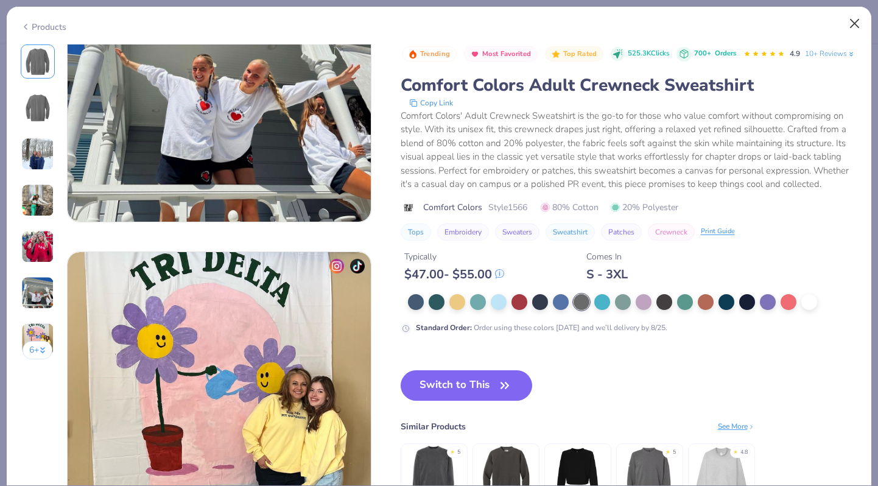
click at [858, 23] on button "Close" at bounding box center [854, 23] width 23 height 23
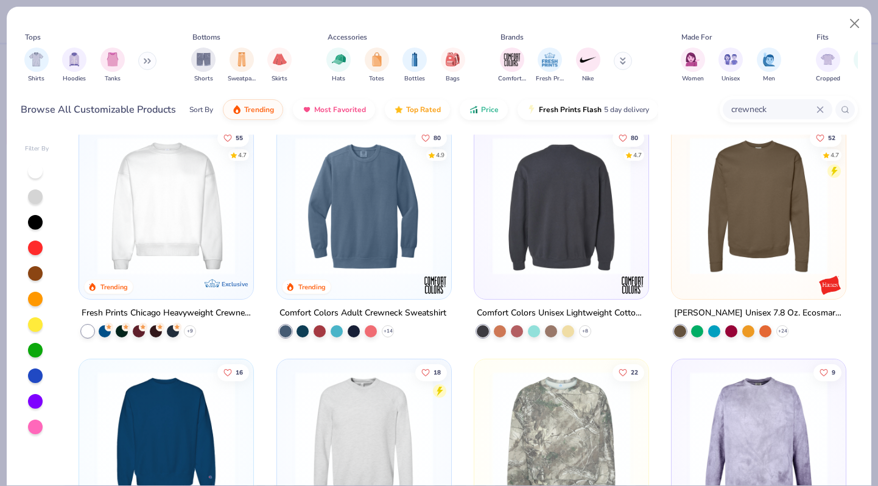
click at [593, 224] on img at bounding box center [562, 206] width 150 height 138
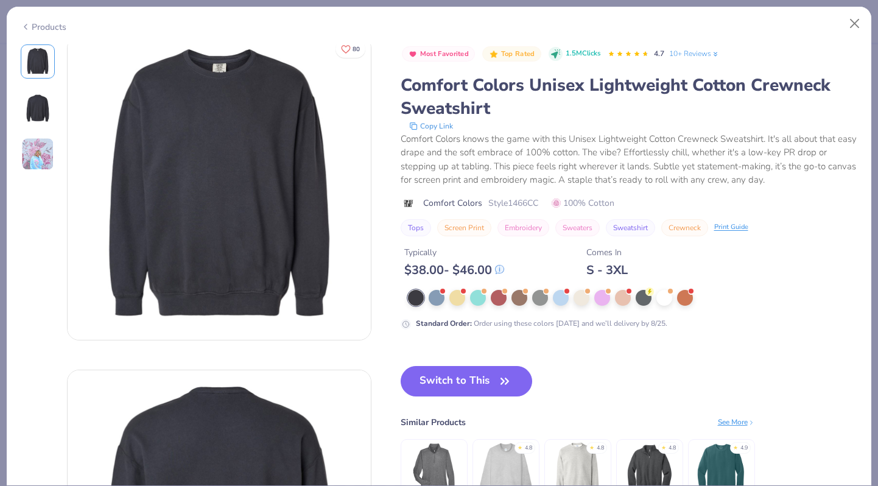
scroll to position [9, 0]
drag, startPoint x: 471, startPoint y: 375, endPoint x: 506, endPoint y: 369, distance: 35.2
click at [502, 378] on icon "button" at bounding box center [504, 381] width 17 height 17
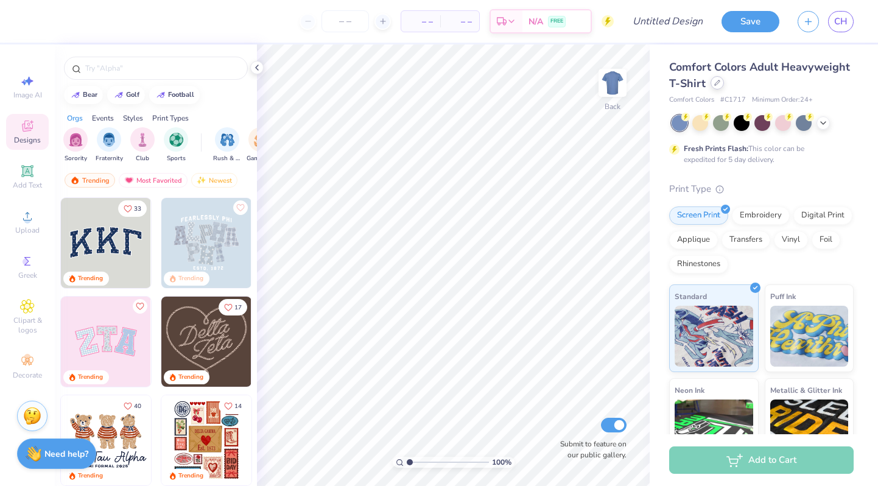
click at [715, 84] on icon at bounding box center [717, 83] width 6 height 6
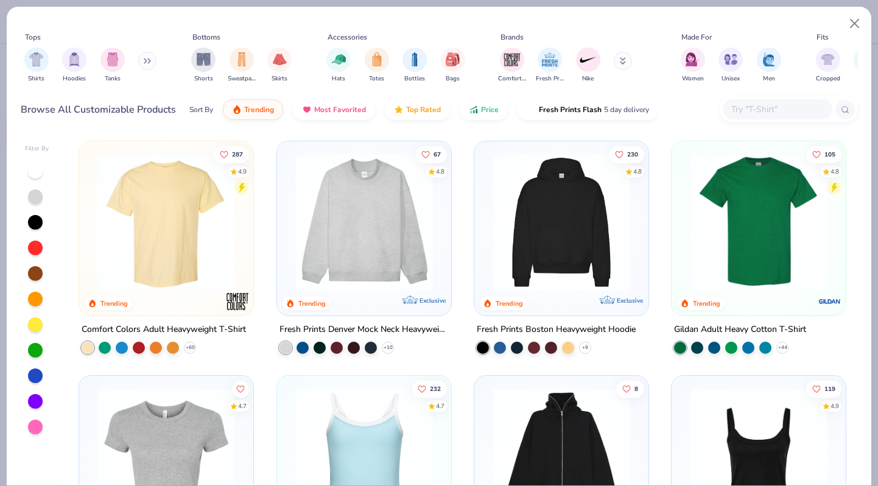
click at [737, 104] on input "text" at bounding box center [777, 109] width 94 height 14
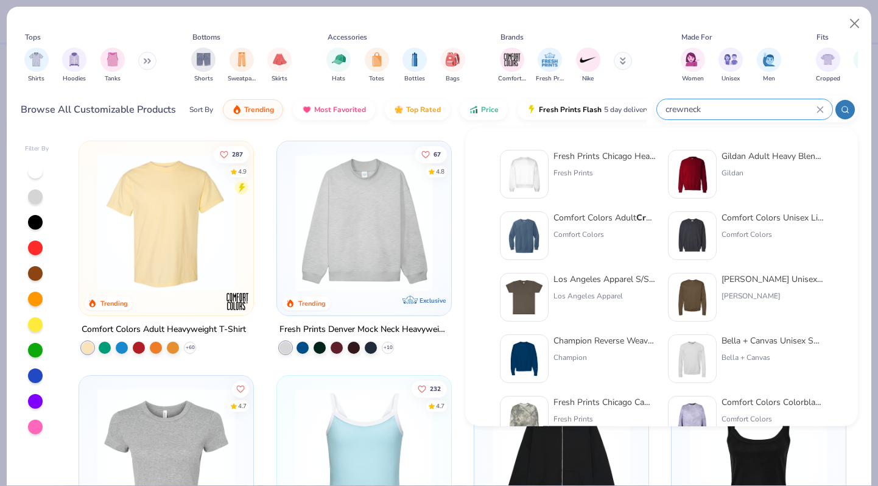
type input "crewneck"
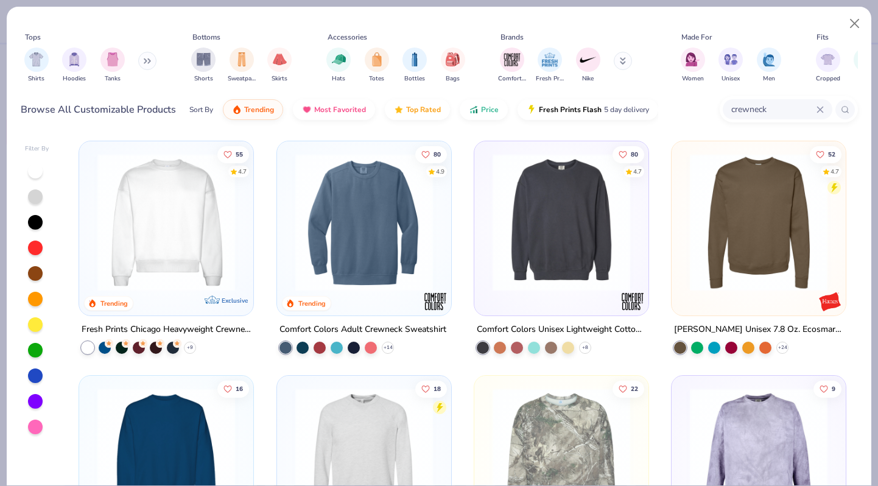
click at [404, 230] on img at bounding box center [364, 222] width 150 height 138
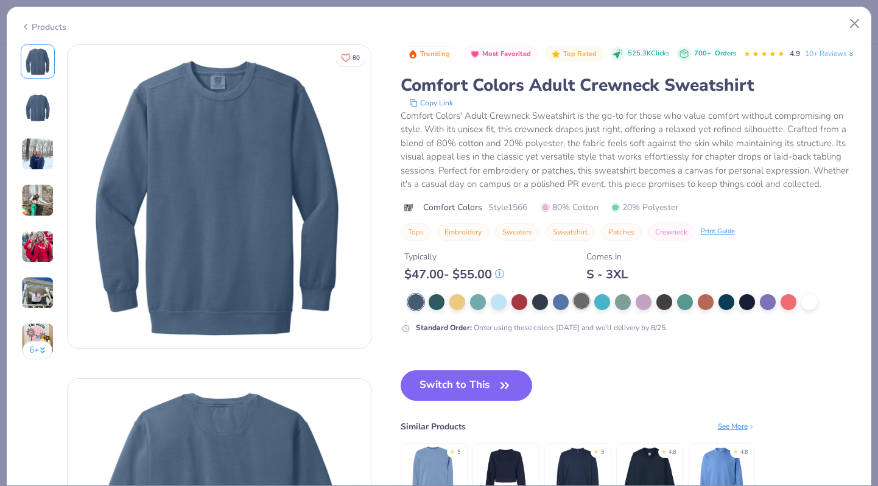
click at [586, 309] on div at bounding box center [582, 301] width 16 height 16
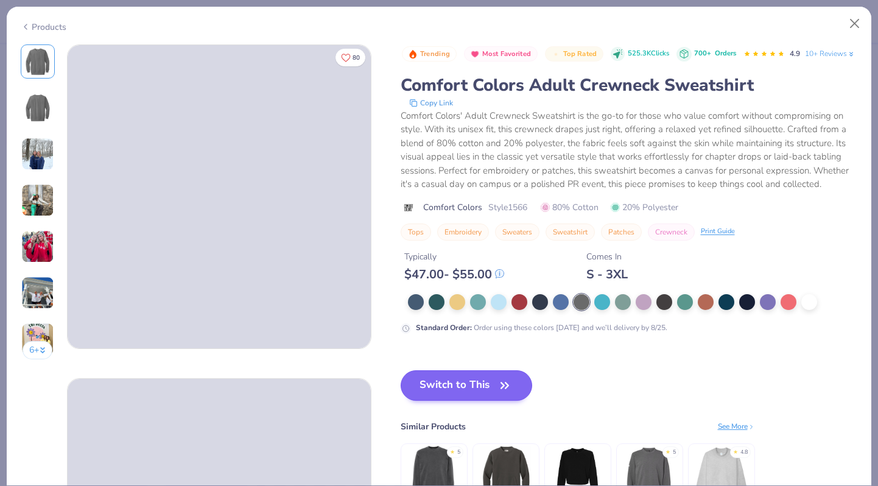
click at [479, 401] on button "Switch to This" at bounding box center [467, 385] width 132 height 30
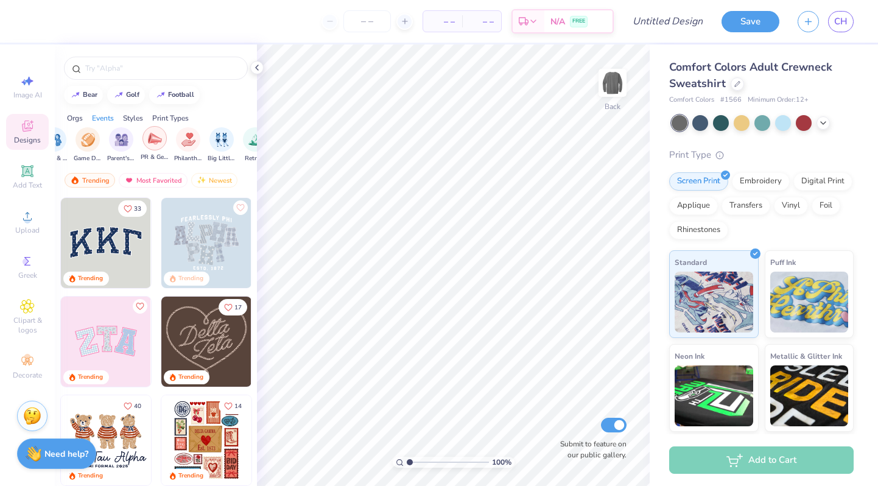
scroll to position [0, 177]
click at [113, 142] on img "filter for Parent's Weekend" at bounding box center [118, 139] width 14 height 14
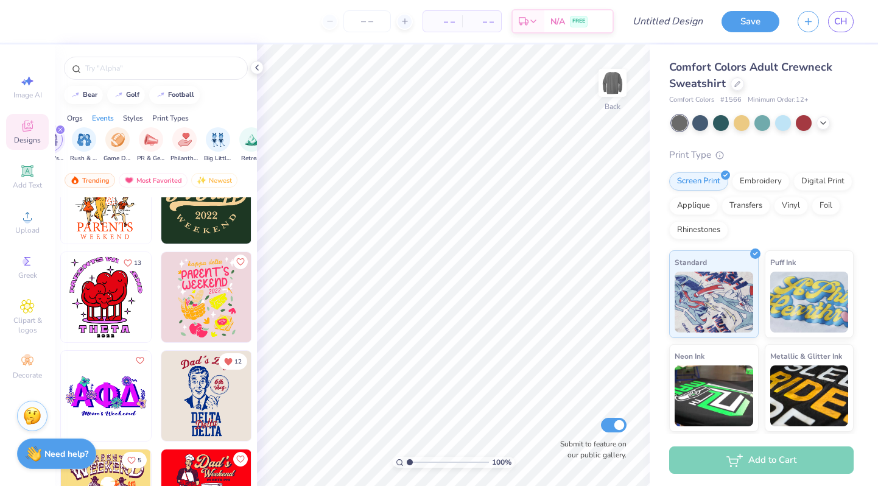
scroll to position [12831, 0]
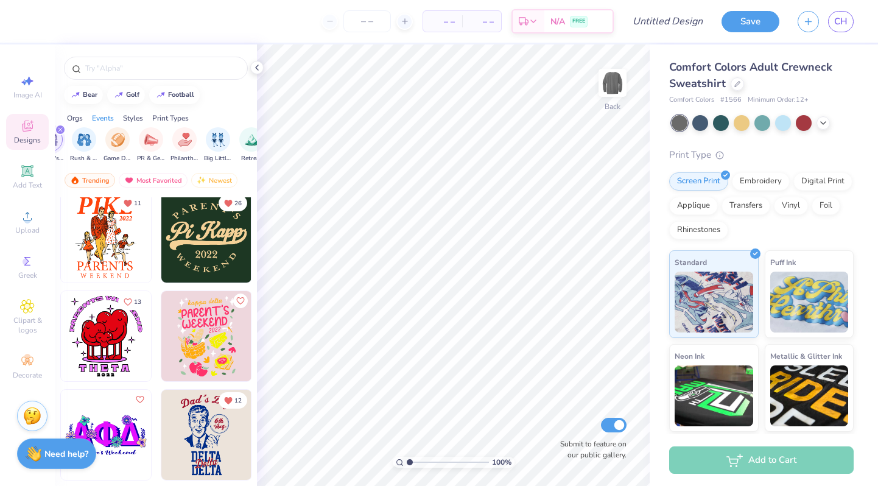
click at [202, 264] on img at bounding box center [206, 237] width 90 height 90
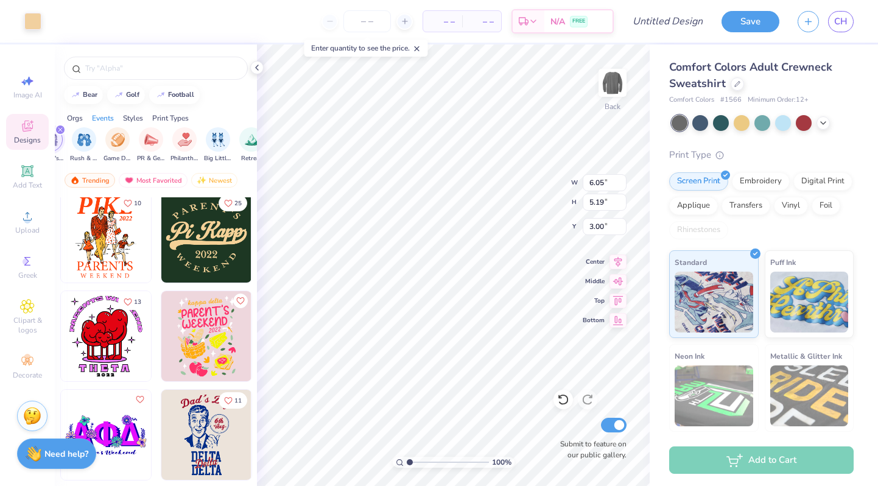
type input "9.92"
type input "11.76"
type input "10.10"
type input "5.01"
type input "12.75"
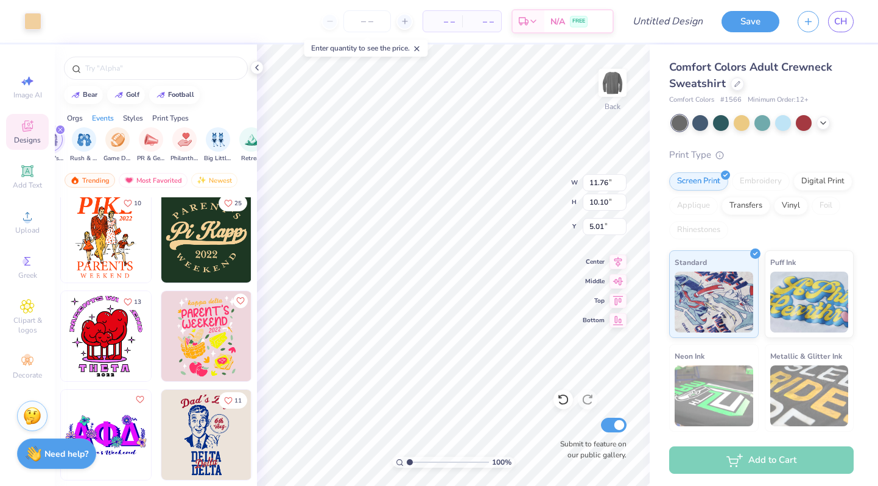
type input "10.95"
type input "2.25"
type input "10.57"
type input "9.08"
type input "3.00"
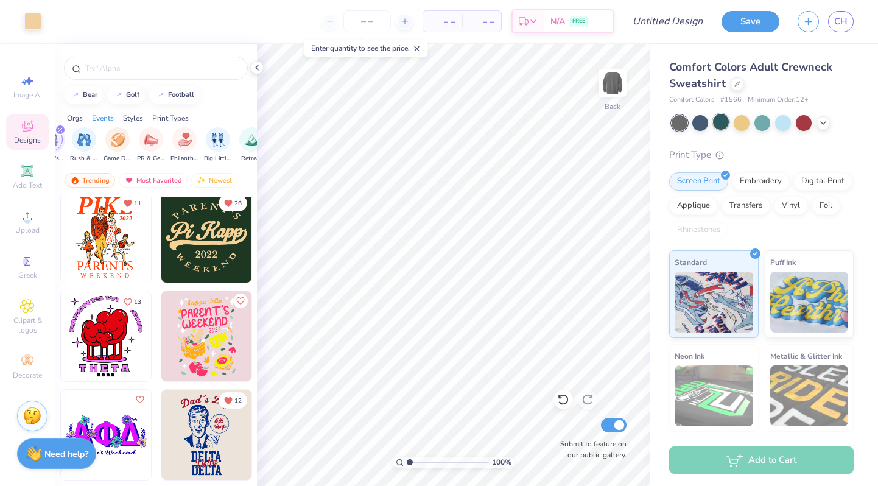
click at [723, 129] on div at bounding box center [721, 122] width 16 height 16
click at [821, 122] on icon at bounding box center [823, 122] width 10 height 10
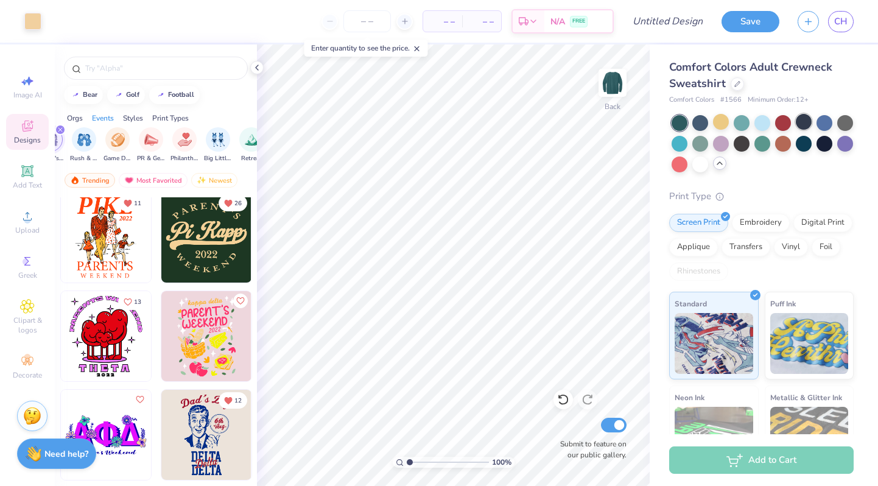
click at [804, 124] on div at bounding box center [804, 122] width 16 height 16
click at [699, 165] on div at bounding box center [700, 163] width 16 height 16
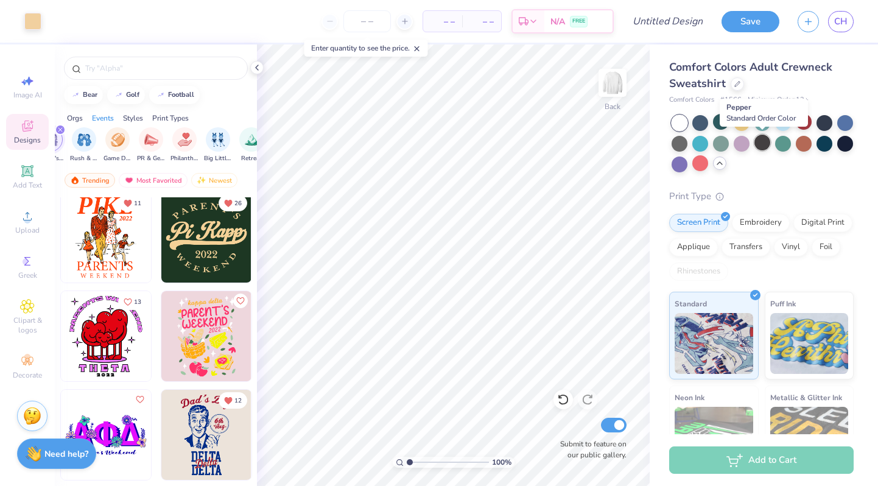
click at [764, 144] on div at bounding box center [763, 143] width 16 height 16
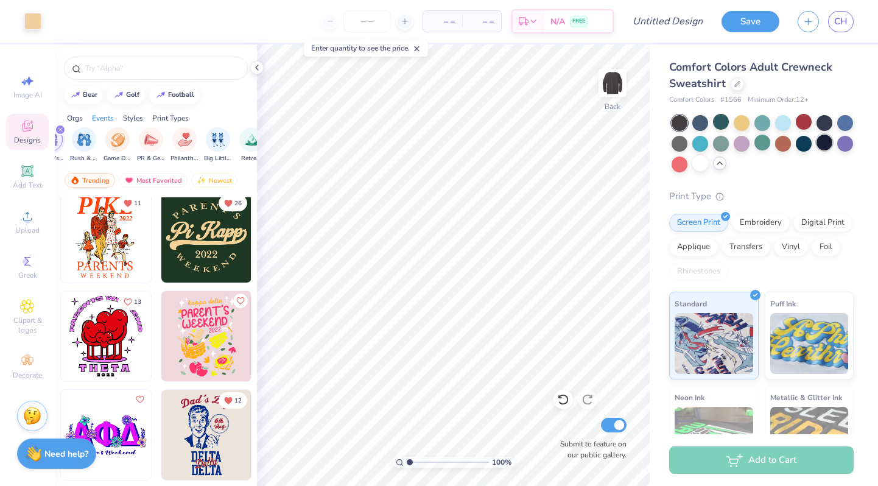
click at [828, 142] on div at bounding box center [825, 143] width 16 height 16
type input "9.42"
type input "8.10"
type input "2.20"
click at [718, 166] on icon at bounding box center [720, 163] width 10 height 10
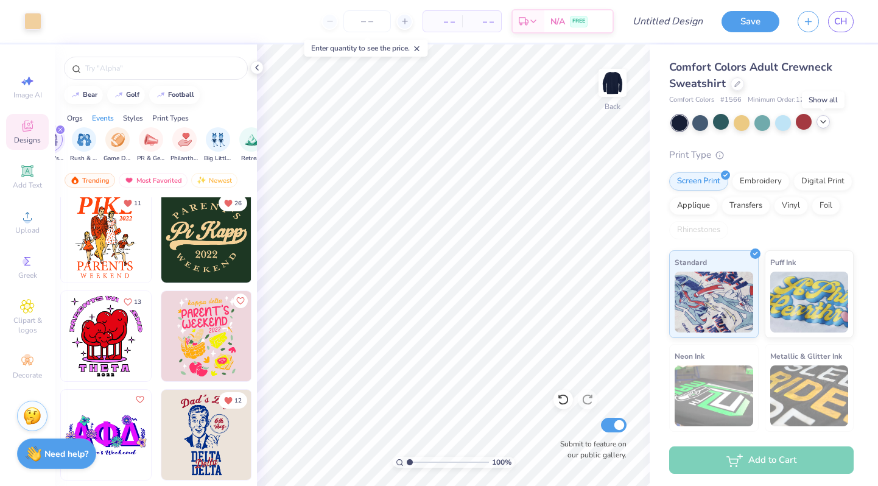
click at [825, 127] on div at bounding box center [823, 121] width 13 height 13
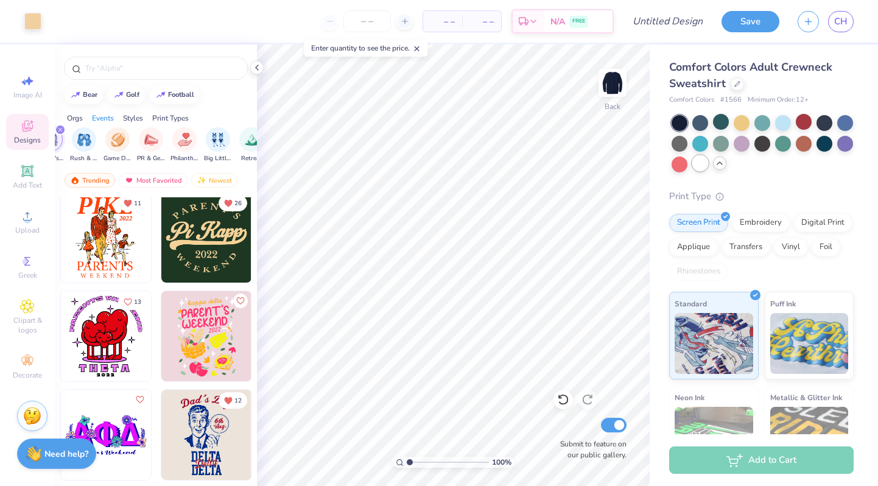
click at [700, 161] on div at bounding box center [700, 163] width 16 height 16
click at [719, 123] on div at bounding box center [721, 122] width 16 height 16
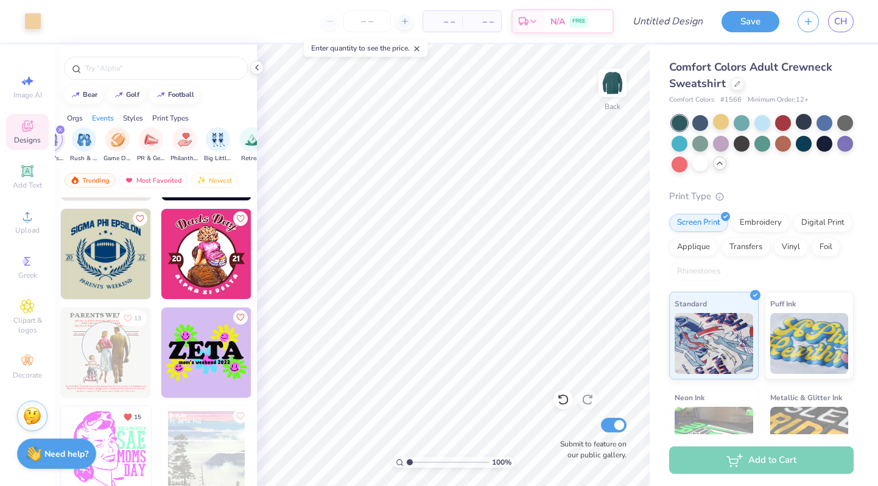
scroll to position [13797, 0]
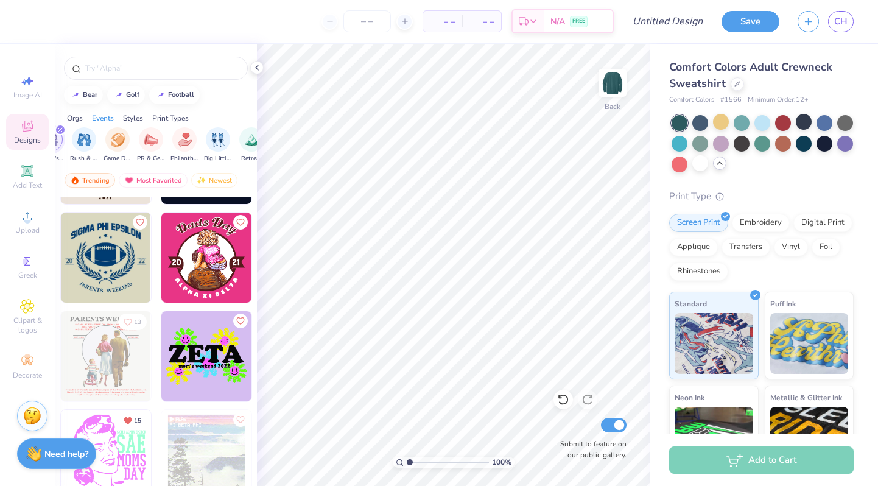
click at [98, 271] on img at bounding box center [106, 258] width 90 height 90
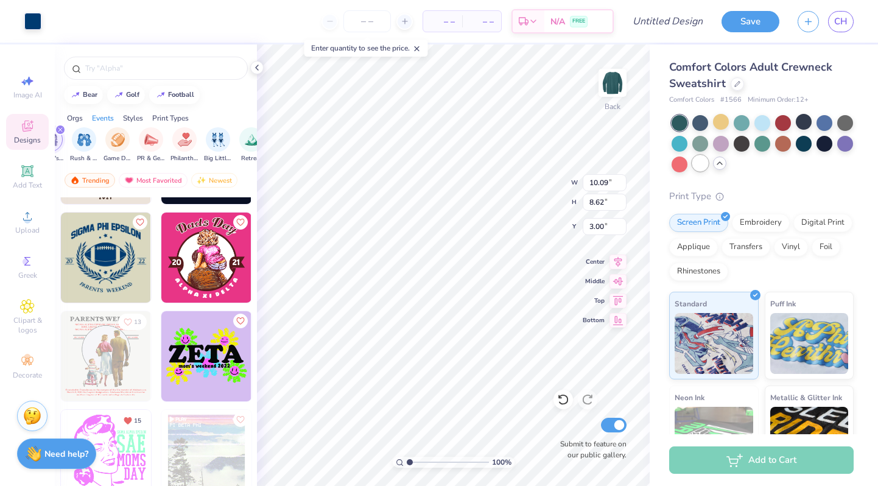
click at [704, 160] on div at bounding box center [700, 163] width 16 height 16
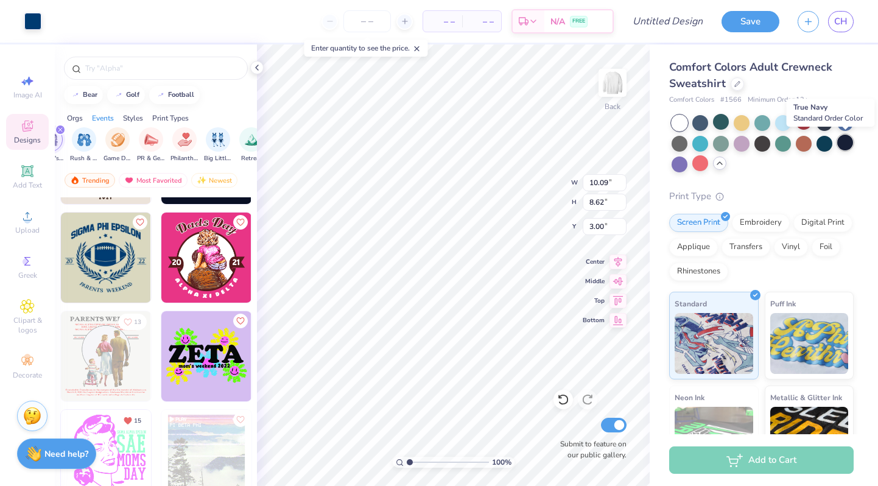
click at [845, 145] on div at bounding box center [845, 143] width 16 height 16
click at [828, 123] on div at bounding box center [825, 122] width 16 height 16
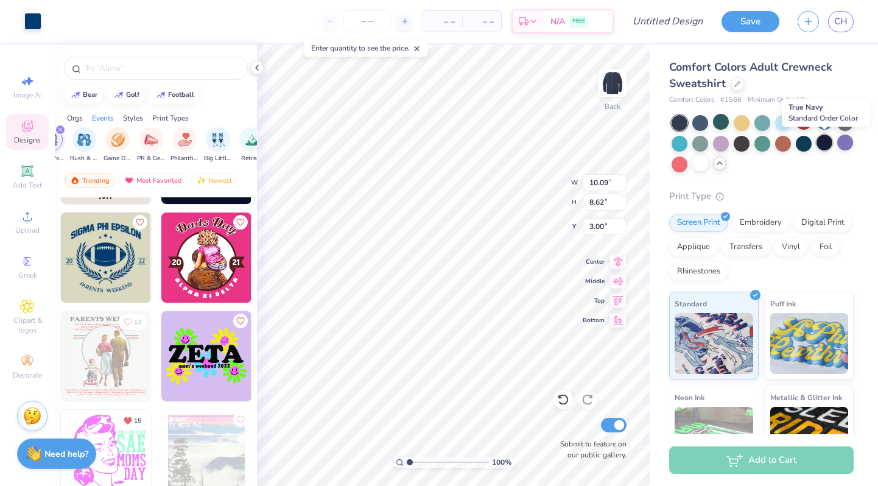
click at [820, 141] on div at bounding box center [825, 143] width 16 height 16
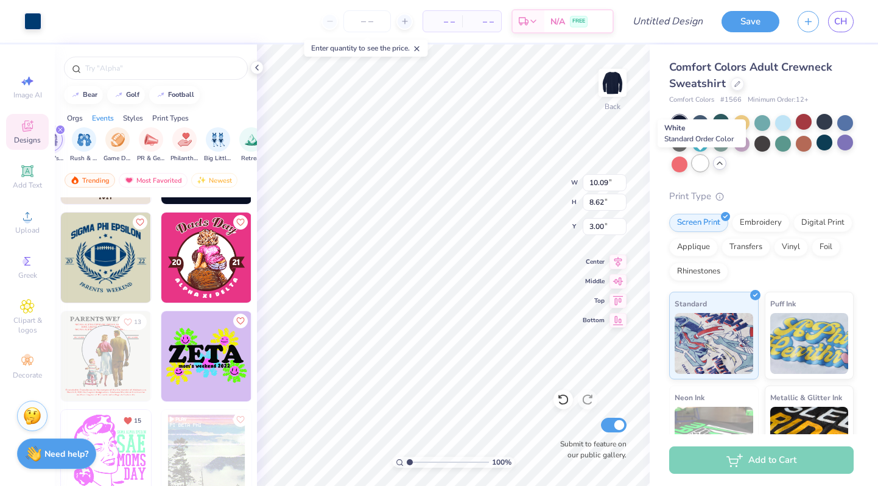
click at [703, 169] on div at bounding box center [700, 163] width 16 height 16
type input "11.46"
type input "9.79"
type input "1.78"
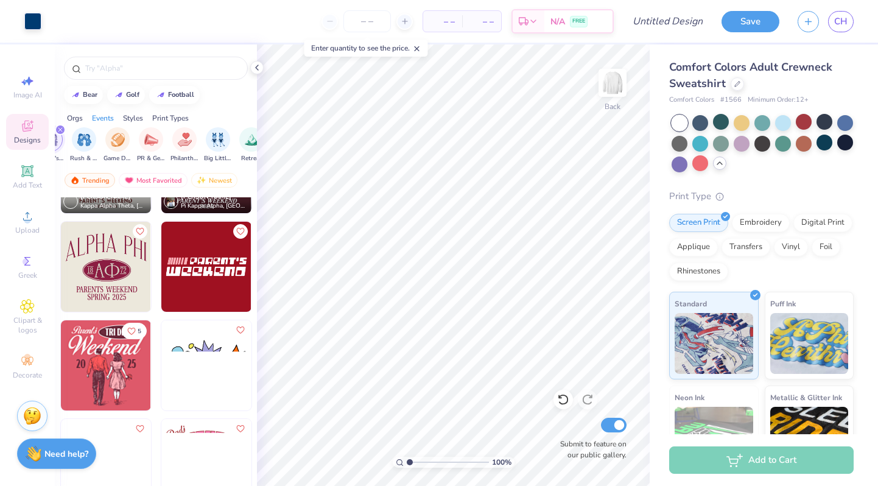
scroll to position [16746, 0]
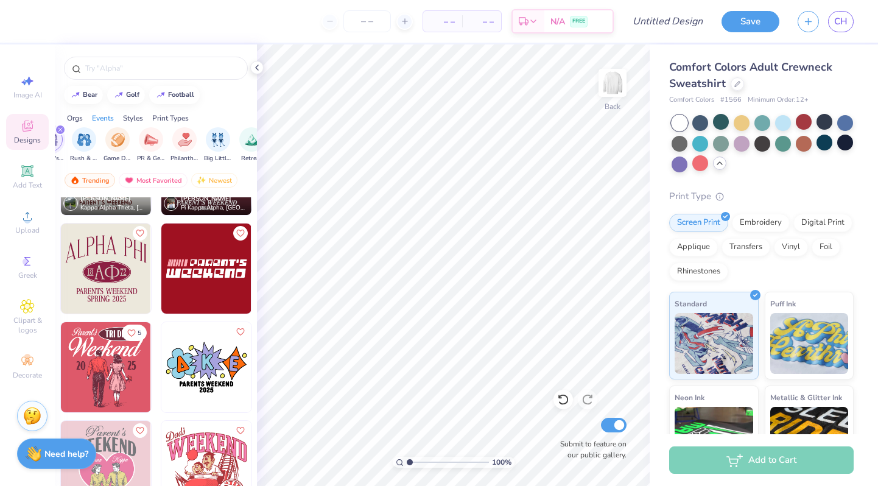
click at [119, 275] on img at bounding box center [106, 269] width 90 height 90
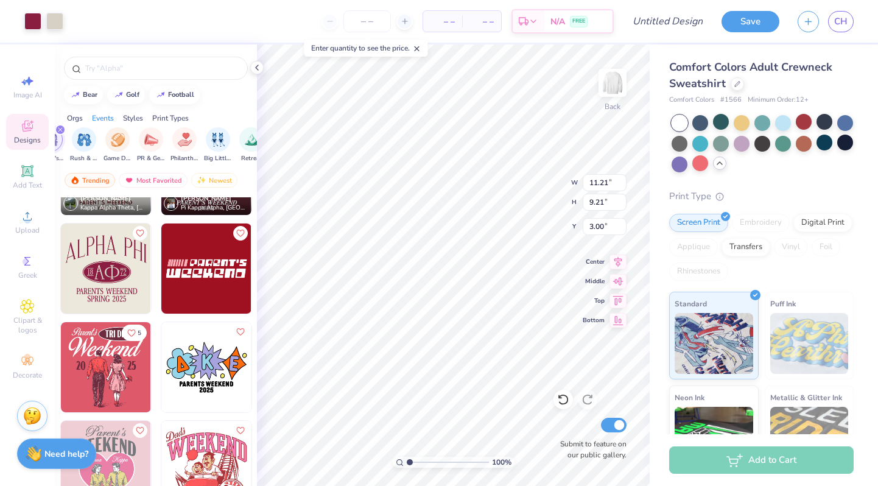
type input "2.04"
click at [714, 162] on div at bounding box center [719, 163] width 13 height 13
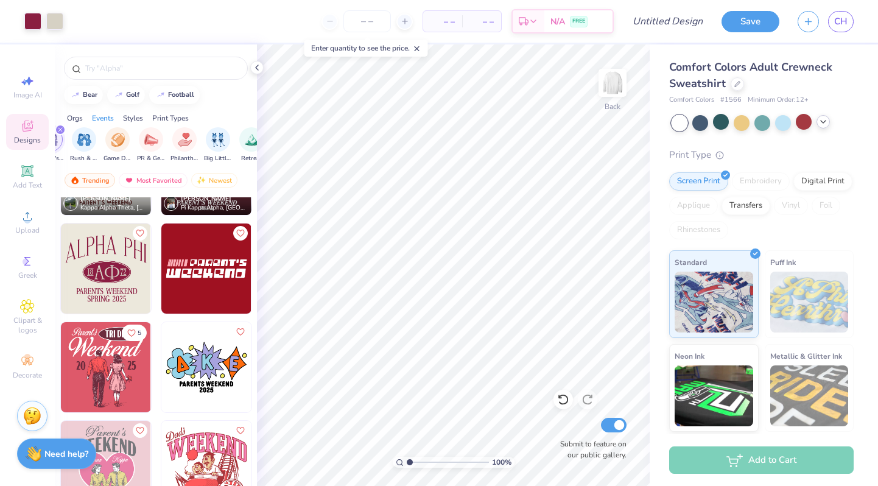
click at [825, 120] on icon at bounding box center [823, 122] width 10 height 10
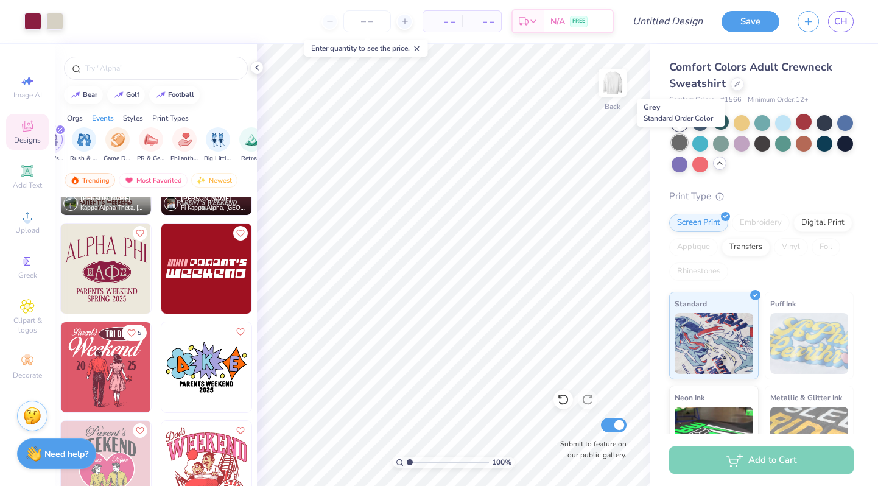
click at [674, 138] on div at bounding box center [680, 143] width 16 height 16
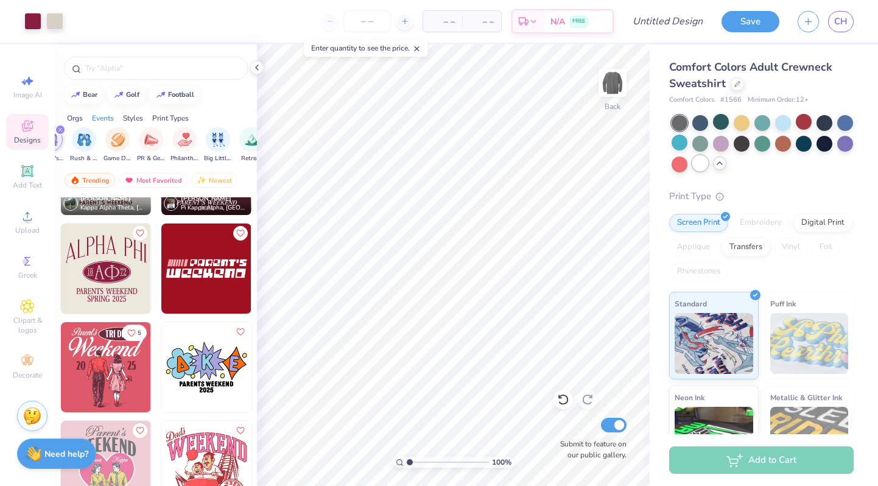
click at [699, 158] on div at bounding box center [700, 163] width 16 height 16
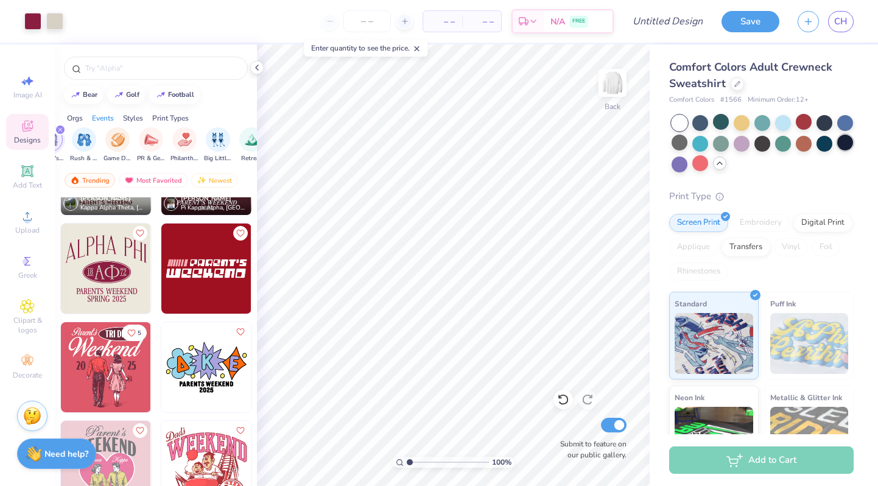
click at [850, 146] on div at bounding box center [845, 143] width 16 height 16
click at [697, 163] on div at bounding box center [700, 163] width 16 height 16
click at [845, 146] on div at bounding box center [845, 143] width 16 height 16
click at [700, 123] on div at bounding box center [700, 122] width 16 height 16
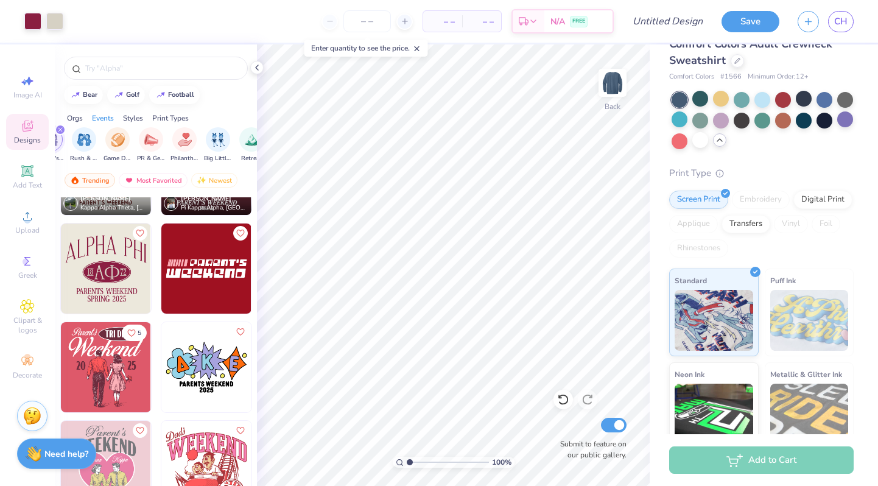
scroll to position [33, 0]
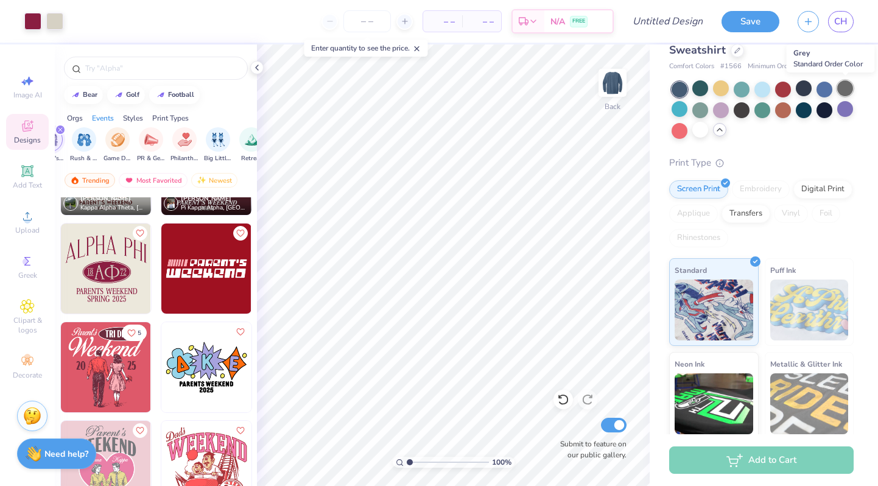
click at [847, 90] on div at bounding box center [845, 88] width 16 height 16
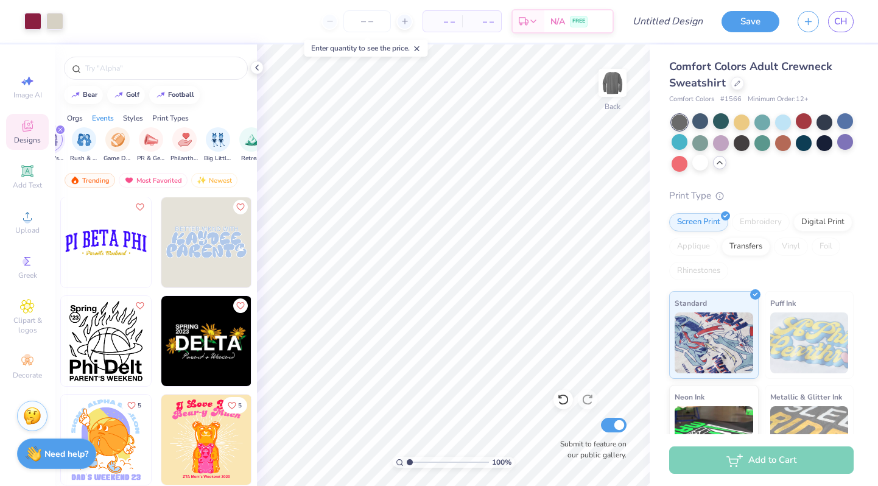
scroll to position [19630, 0]
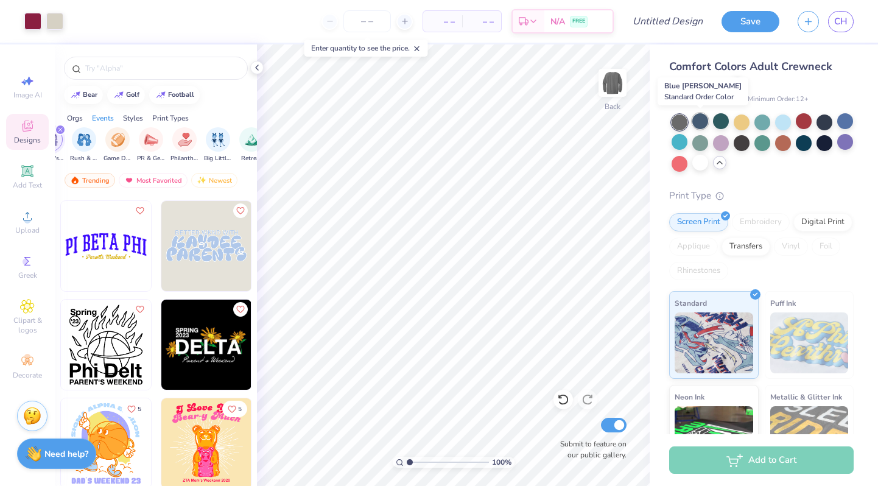
click at [697, 124] on div at bounding box center [700, 121] width 16 height 16
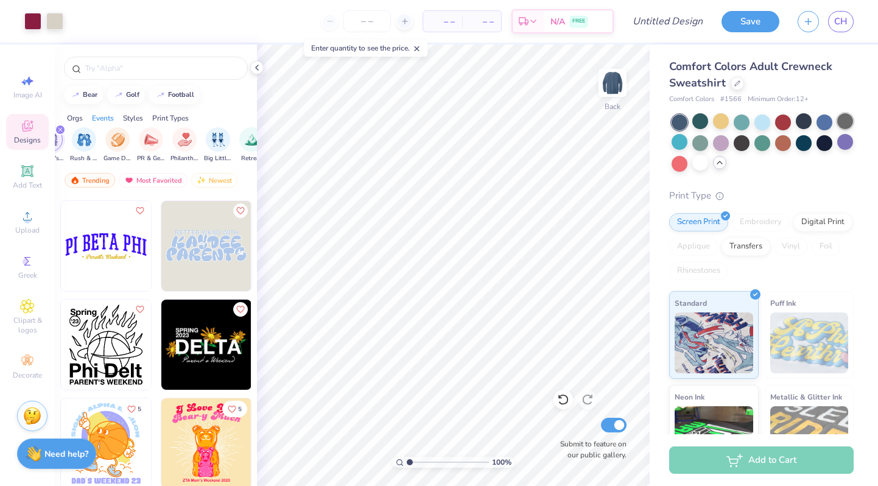
click at [849, 117] on div at bounding box center [845, 121] width 16 height 16
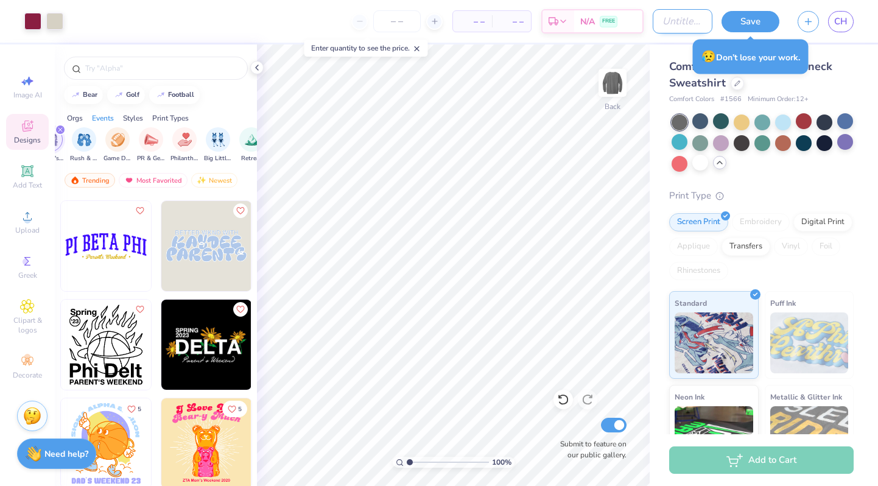
click at [663, 23] on input "Design Title" at bounding box center [683, 21] width 60 height 24
type input "pkt crewneck parents wknd 25"
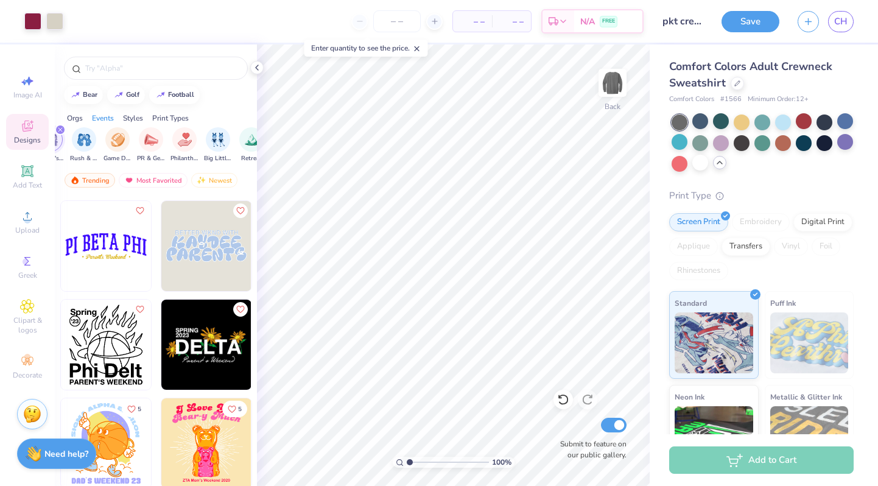
click at [30, 415] on img at bounding box center [32, 414] width 18 height 18
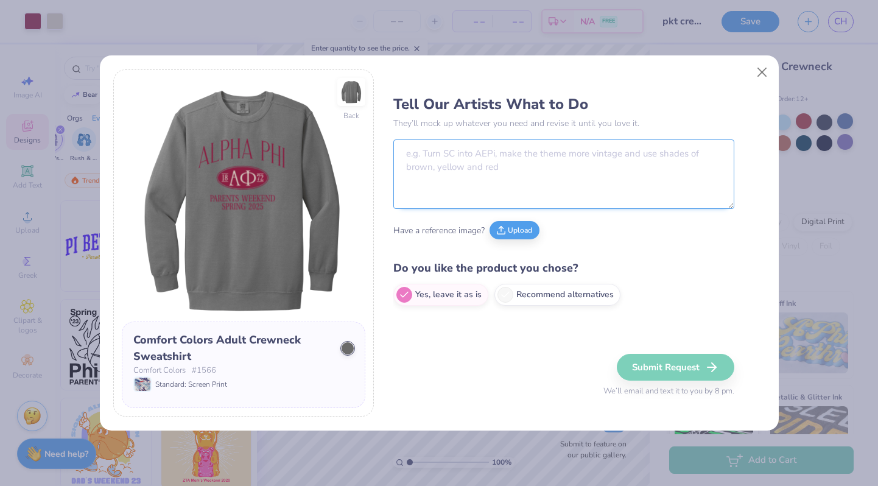
click at [458, 182] on textarea at bounding box center [563, 173] width 341 height 69
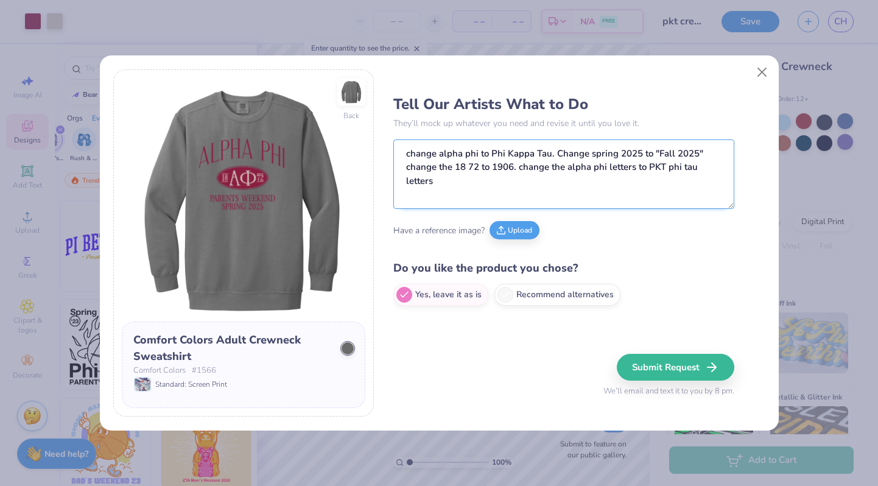
click at [503, 166] on textarea "change alpha phi to Phi Kappa Tau. Change spring 2025 to "Fall 2025" change the…" at bounding box center [563, 173] width 341 height 69
type textarea "change alpha phi to Phi Kappa Tau. Change spring 2025 to "Fall 2025" change the…"
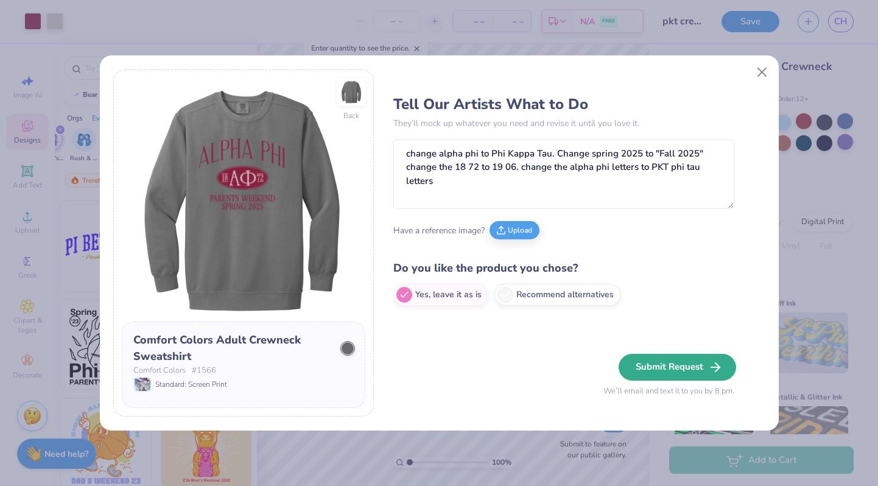
click at [643, 364] on button "Submit Request" at bounding box center [678, 367] width 118 height 27
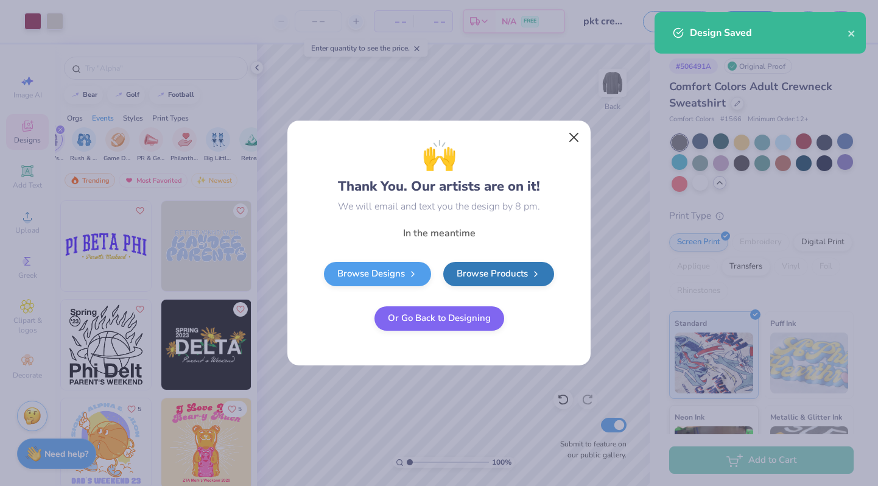
click at [572, 136] on button "Close" at bounding box center [574, 137] width 23 height 23
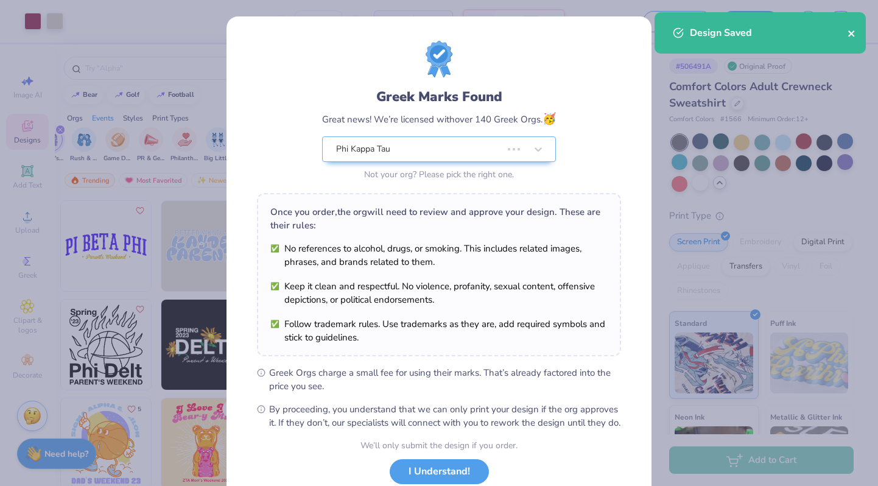
click at [852, 33] on icon "close" at bounding box center [851, 33] width 6 height 6
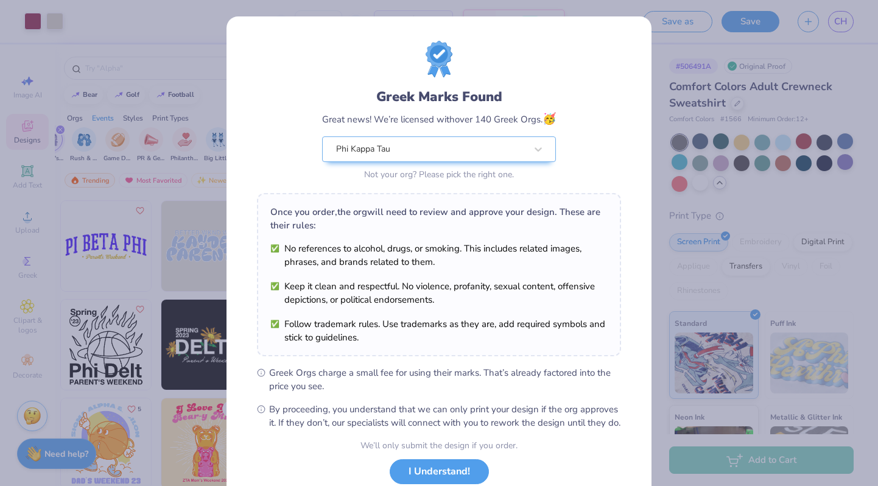
scroll to position [76, 0]
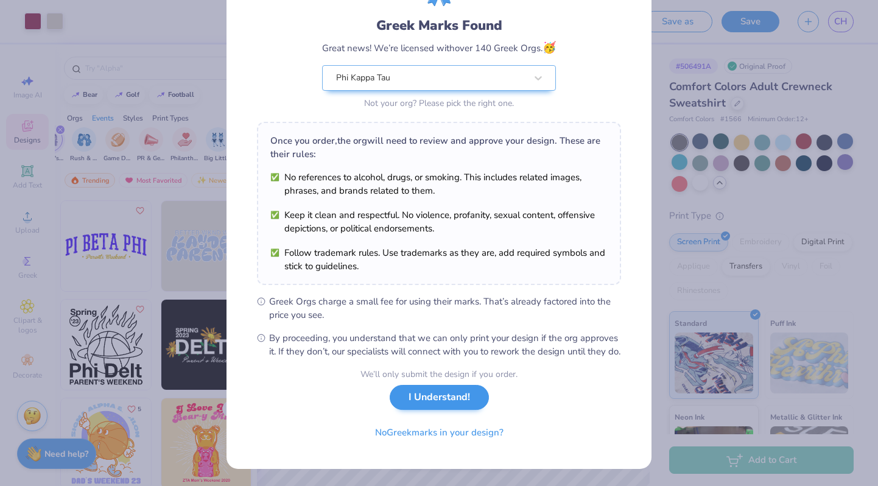
click at [457, 410] on button "I Understand!" at bounding box center [439, 397] width 99 height 25
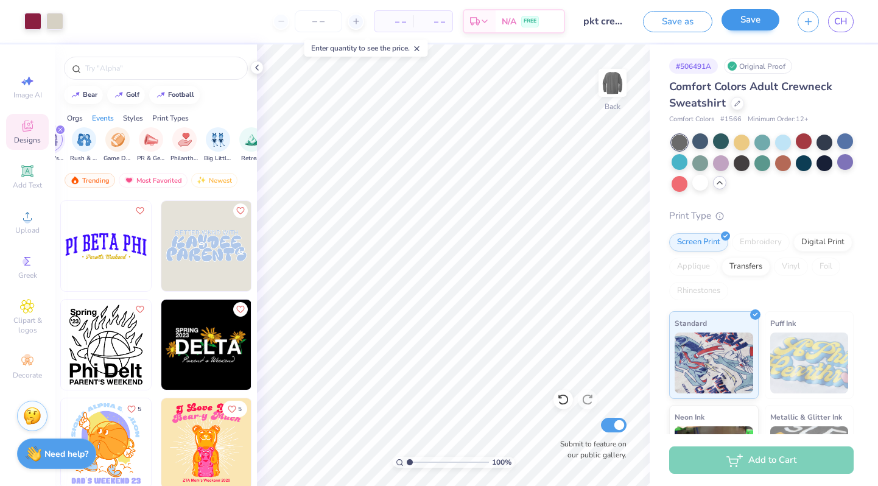
click at [765, 22] on button "Save" at bounding box center [751, 19] width 58 height 21
